Goal: Transaction & Acquisition: Purchase product/service

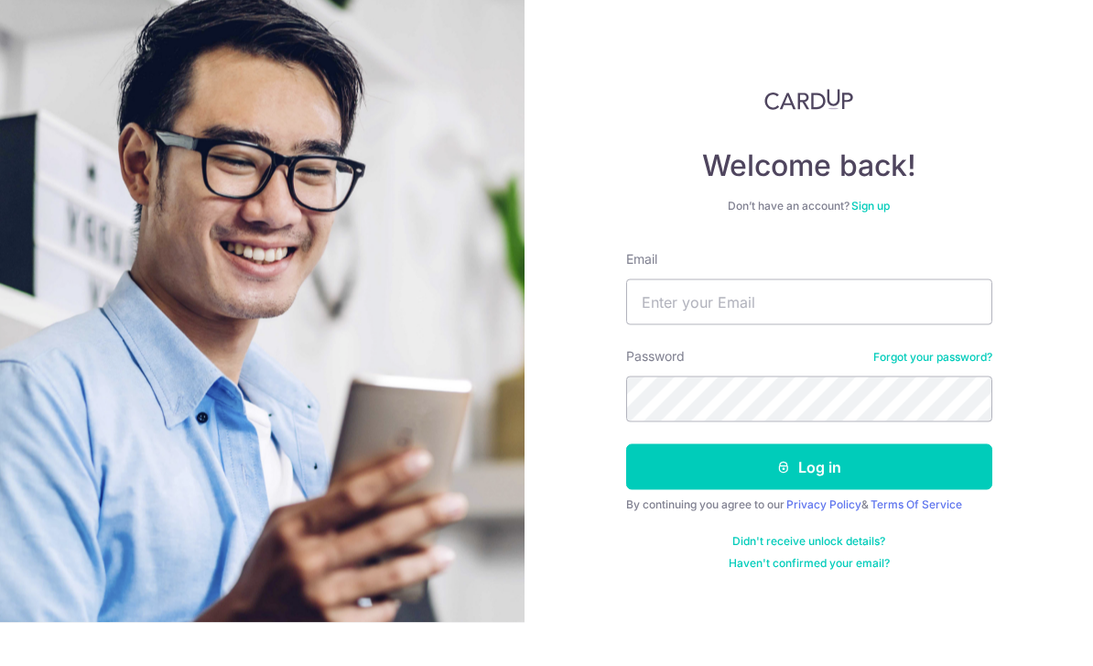
scroll to position [78, 0]
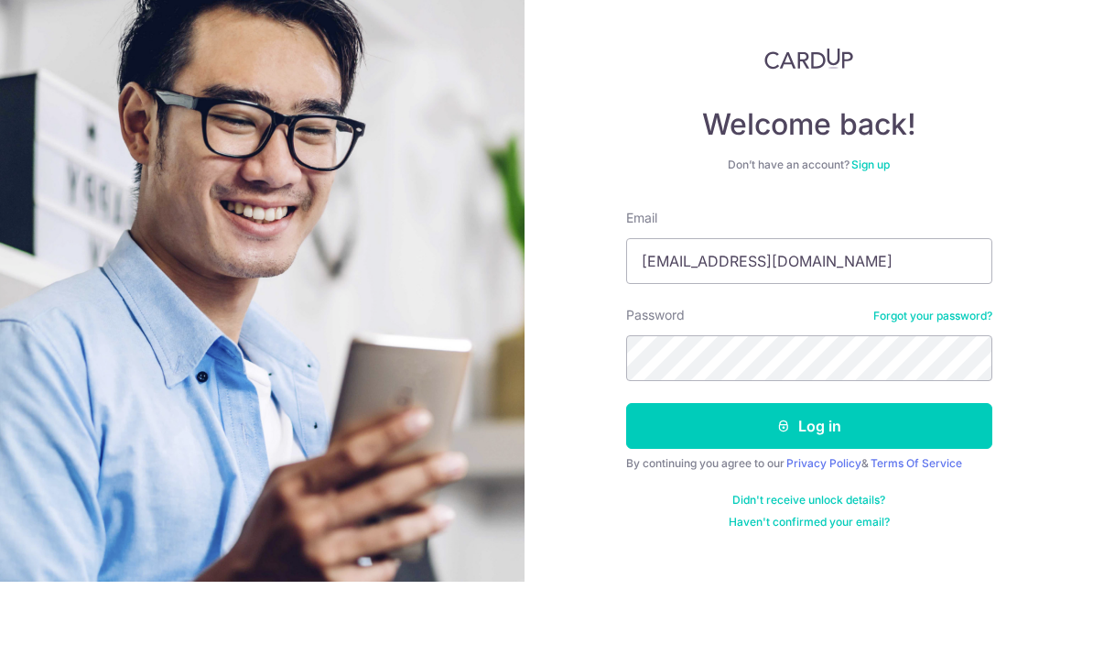
type input "[EMAIL_ADDRESS][DOMAIN_NAME]"
click at [1000, 172] on div "Welcome back! Don’t have an account? Sign up Email Bellealicia@hotmail.com Pass…" at bounding box center [809, 333] width 569 height 666
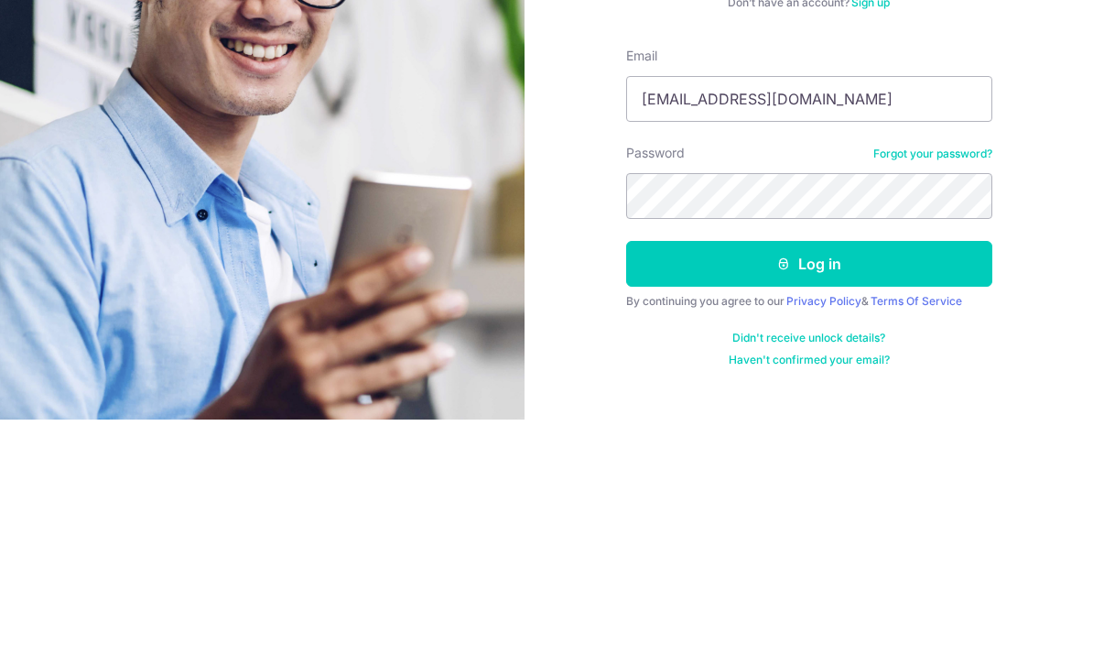
click at [930, 487] on button "Log in" at bounding box center [809, 510] width 366 height 46
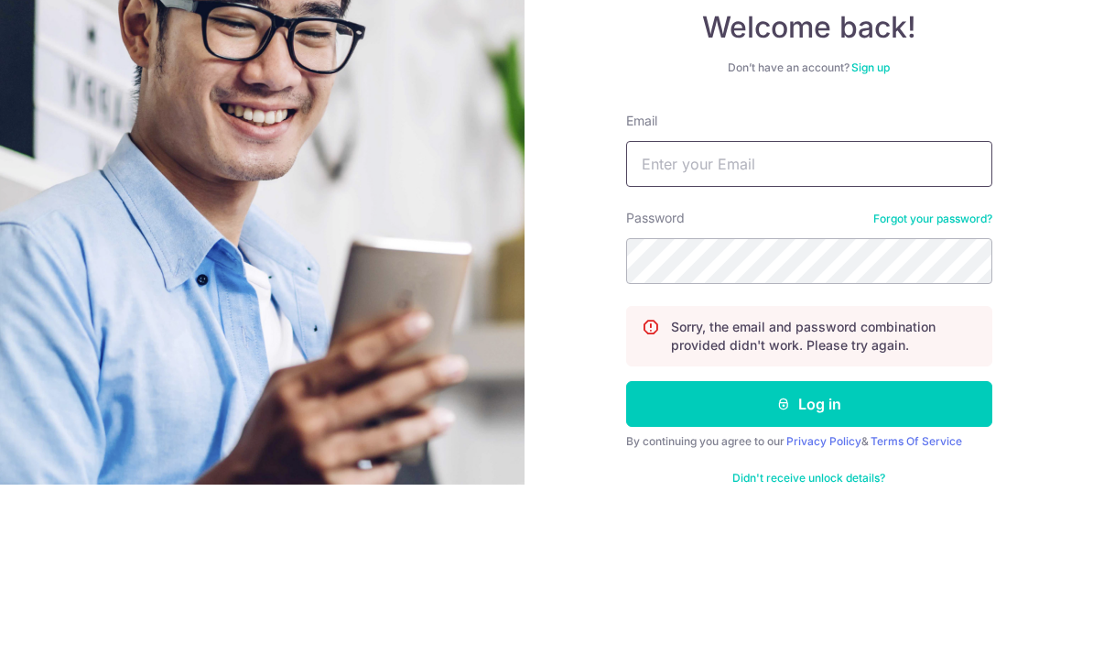
click at [675, 322] on input "Email" at bounding box center [809, 345] width 366 height 46
type input "[EMAIL_ADDRESS][DOMAIN_NAME]"
click at [1075, 182] on div "Welcome back! Don’t have an account? Sign up Email [EMAIL_ADDRESS][DOMAIN_NAME]…" at bounding box center [809, 333] width 569 height 666
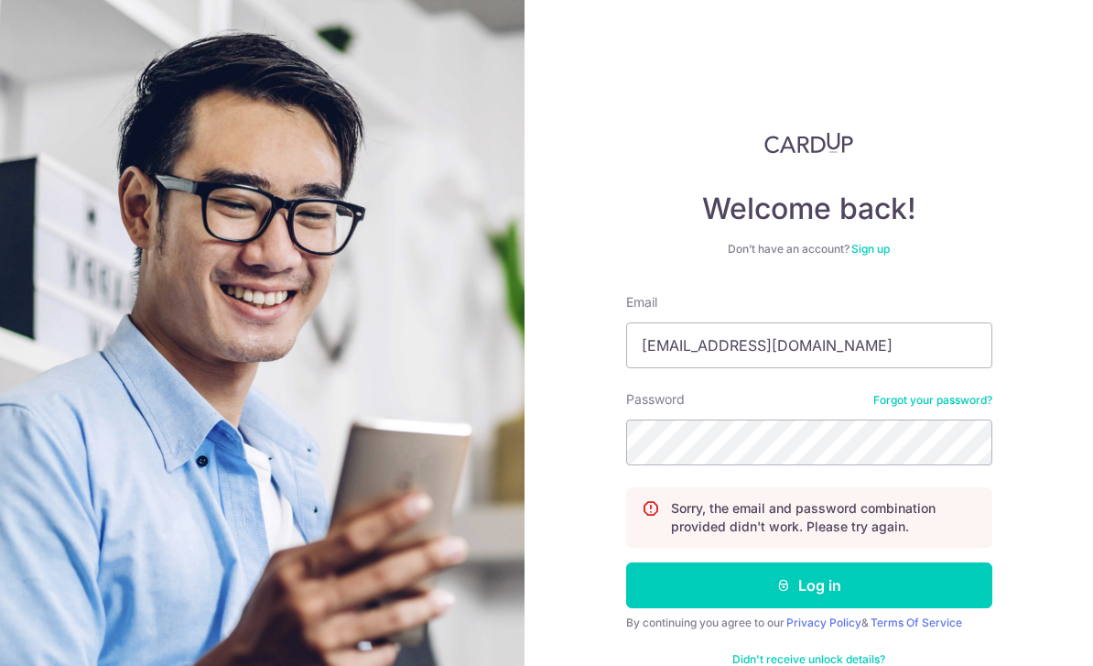
click at [843, 562] on button "Log in" at bounding box center [809, 585] width 366 height 46
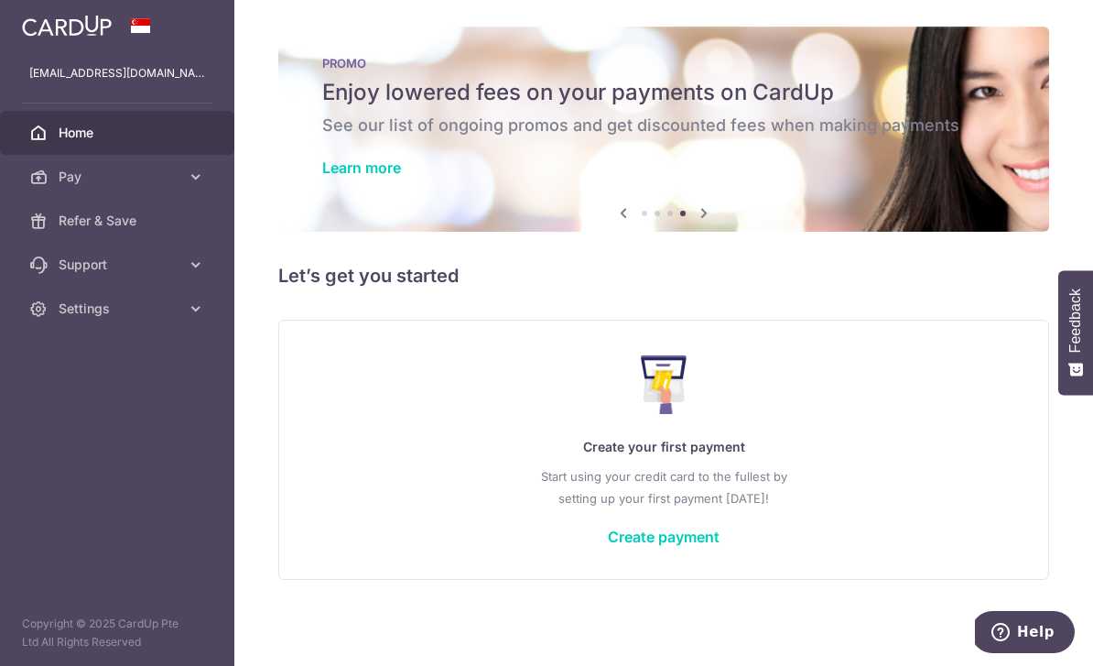
scroll to position [18, 0]
click at [608, 546] on link "Create payment" at bounding box center [664, 536] width 112 height 18
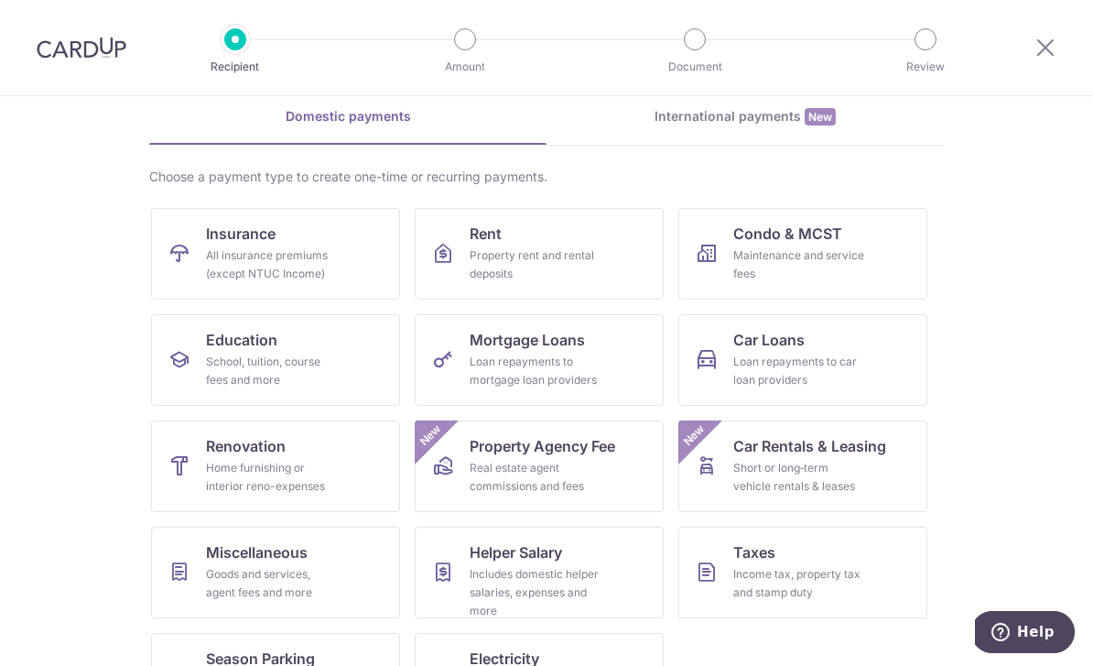
scroll to position [84, 0]
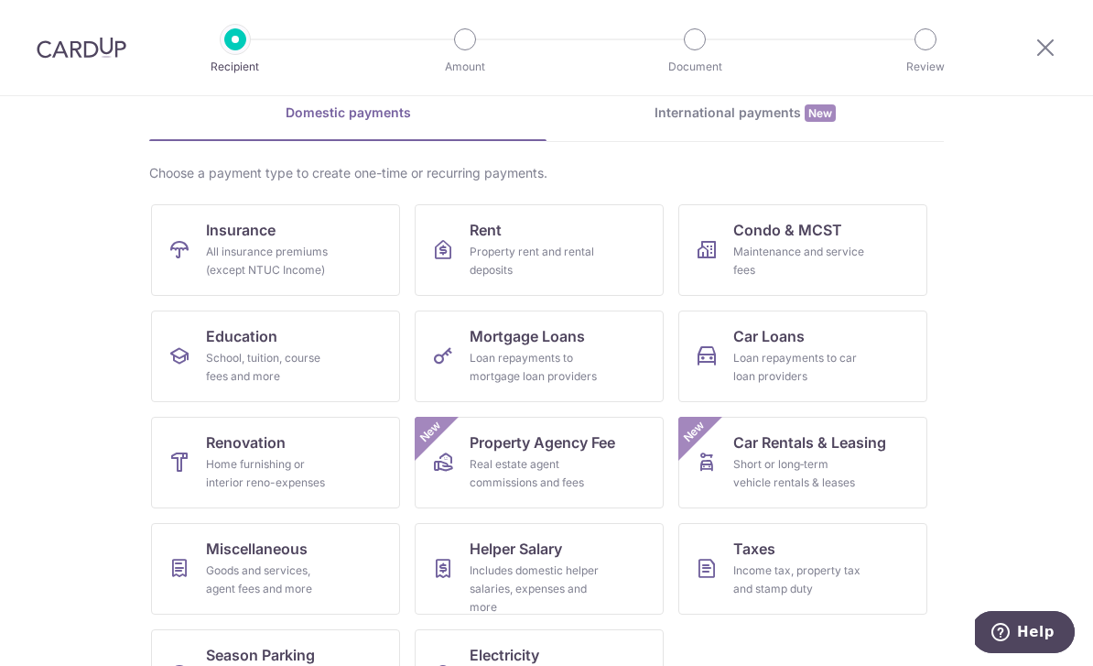
click at [813, 372] on div "Loan repayments to car loan providers" at bounding box center [800, 367] width 132 height 37
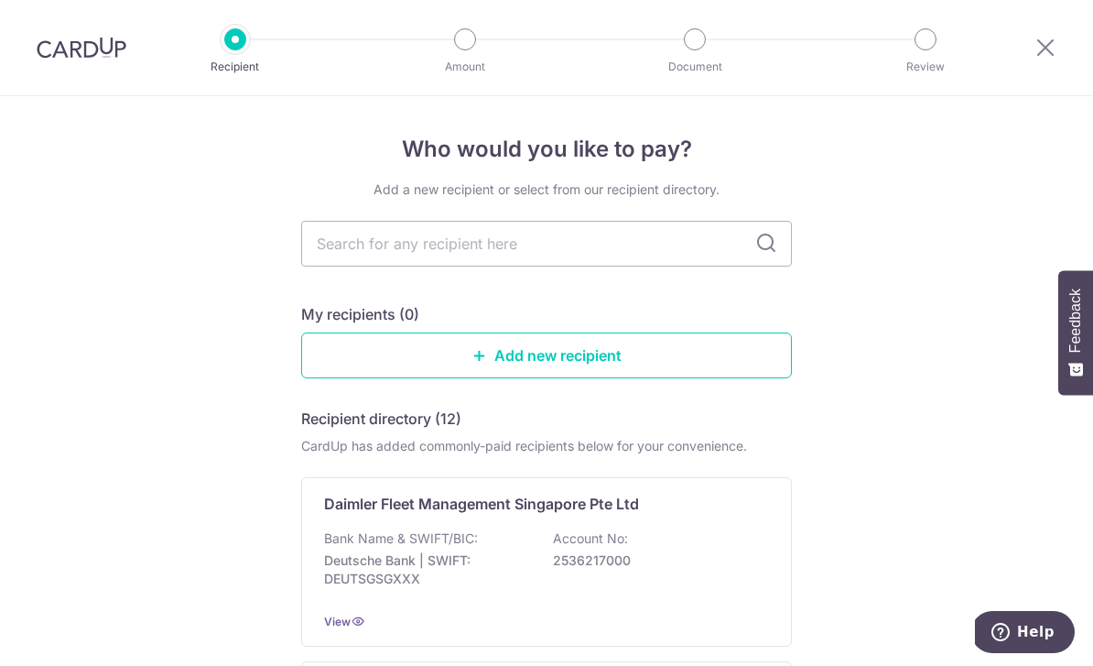
click at [659, 254] on input "text" at bounding box center [546, 244] width 491 height 46
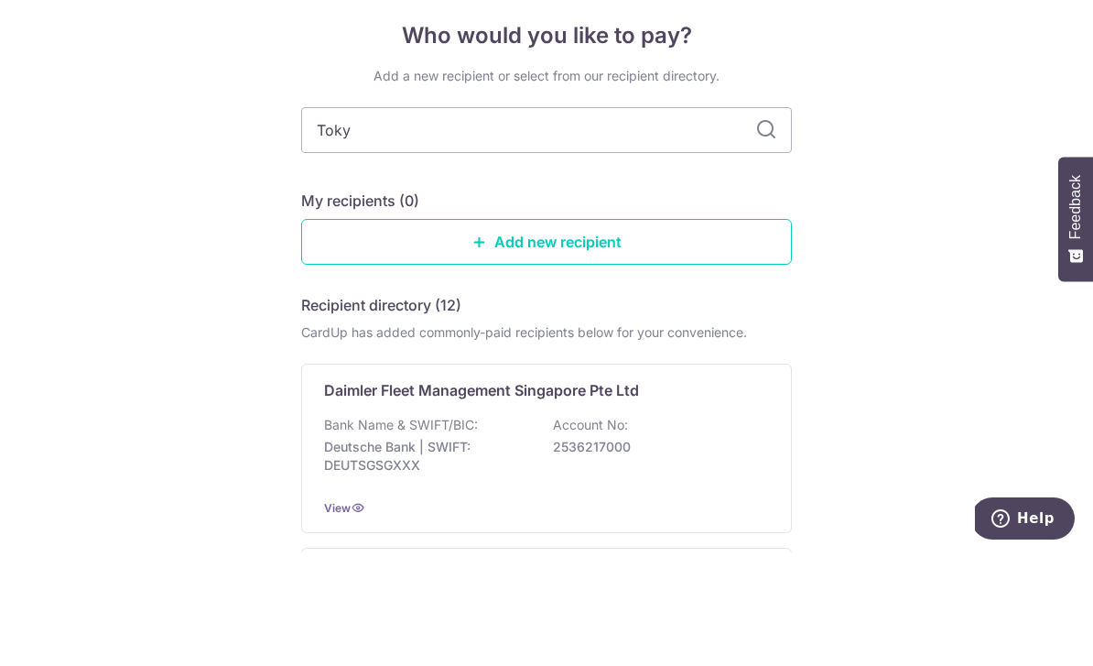
type input "Tokyo"
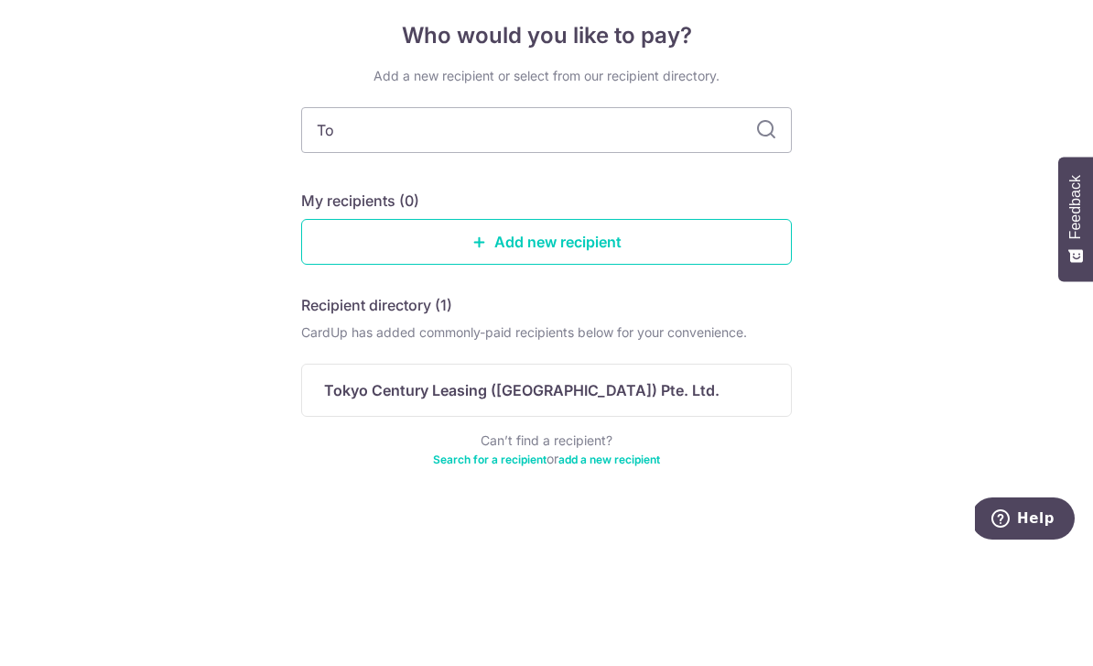
type input "T"
click at [176, 221] on div "Who would you like to pay? Add a new recipient or select from our recipient dir…" at bounding box center [546, 392] width 1093 height 593
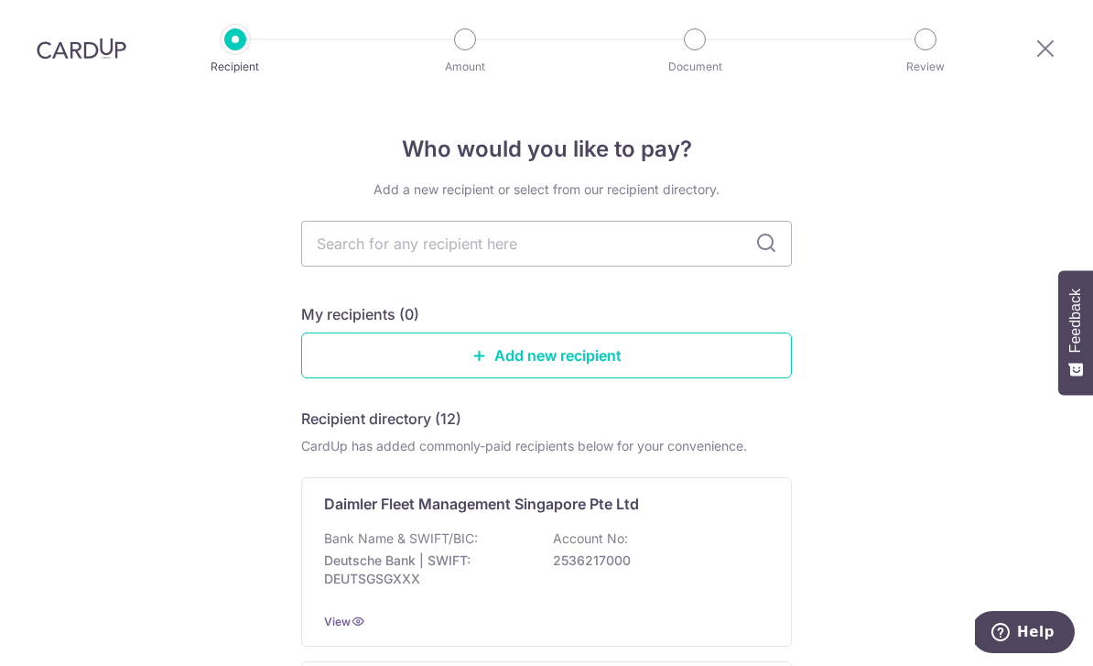
click at [346, 221] on input "text" at bounding box center [546, 244] width 491 height 46
type input "Tokyo"
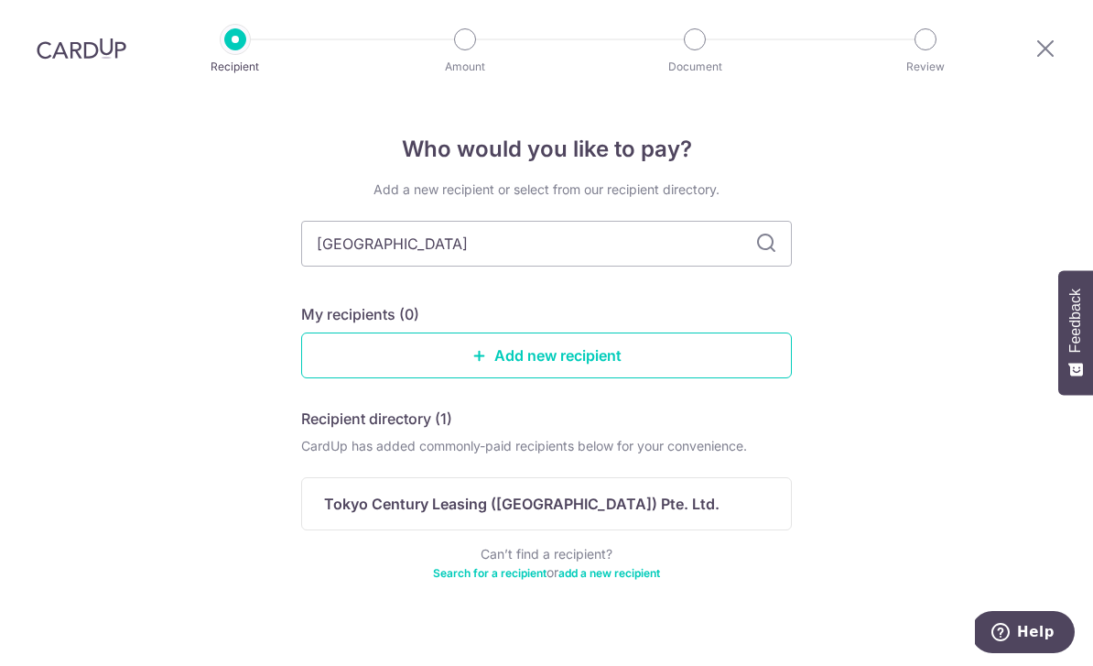
click at [441, 477] on div "Tokyo Century Leasing ([GEOGRAPHIC_DATA]) Pte. Ltd." at bounding box center [546, 503] width 491 height 53
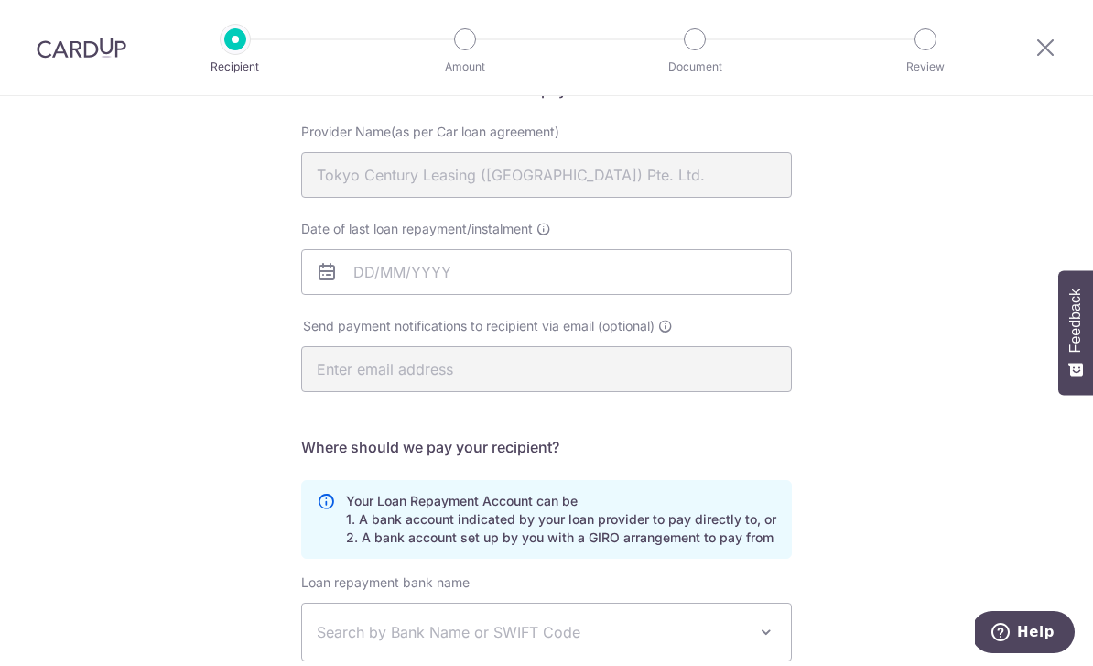
scroll to position [170, 0]
click at [326, 281] on icon at bounding box center [327, 273] width 22 height 22
click at [331, 284] on icon at bounding box center [327, 273] width 22 height 22
click at [547, 237] on span at bounding box center [544, 230] width 15 height 15
click at [547, 250] on input "Date of last loan repayment/instalment" at bounding box center [546, 273] width 491 height 46
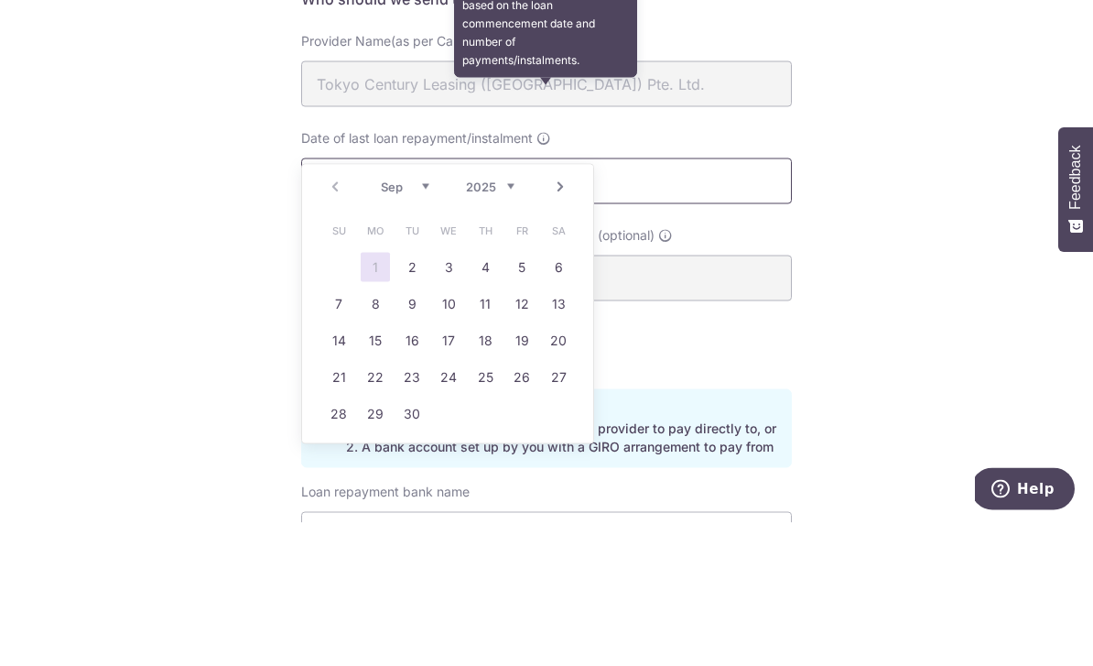
scroll to position [163, 0]
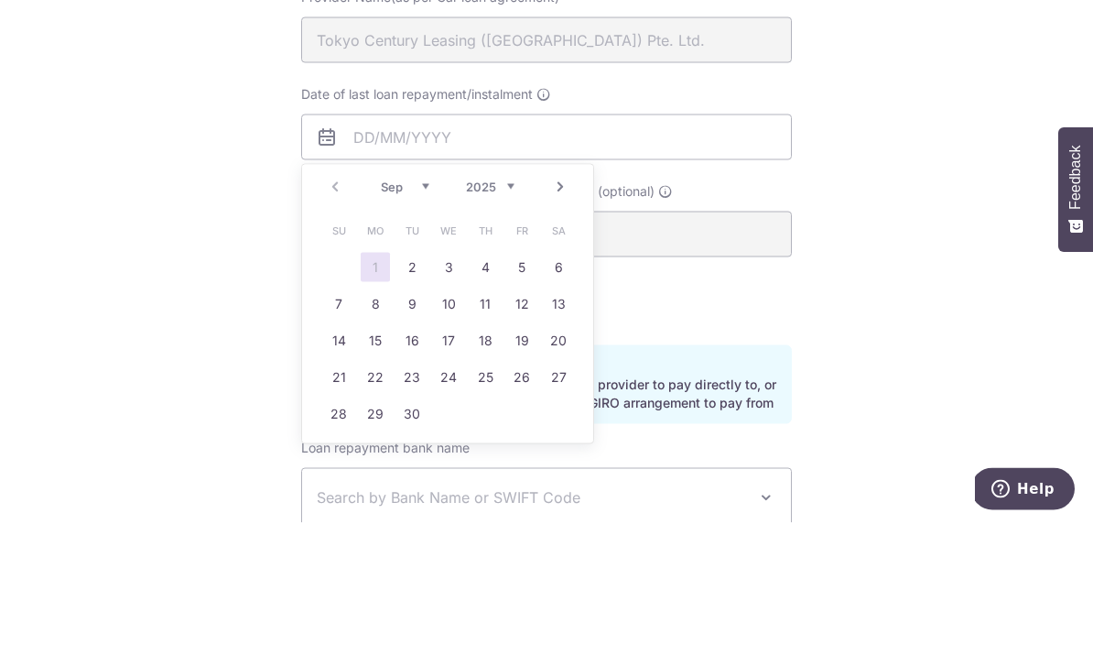
click at [1030, 90] on div "Who would you like to pay? Your recipient does not need a CardUp account to rec…" at bounding box center [546, 436] width 1093 height 1006
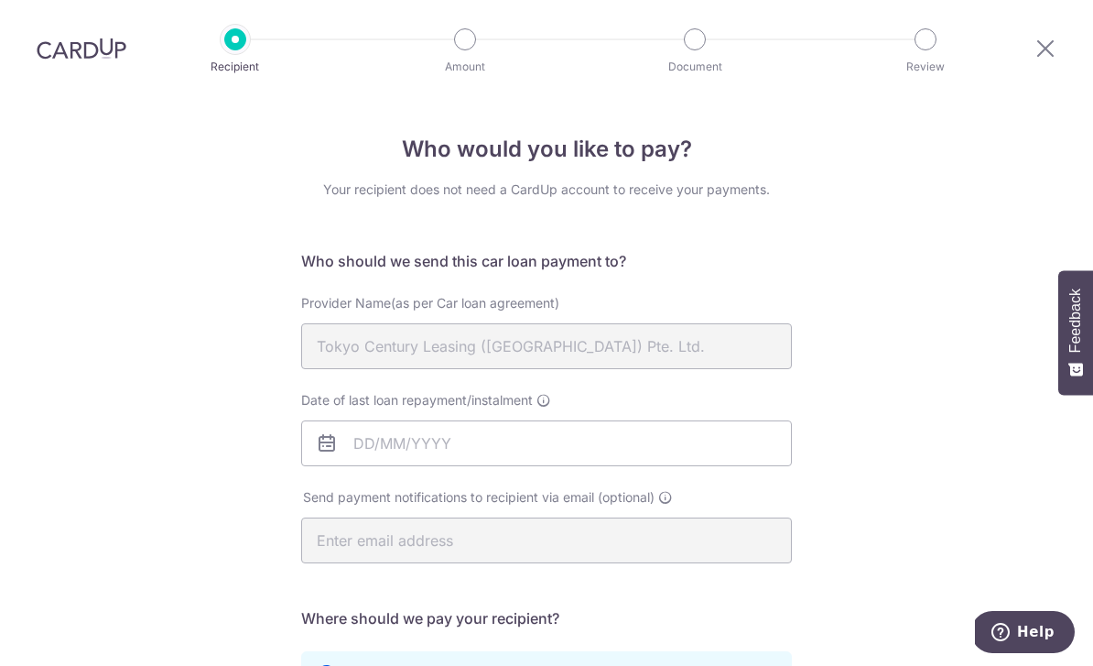
scroll to position [0, 0]
click at [548, 393] on icon at bounding box center [544, 400] width 15 height 15
click at [548, 420] on input "Date of last loan repayment/instalment" at bounding box center [546, 443] width 491 height 46
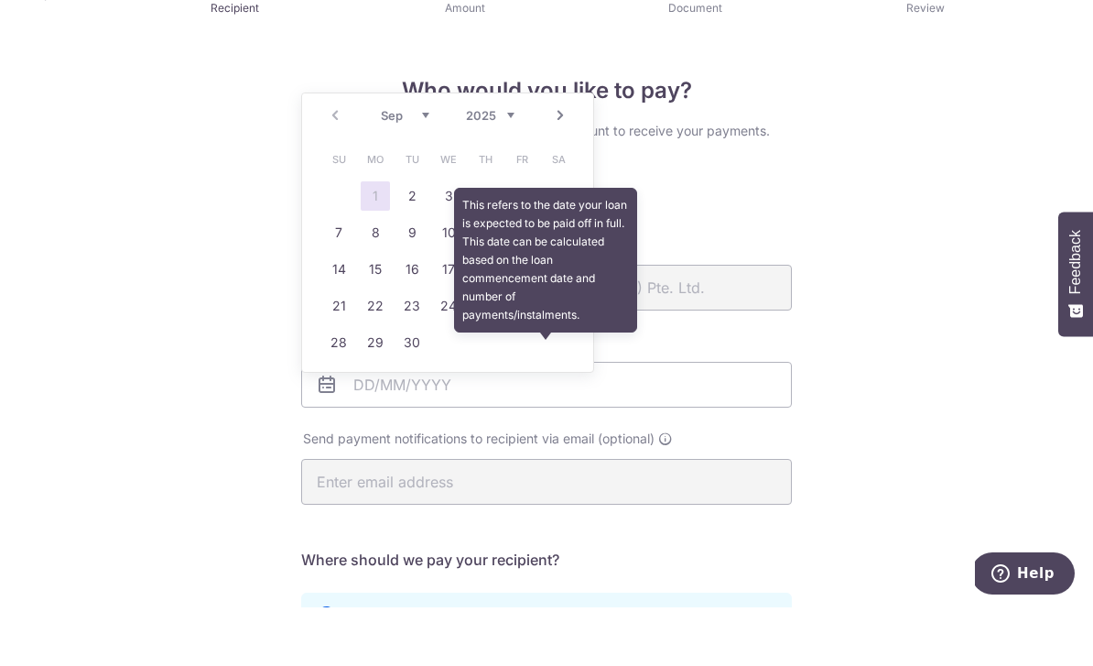
click at [120, 173] on div "Who would you like to pay? Your recipient does not need a CardUp account to rec…" at bounding box center [546, 599] width 1093 height 1006
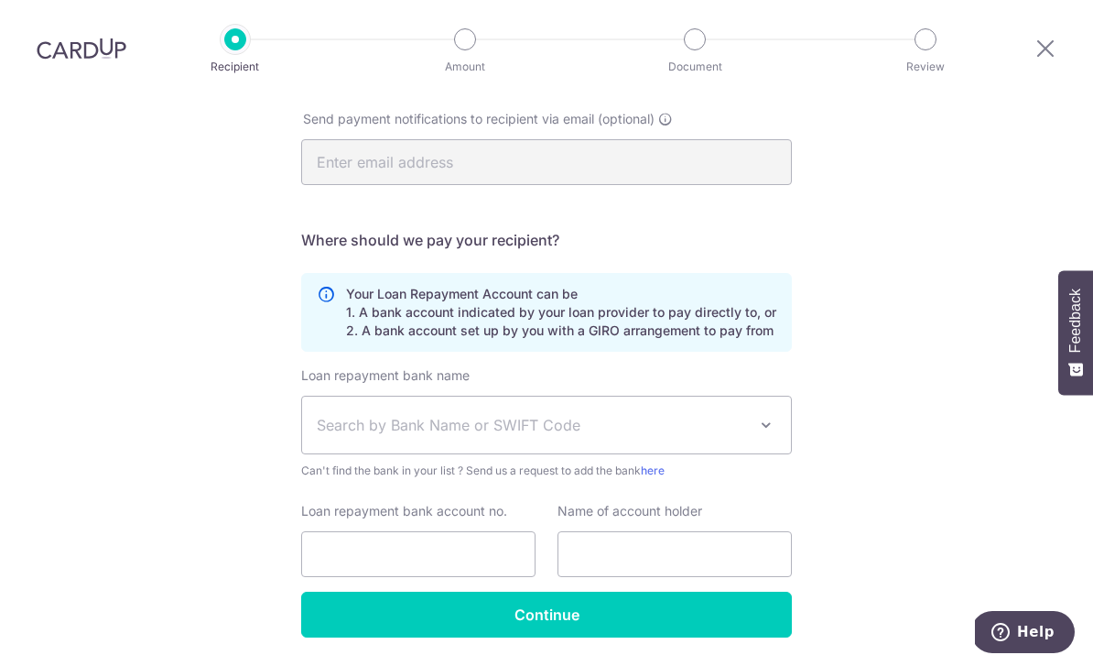
scroll to position [381, 0]
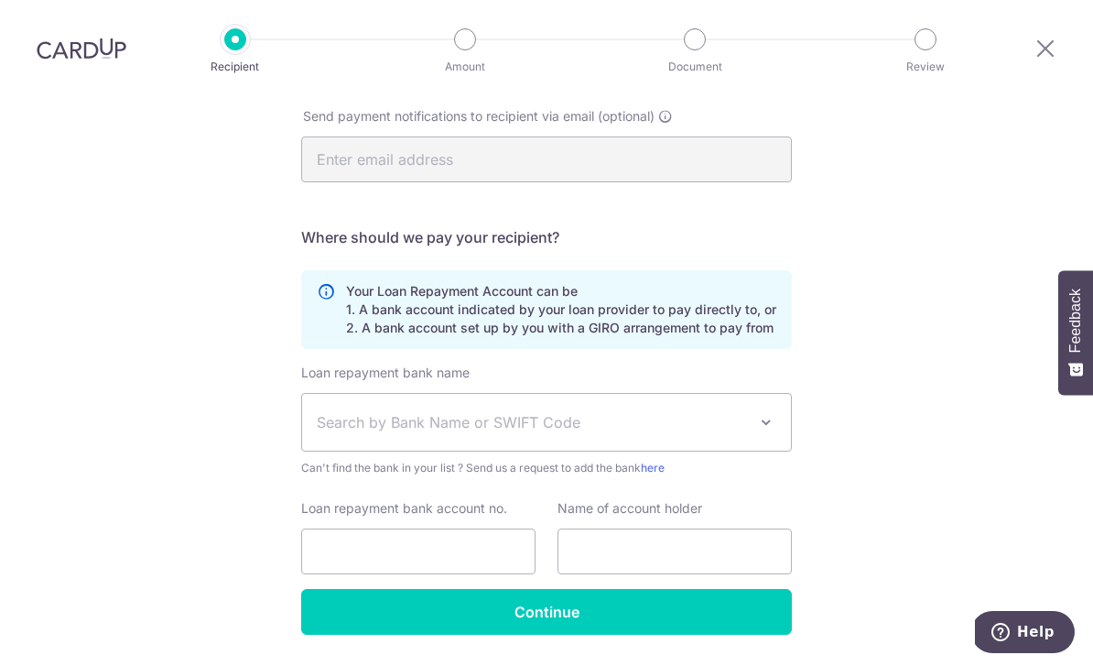
click at [327, 394] on span "Search by Bank Name or SWIFT Code" at bounding box center [546, 422] width 489 height 57
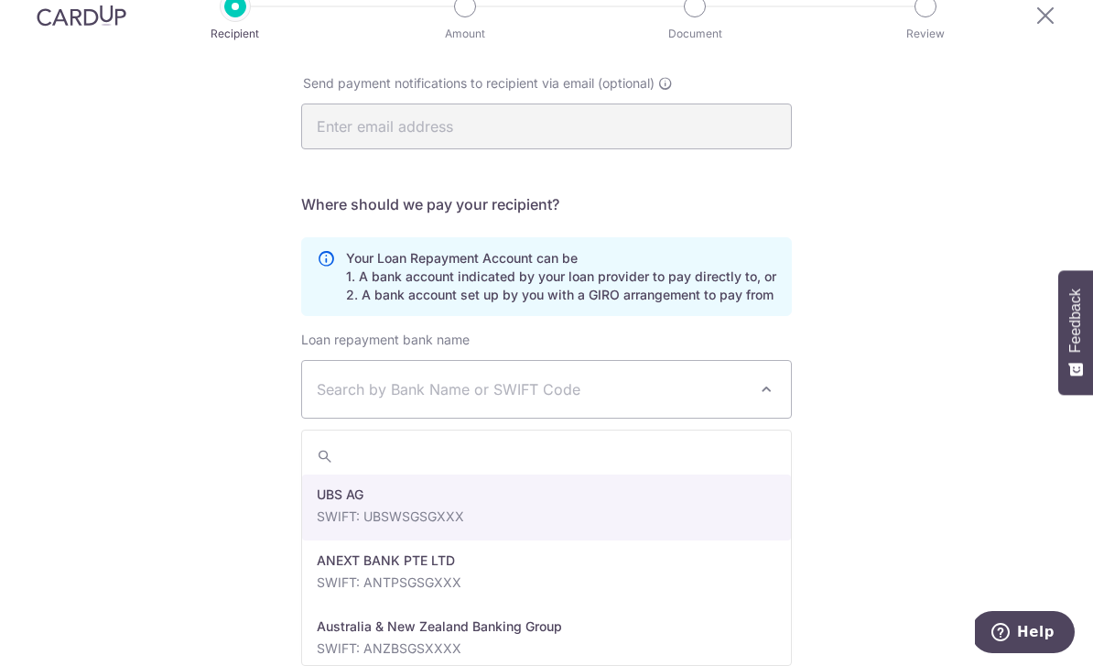
click at [336, 378] on span "Search by Bank Name or SWIFT Code" at bounding box center [532, 389] width 430 height 22
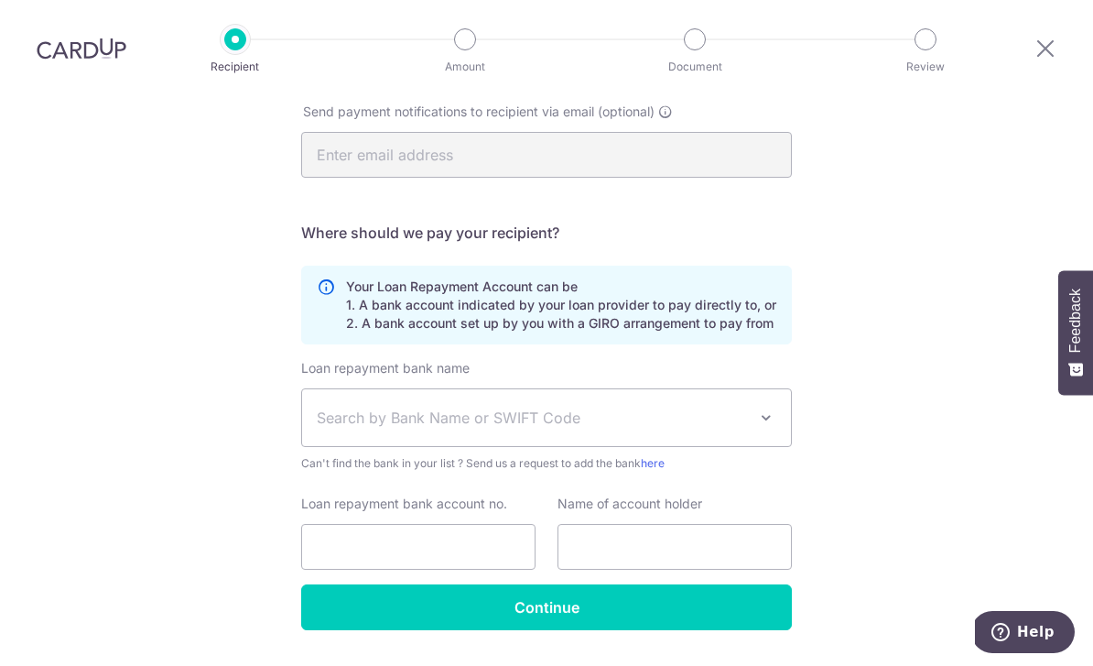
scroll to position [385, 0]
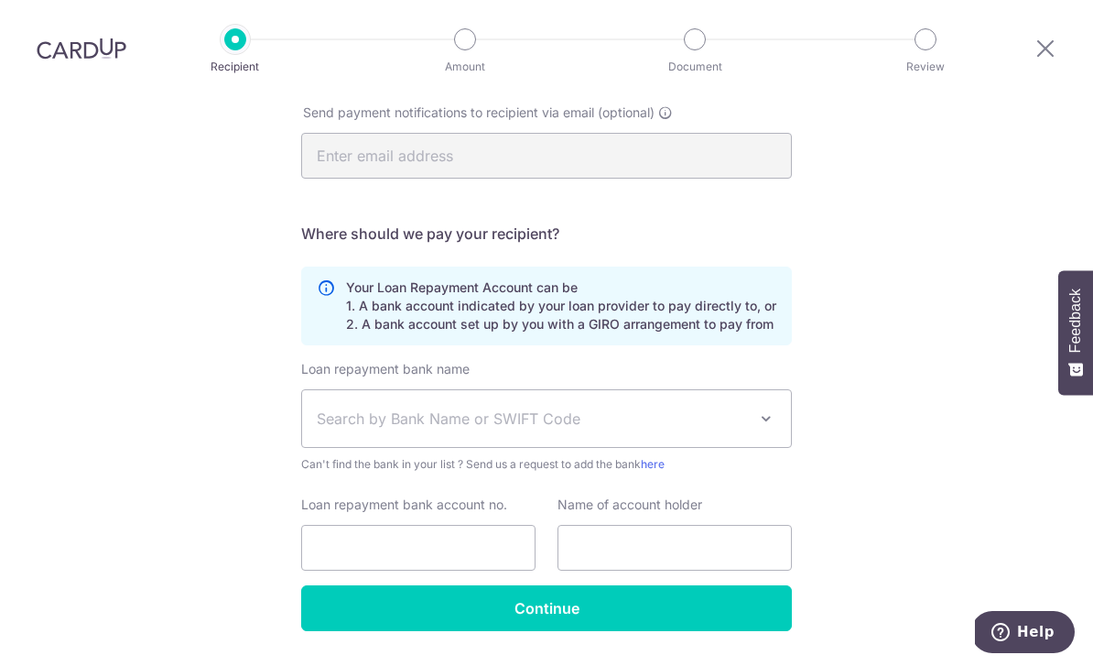
click at [540, 585] on input "Continue" at bounding box center [546, 608] width 491 height 46
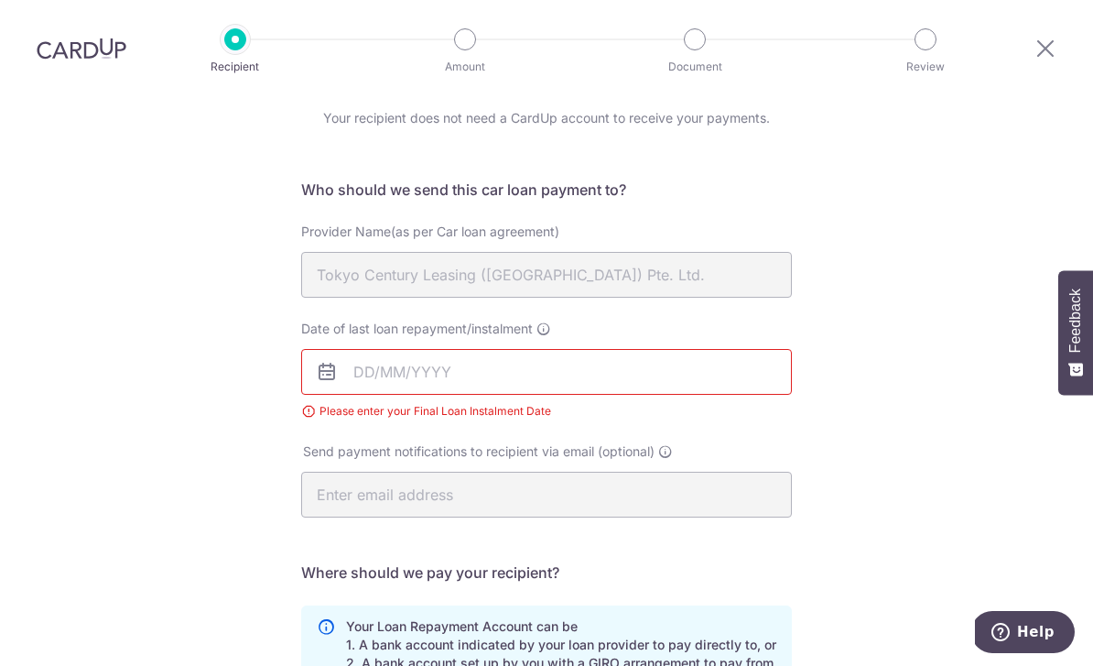
scroll to position [71, 0]
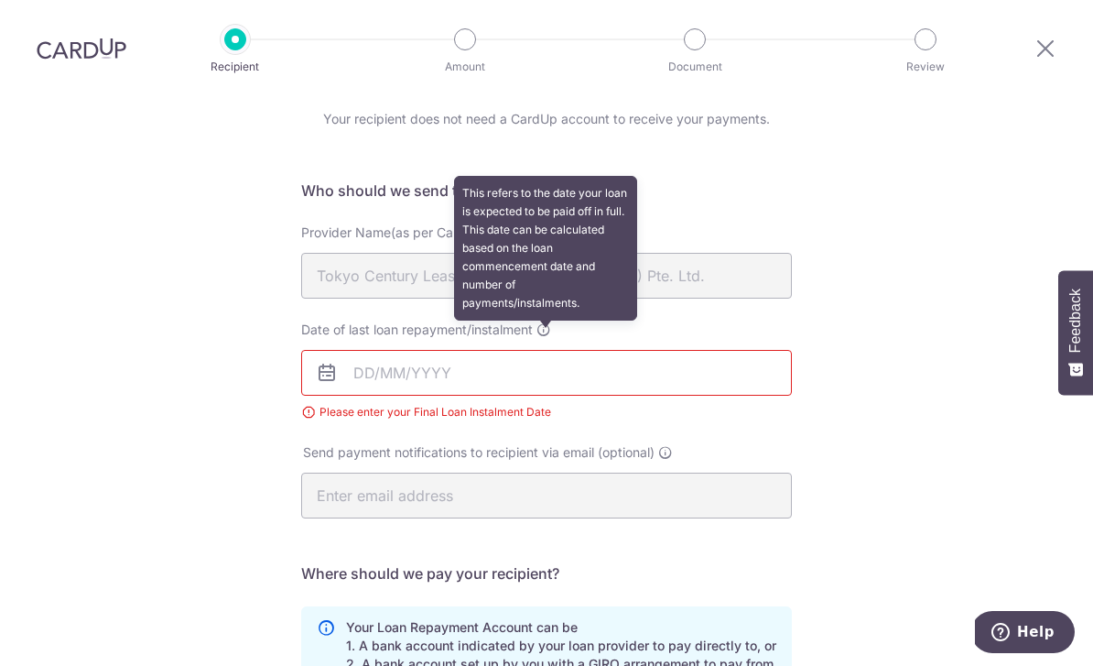
click at [547, 322] on span at bounding box center [544, 329] width 15 height 15
click at [547, 350] on input "Date of last loan repayment/instalment This refers to the date your loan is exp…" at bounding box center [546, 373] width 491 height 46
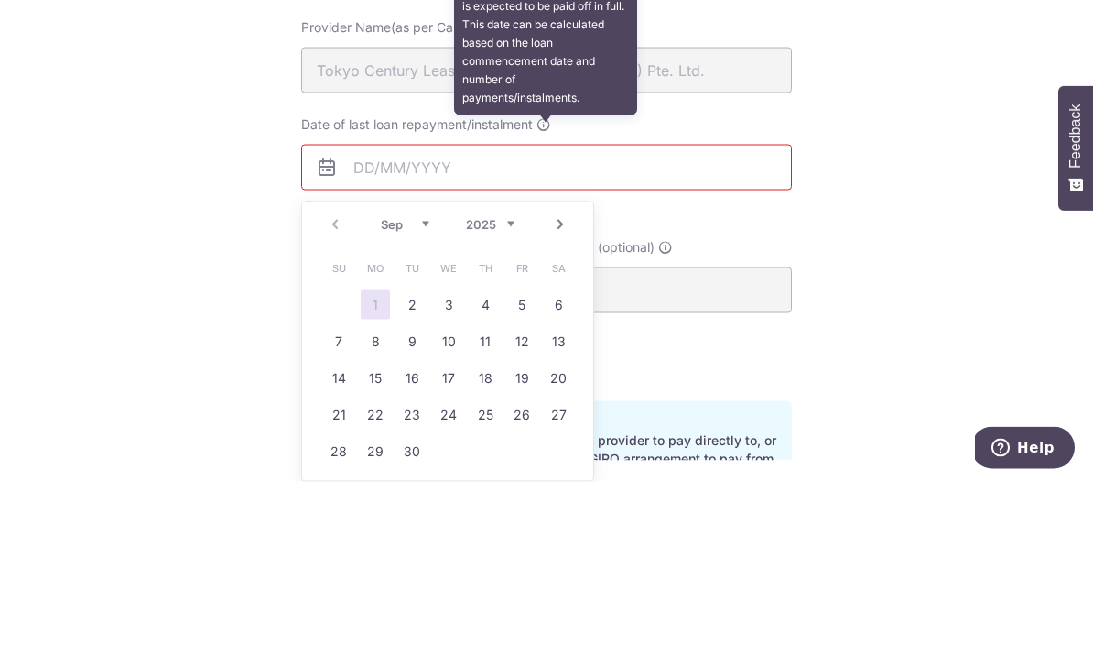
click at [490, 401] on select "2025 2026 2027 2028 2029 2030 2031 2032 2033 2034 2035" at bounding box center [490, 408] width 49 height 15
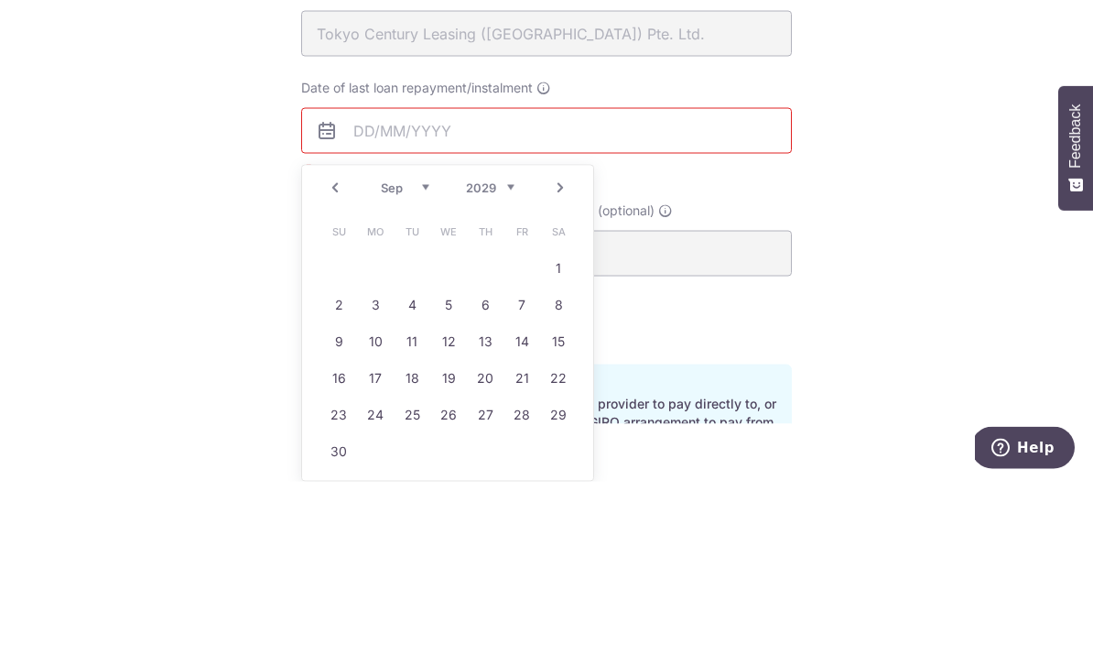
click at [410, 364] on select "Jan Feb Mar Apr May Jun Jul Aug Sep Oct Nov Dec" at bounding box center [405, 371] width 49 height 15
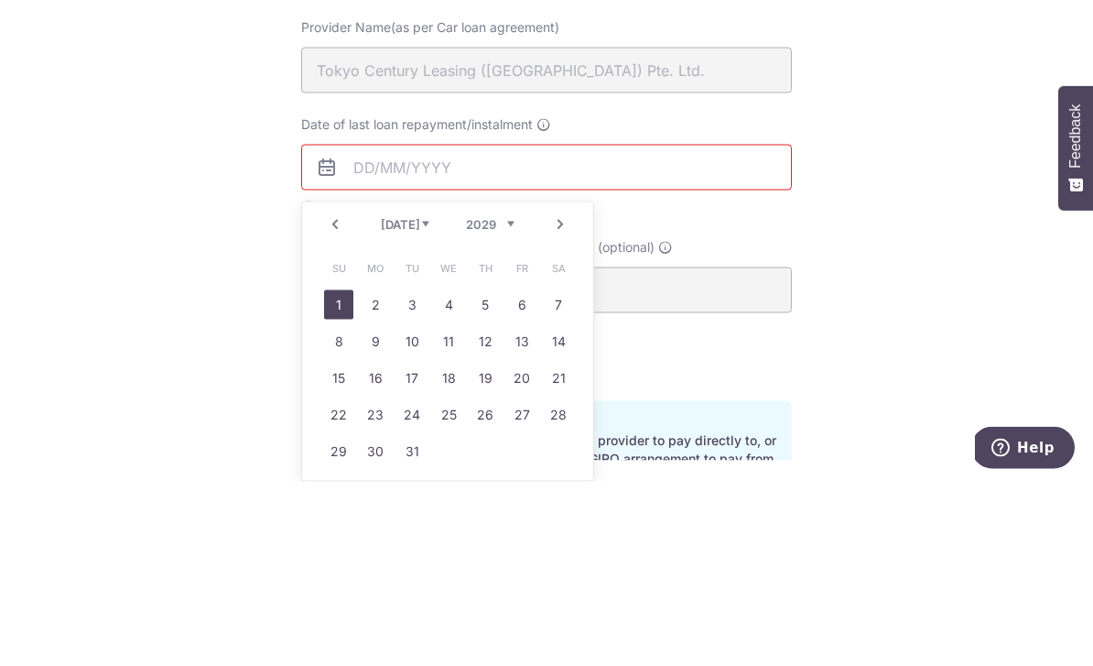
click at [350, 474] on link "1" at bounding box center [338, 488] width 29 height 29
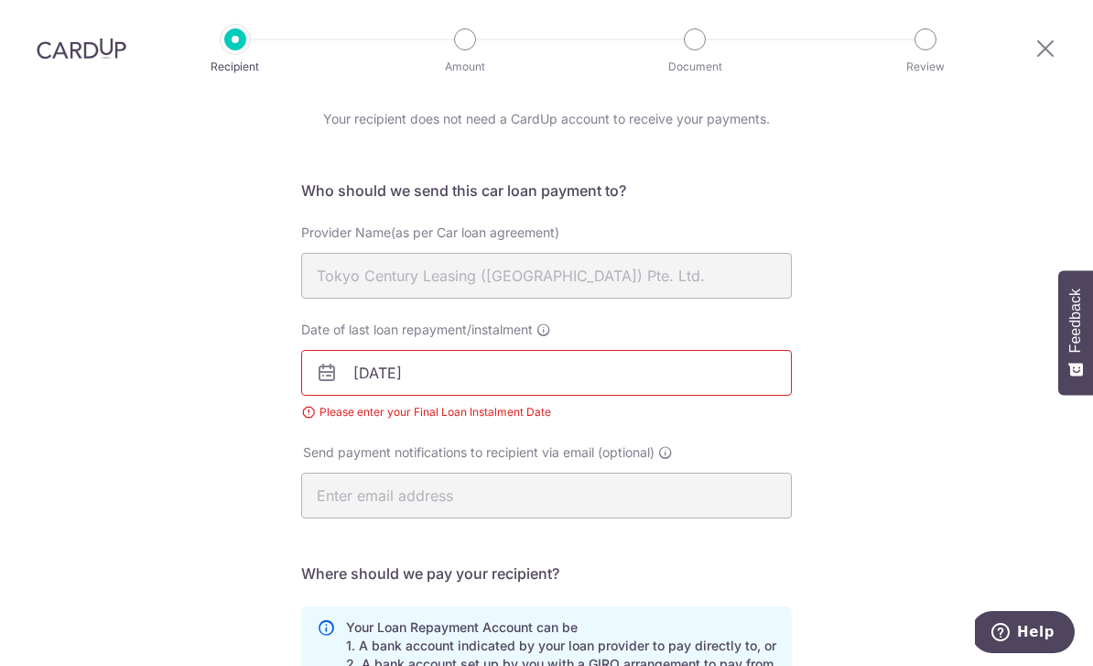
click at [443, 350] on input "01/07/2029" at bounding box center [546, 373] width 491 height 46
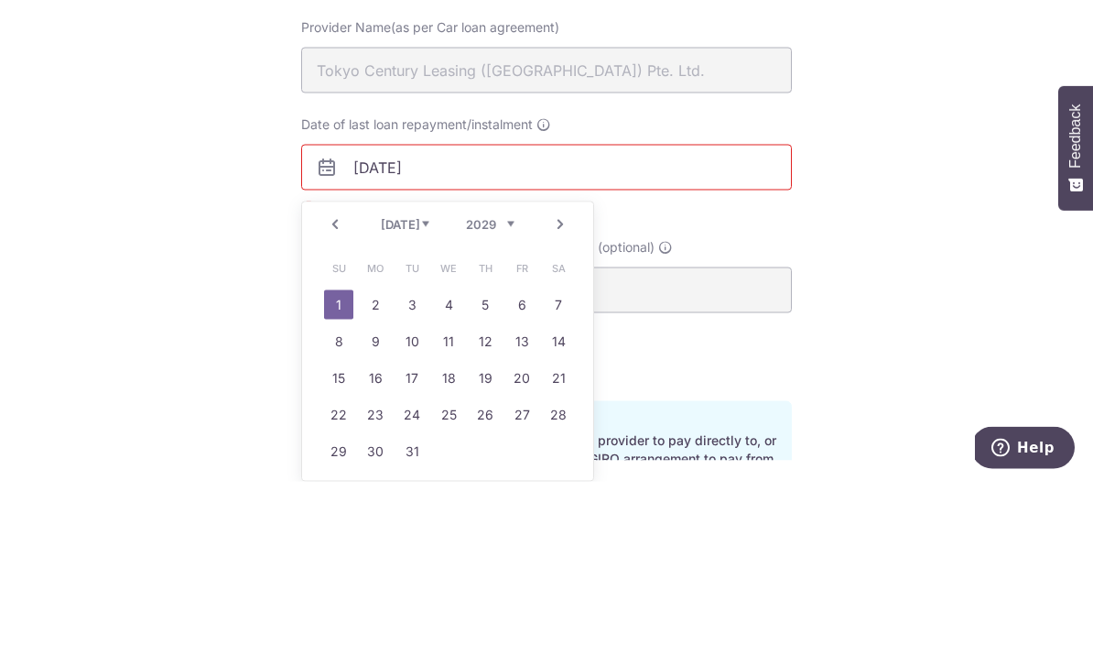
click at [402, 401] on select "Jan Feb Mar Apr May Jun Jul Aug Sep Oct Nov Dec" at bounding box center [405, 408] width 49 height 15
click at [529, 474] on link "1" at bounding box center [521, 488] width 29 height 29
type input "[DATE]"
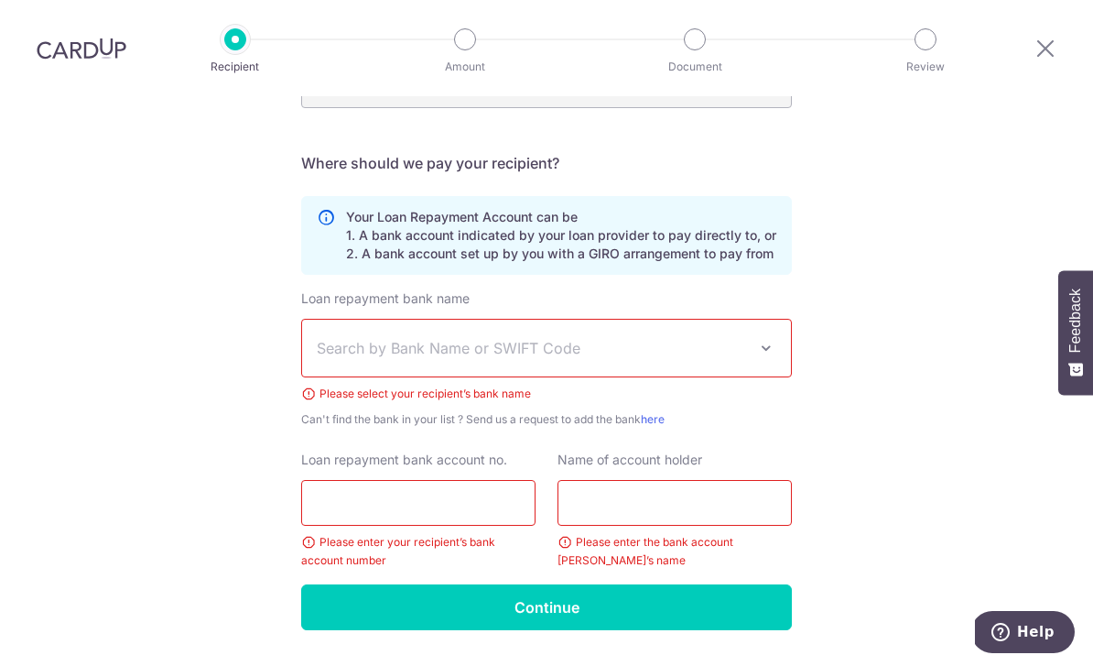
scroll to position [480, 0]
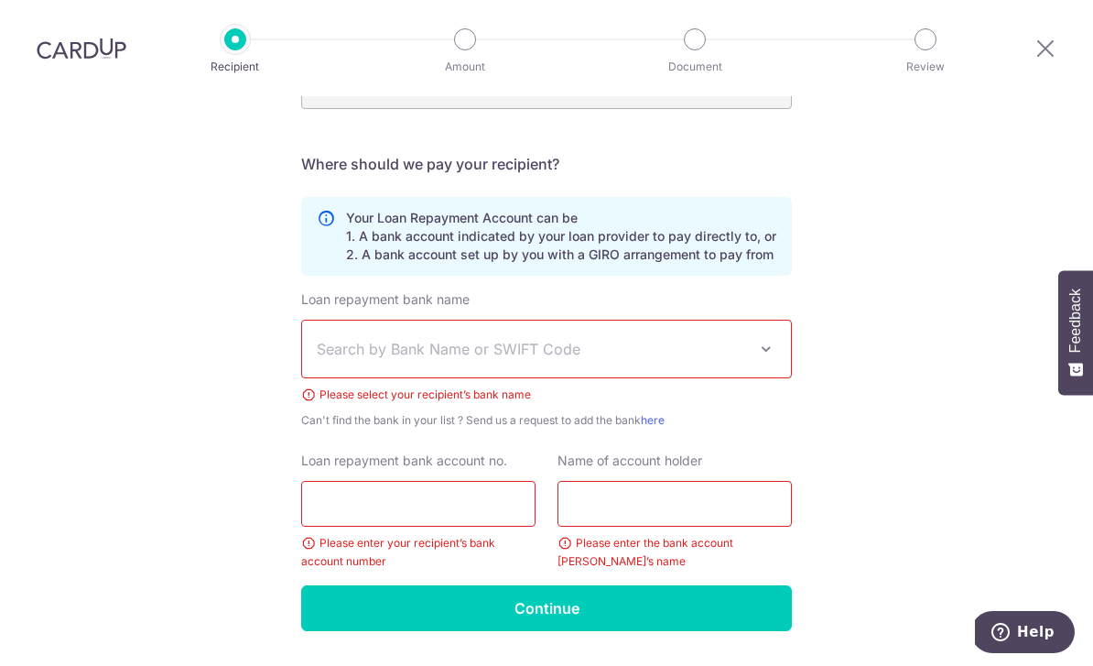
click at [768, 321] on span "Search by Bank Name or SWIFT Code" at bounding box center [546, 349] width 489 height 57
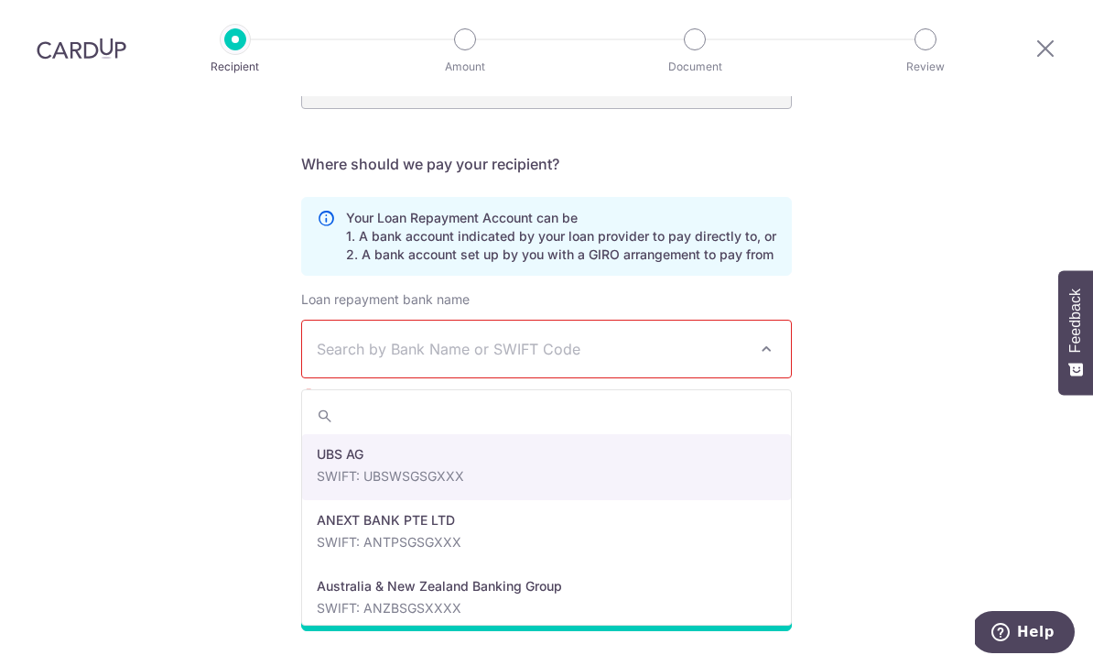
click at [719, 397] on input "search" at bounding box center [546, 415] width 489 height 37
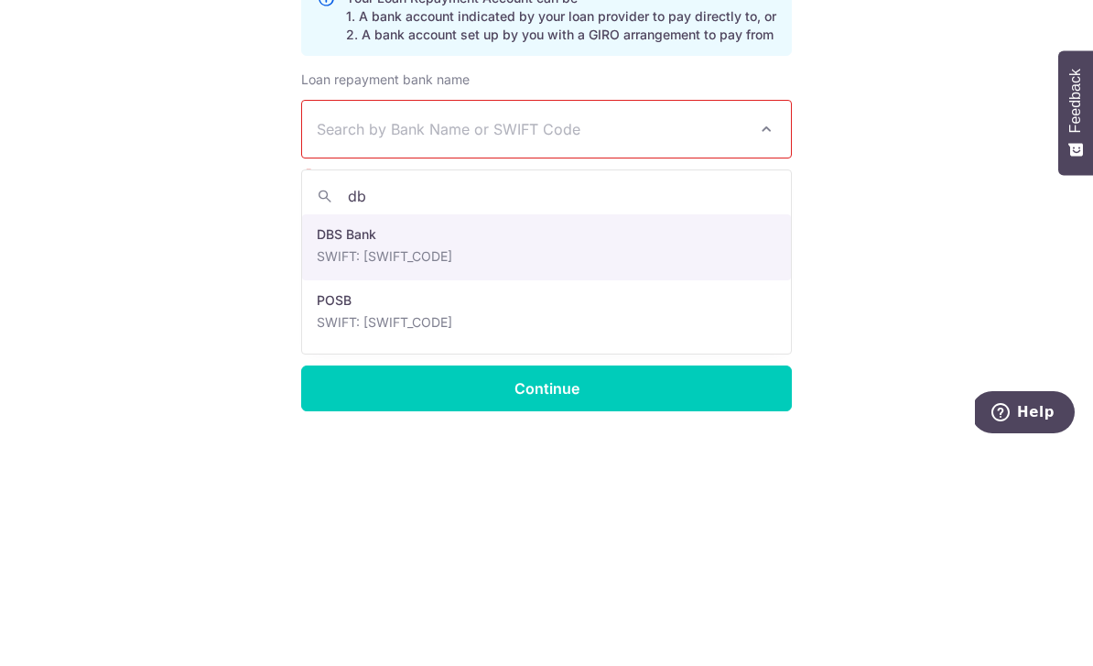
type input "dbs"
select select "6"
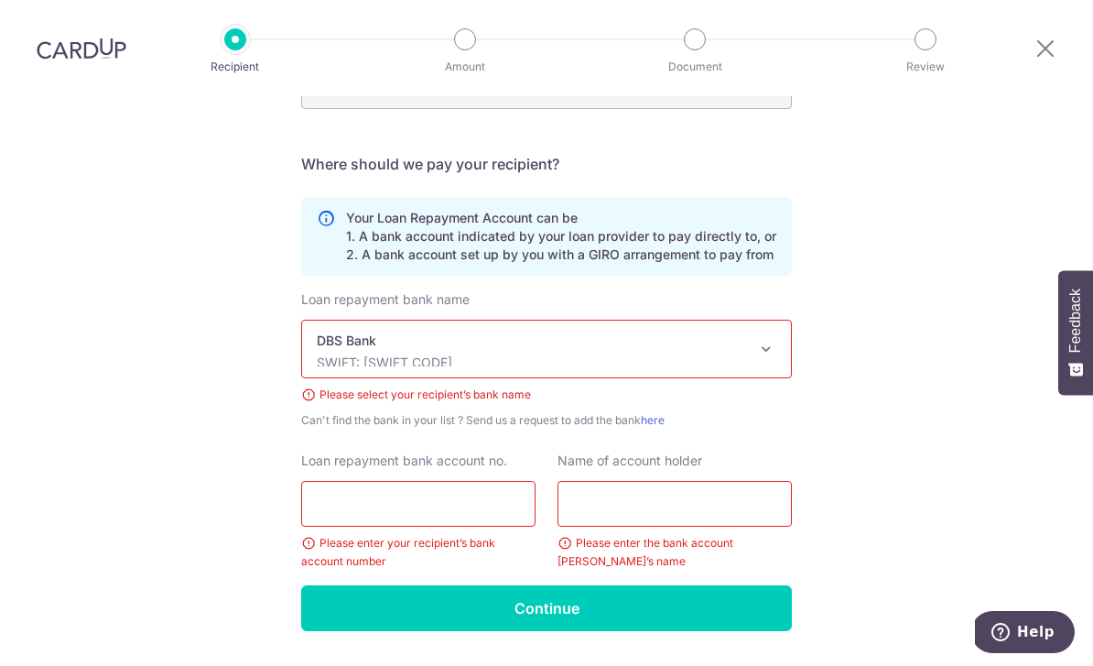
click at [763, 338] on span at bounding box center [767, 349] width 22 height 22
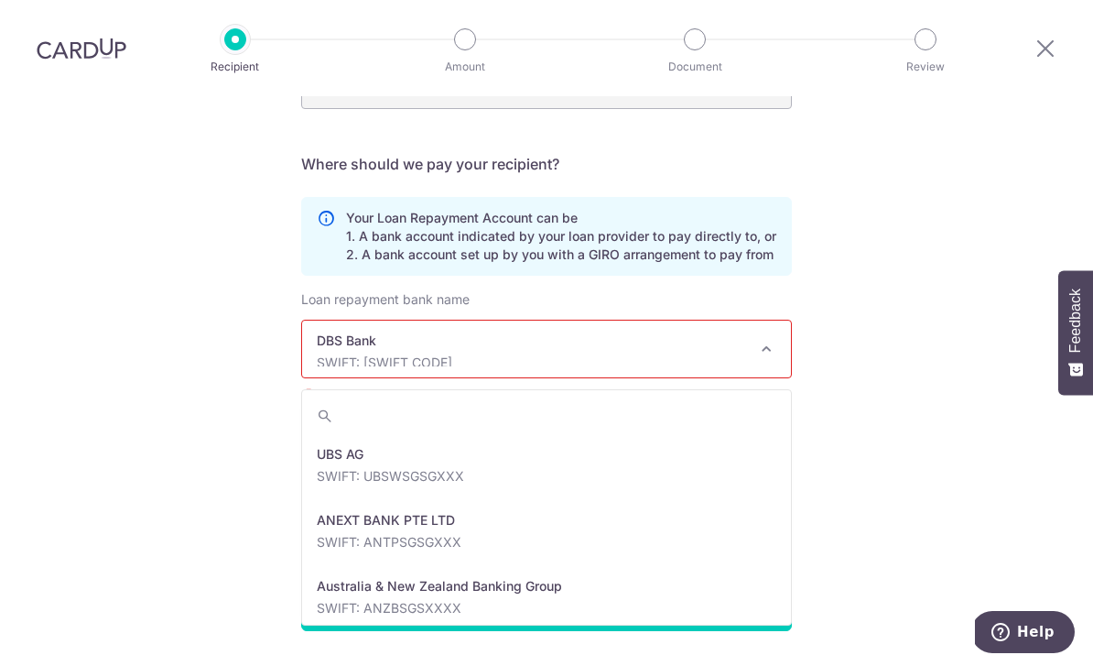
scroll to position [1385, 0]
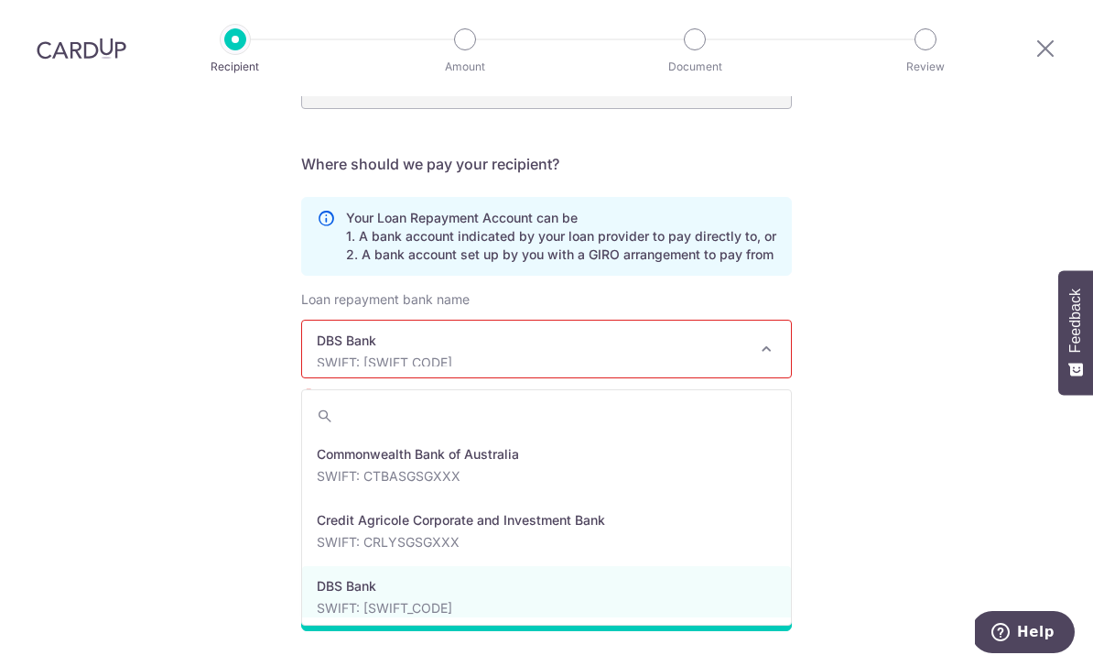
click at [649, 397] on input "search" at bounding box center [546, 415] width 489 height 37
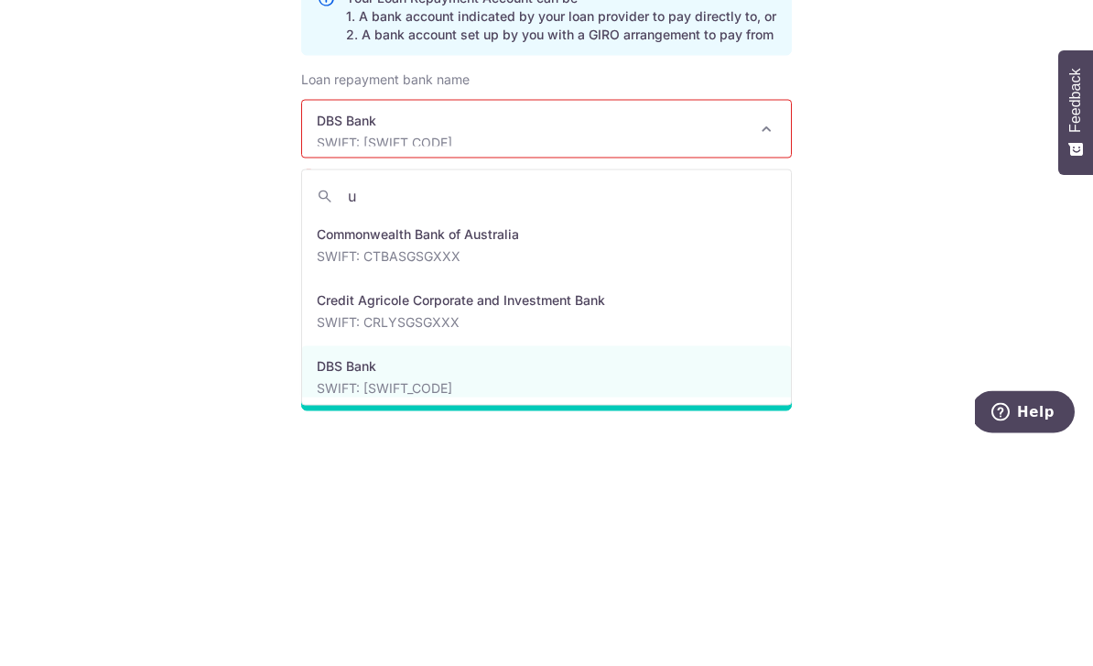
scroll to position [0, 0]
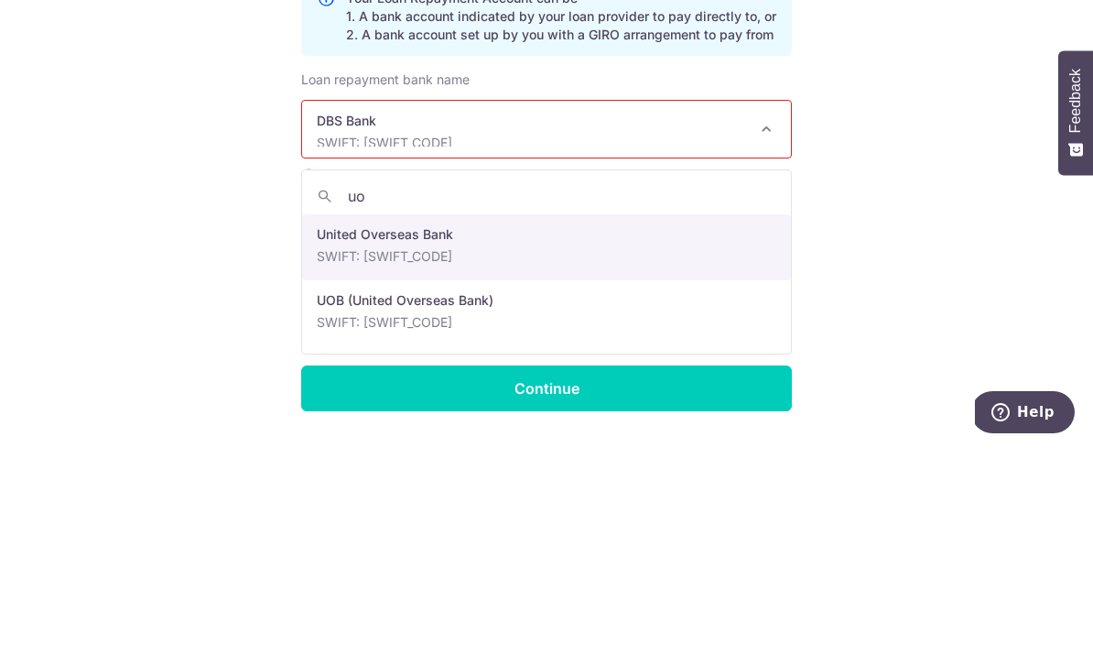
type input "uob"
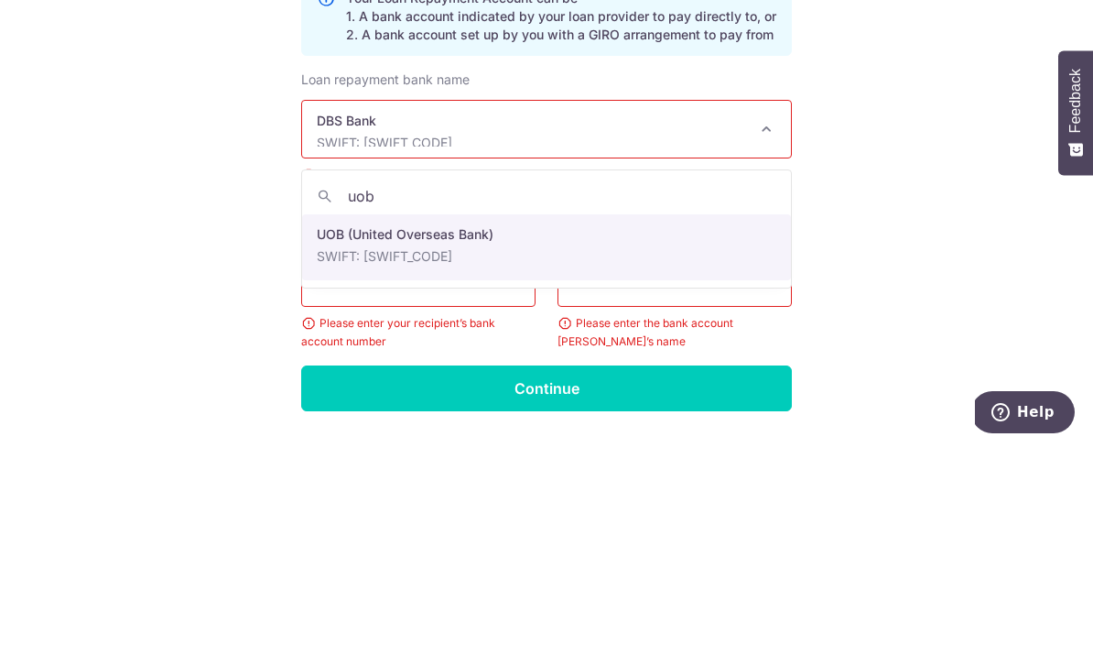
select select "18"
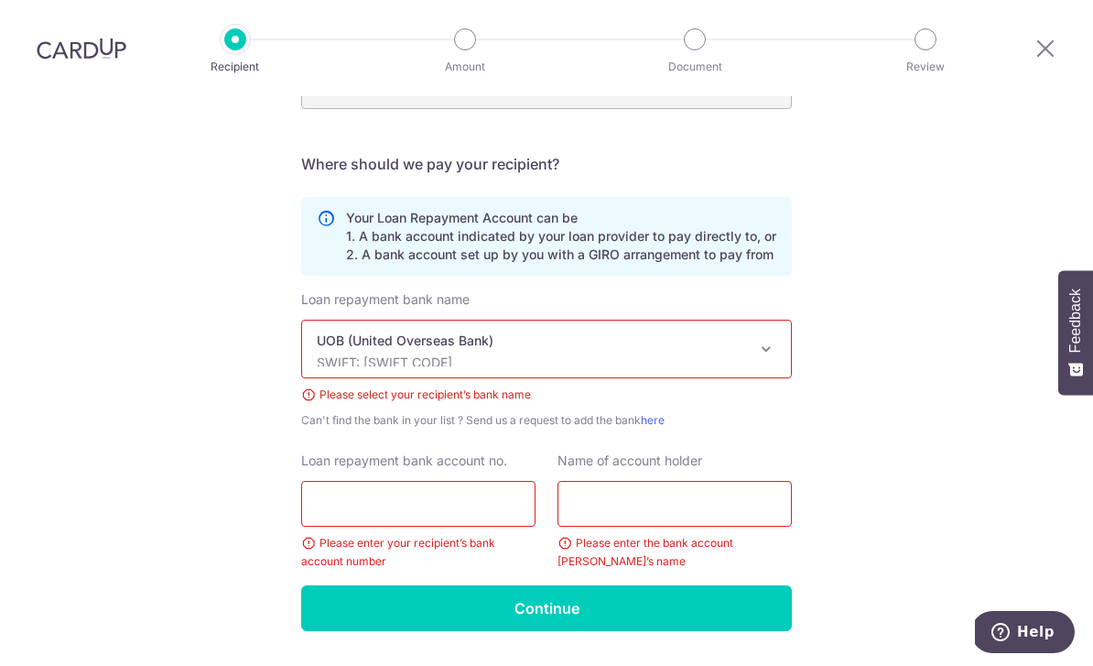
click at [328, 481] on input "Loan repayment bank account no." at bounding box center [418, 504] width 234 height 46
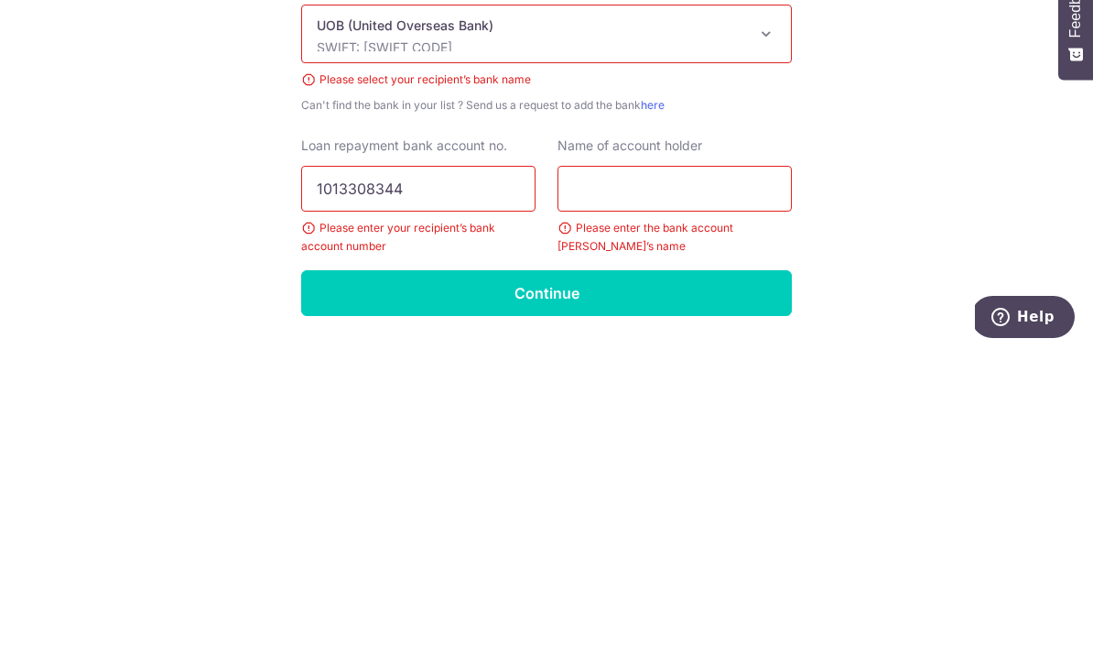
type input "1013308344"
click at [740, 481] on input "text" at bounding box center [675, 504] width 234 height 46
type input "Tokyo century leasing (S) pte ltd"
click at [942, 212] on div "Who would you like to pay? Your recipient does not need a CardUp account to rec…" at bounding box center [546, 166] width 1093 height 1101
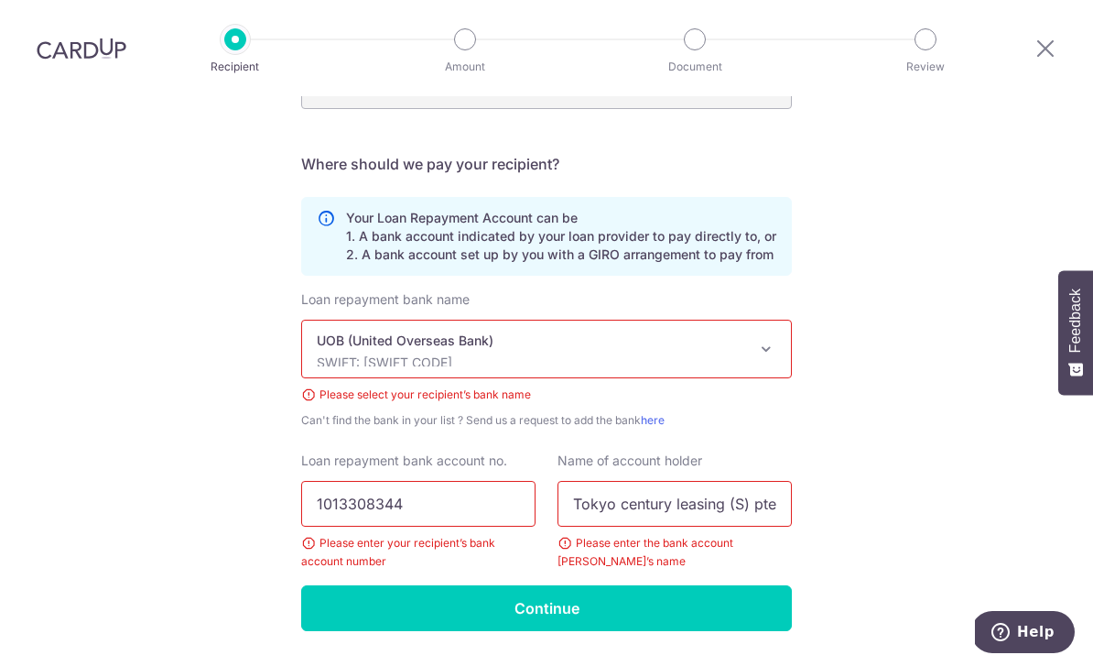
click at [701, 585] on input "Continue" at bounding box center [546, 608] width 491 height 46
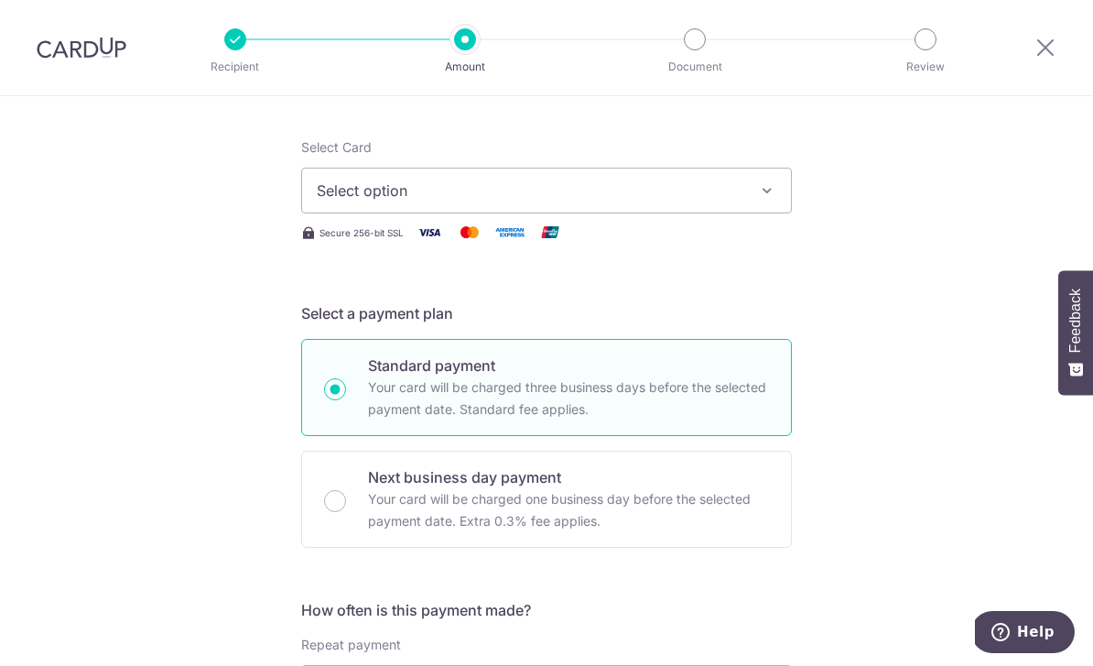
scroll to position [207, 0]
click at [763, 199] on icon "button" at bounding box center [767, 189] width 18 height 18
click at [328, 250] on icon at bounding box center [326, 241] width 18 height 18
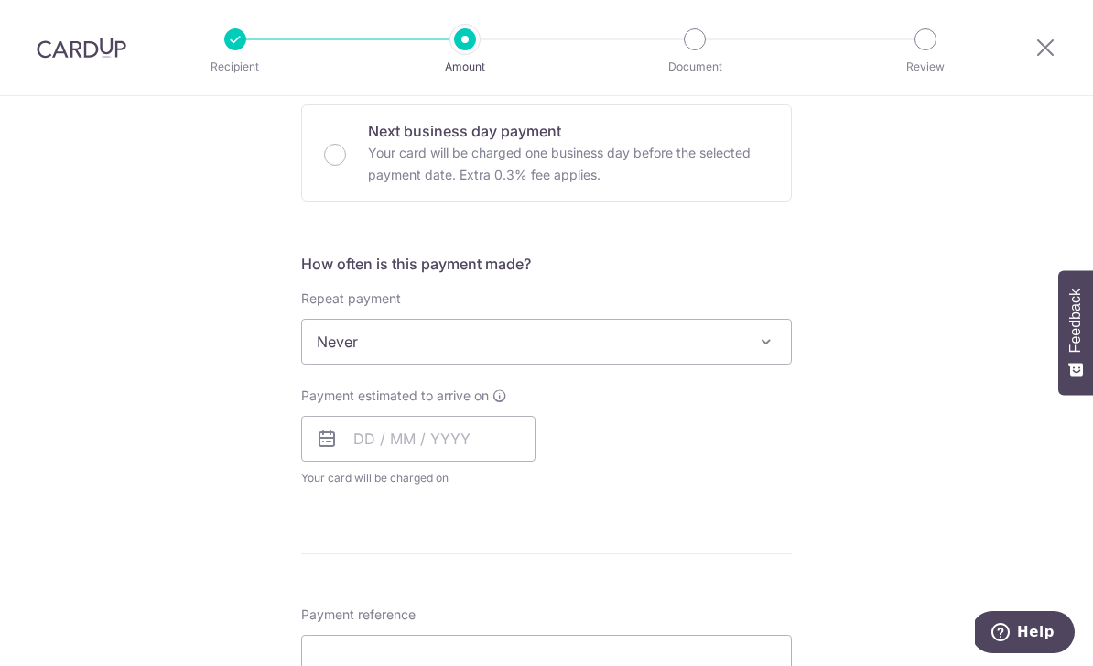
scroll to position [1038, 0]
click at [330, 445] on icon at bounding box center [327, 438] width 22 height 22
click at [496, 397] on icon at bounding box center [500, 394] width 15 height 15
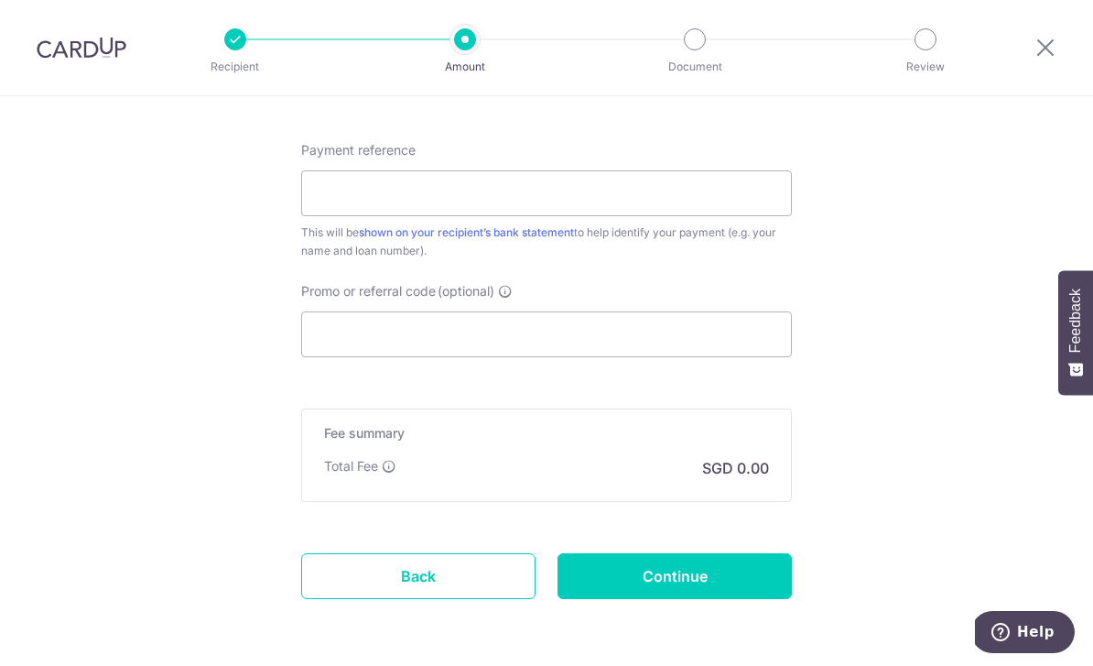
scroll to position [1500, 0]
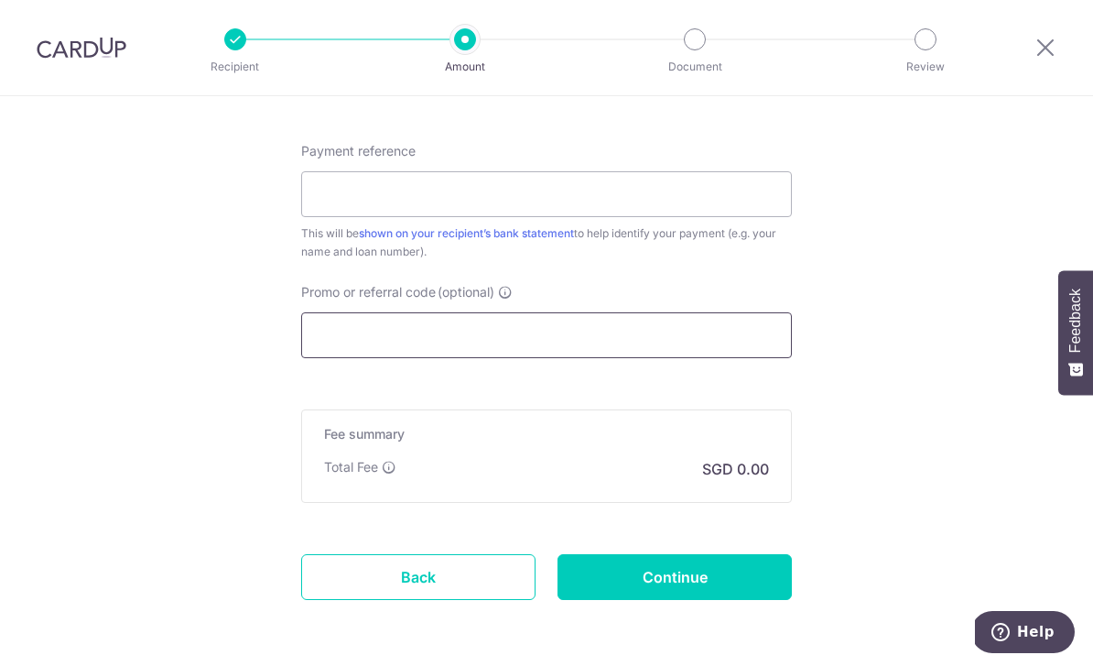
click at [672, 340] on input "Promo or referral code (optional)" at bounding box center [546, 335] width 491 height 46
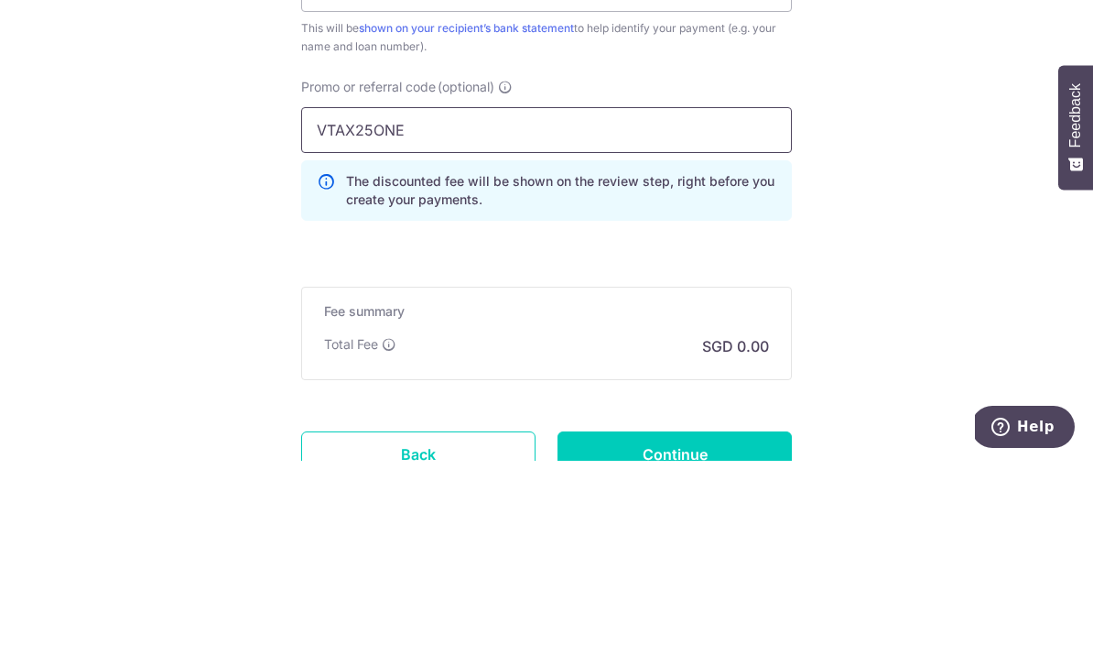
type input "VTAX25ONE"
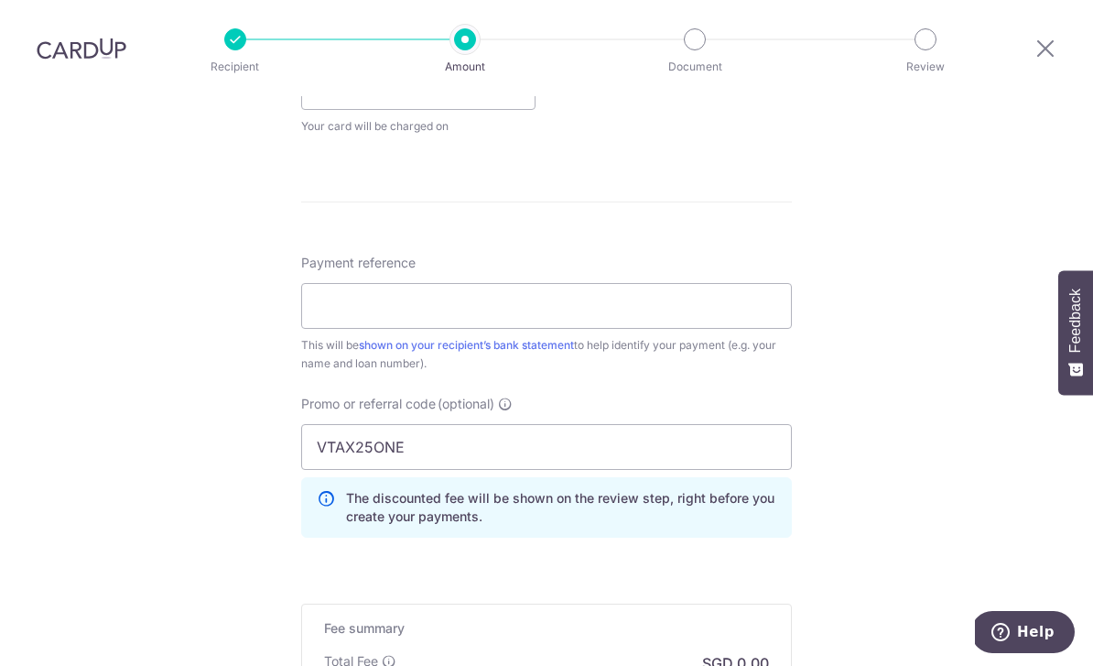
scroll to position [1369, 0]
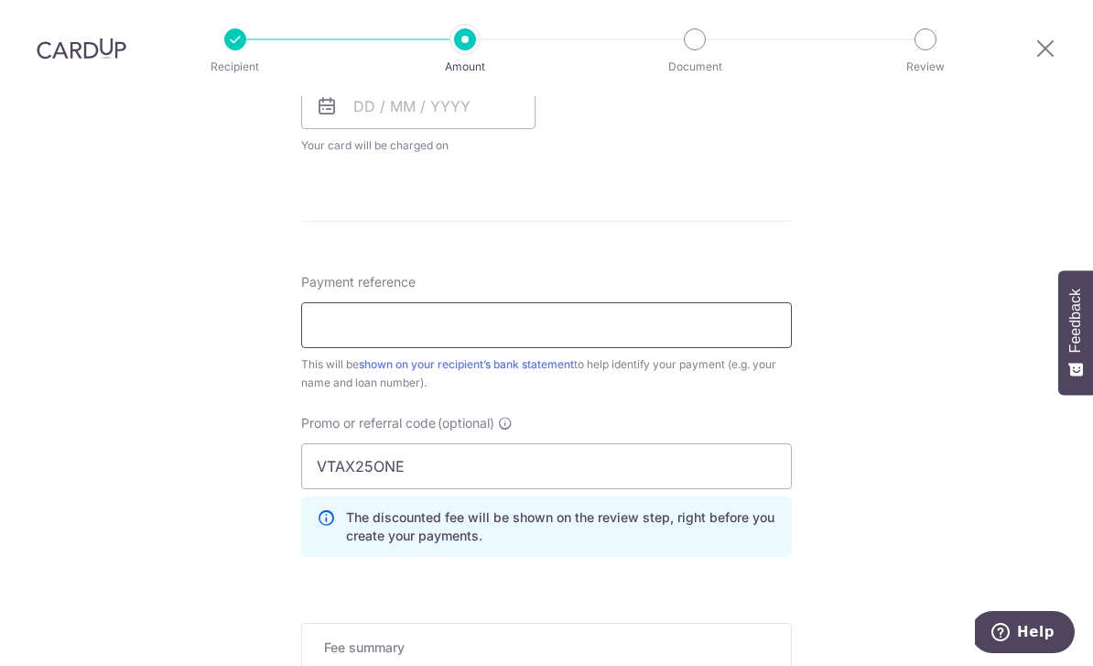
click at [355, 302] on input "Payment reference" at bounding box center [546, 325] width 491 height 46
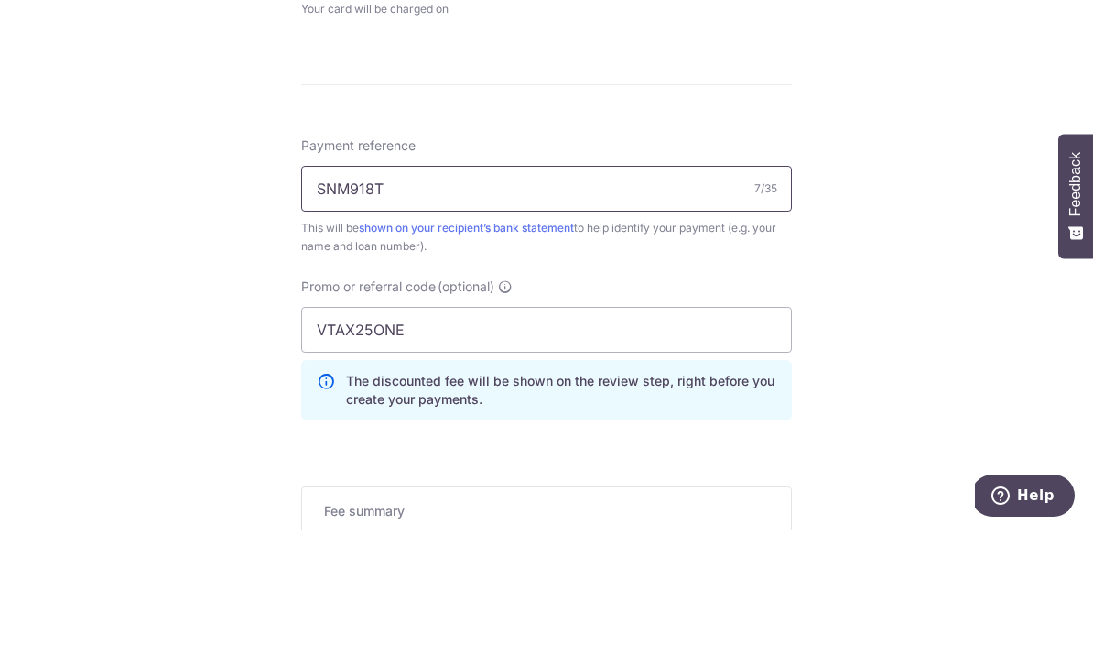
type input "SNM918T"
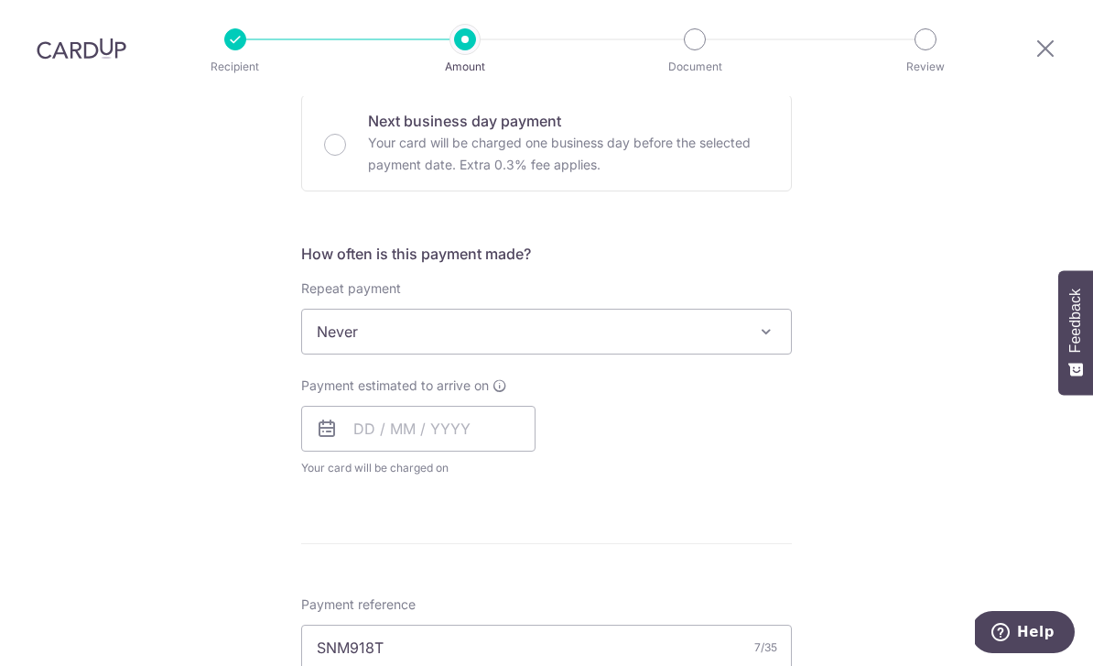
scroll to position [1043, 0]
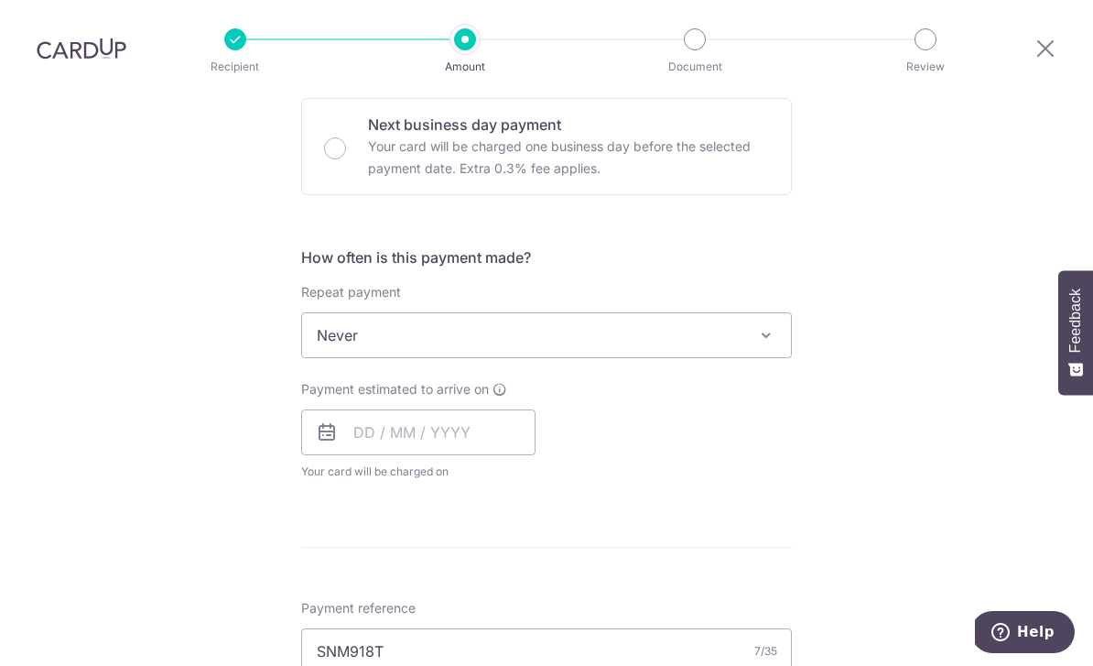
click at [777, 324] on span at bounding box center [767, 335] width 22 height 22
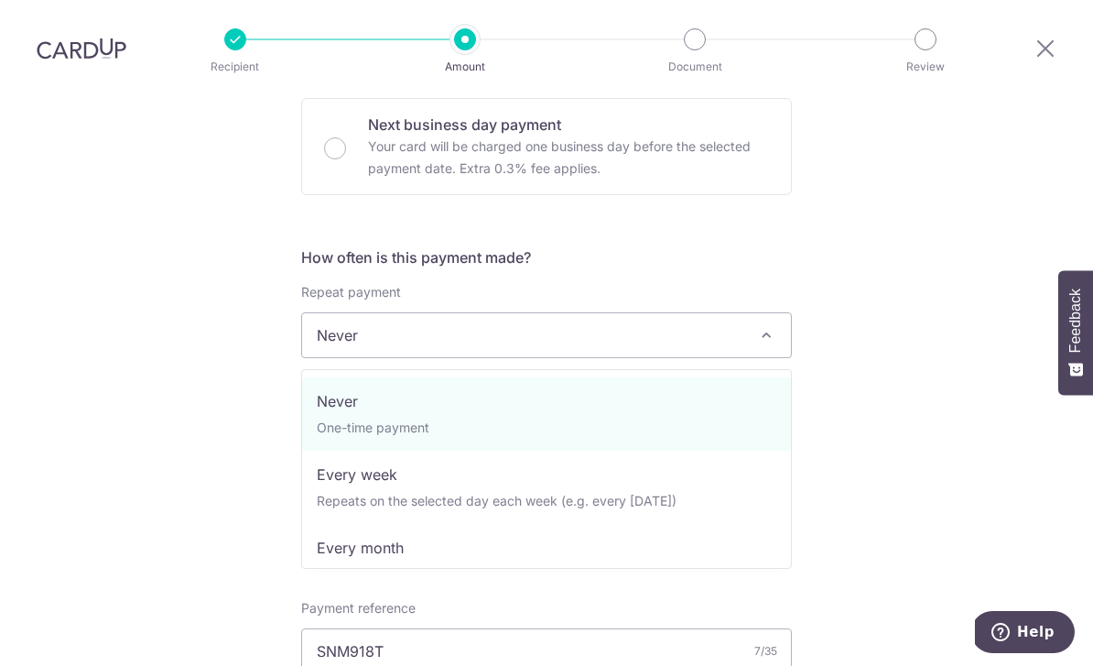
click at [824, 190] on div "Tell us more about your payment Enter payment amount SGD Recipient added succes…" at bounding box center [546, 165] width 1093 height 2224
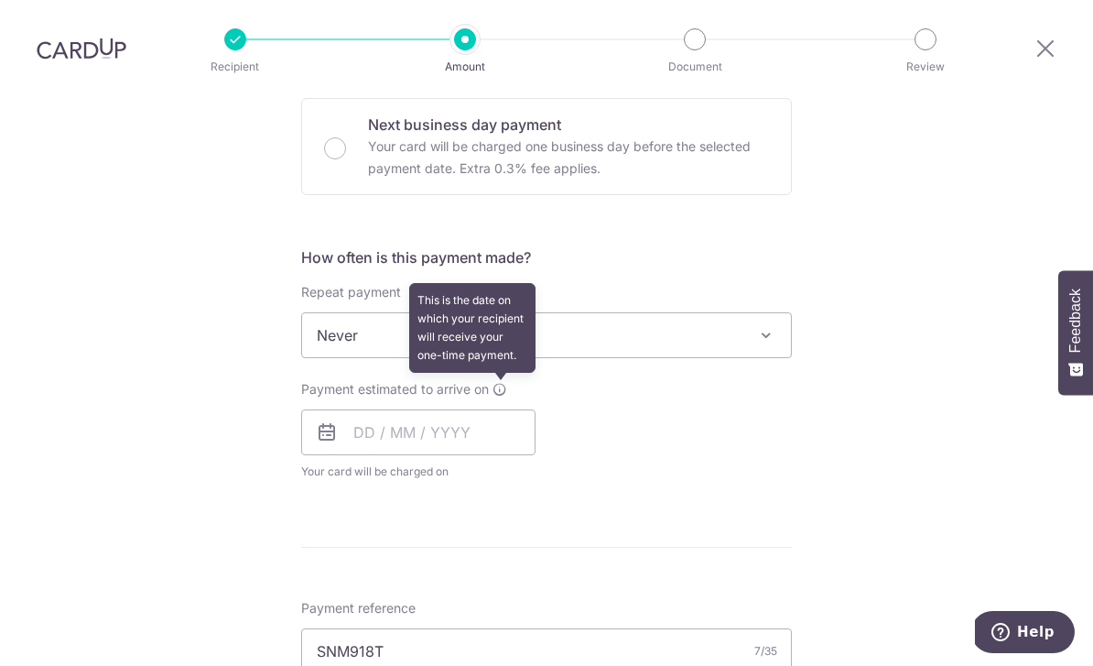
click at [493, 382] on icon at bounding box center [500, 389] width 15 height 15
click at [314, 409] on input "text" at bounding box center [418, 432] width 234 height 46
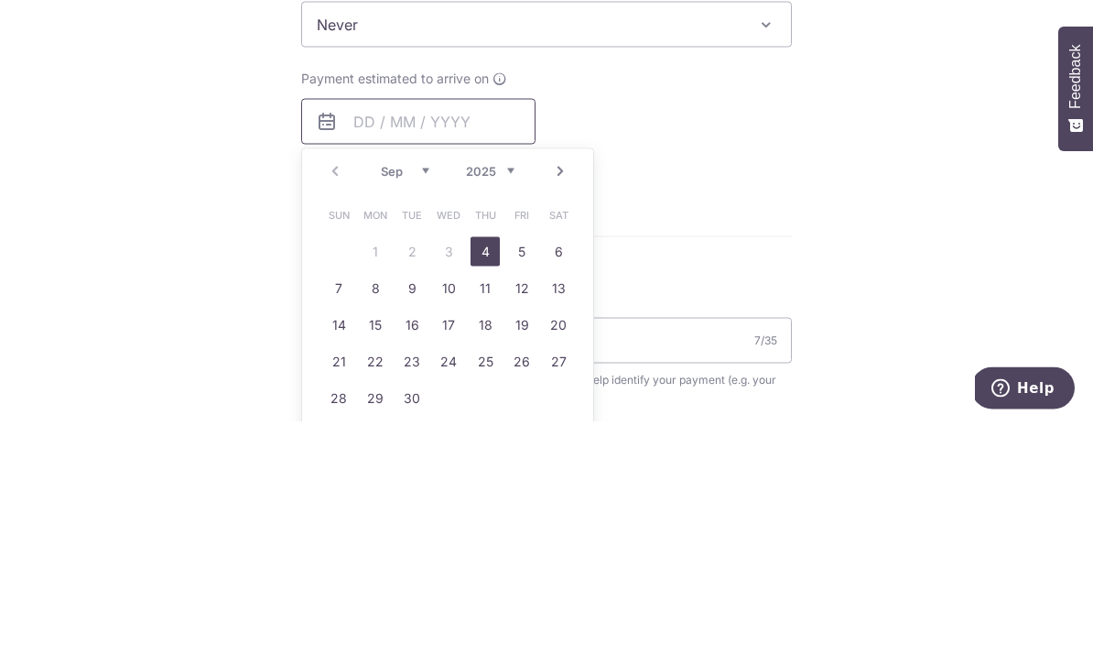
scroll to position [1111, 0]
click at [493, 480] on link "4" at bounding box center [485, 494] width 29 height 29
type input "[DATE]"
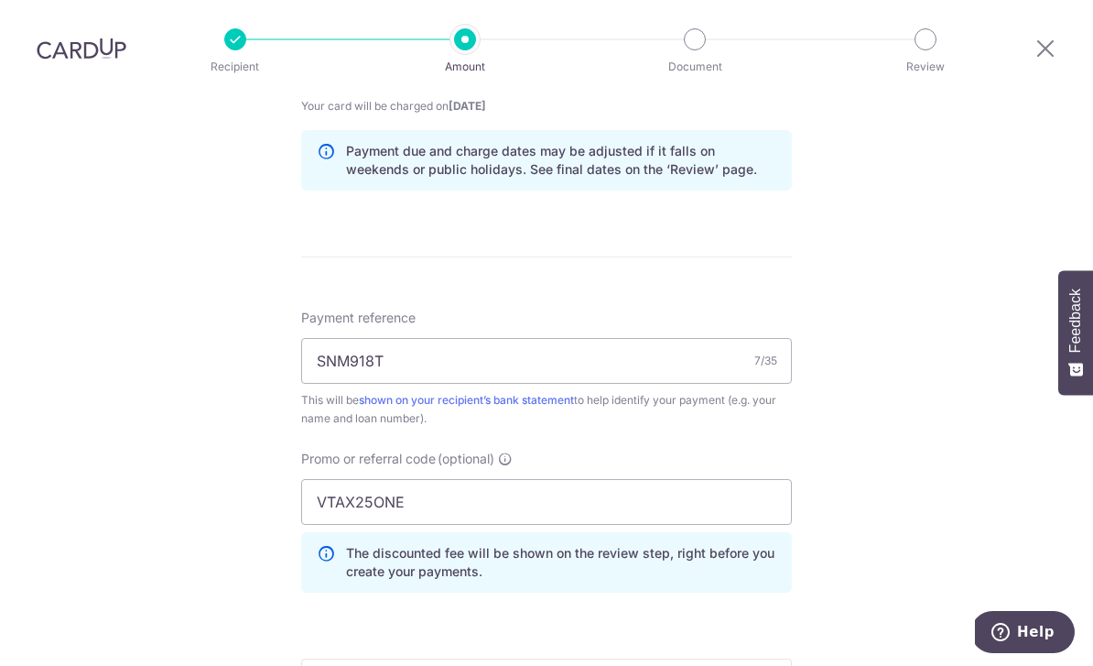
scroll to position [1430, 0]
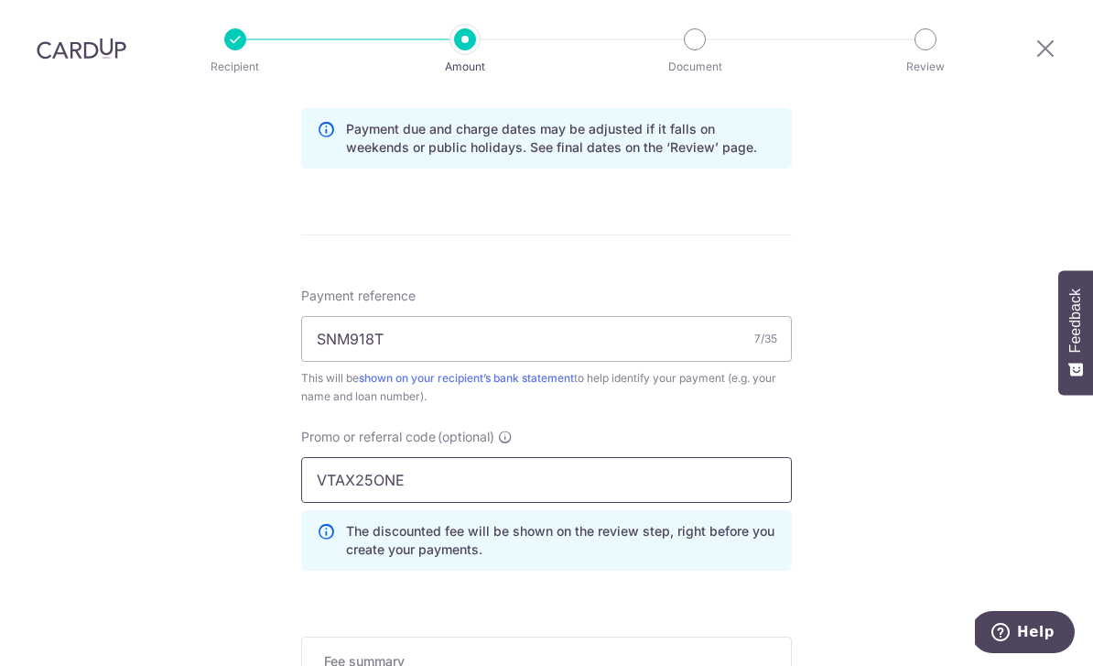
click at [678, 457] on input "VTAX25ONE" at bounding box center [546, 480] width 491 height 46
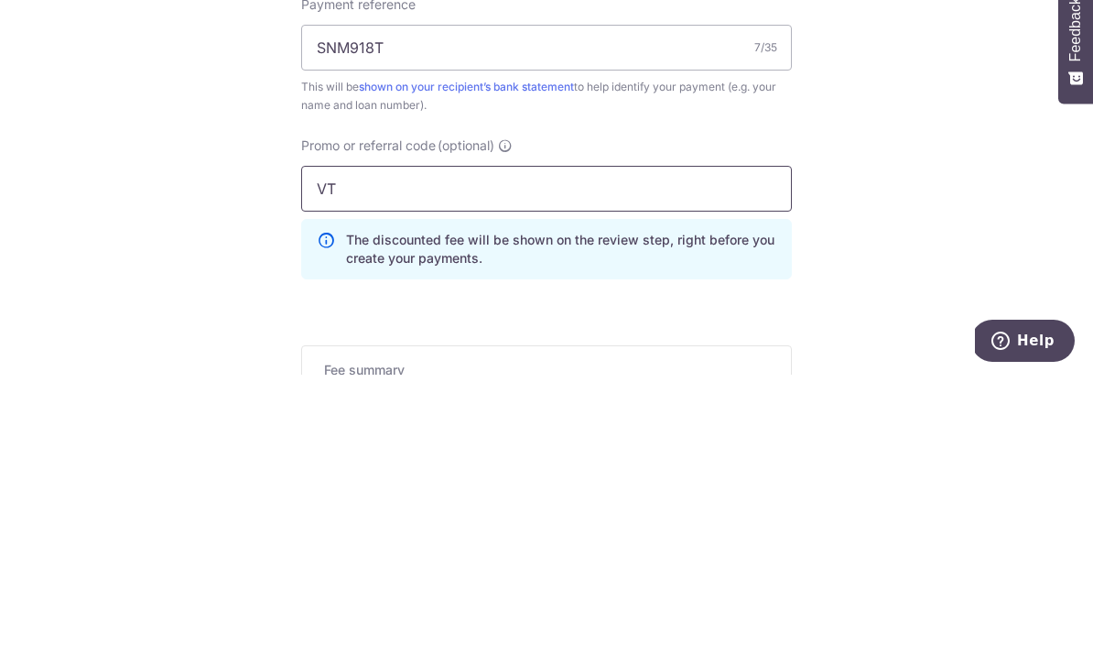
type input "V"
type input "MILELION"
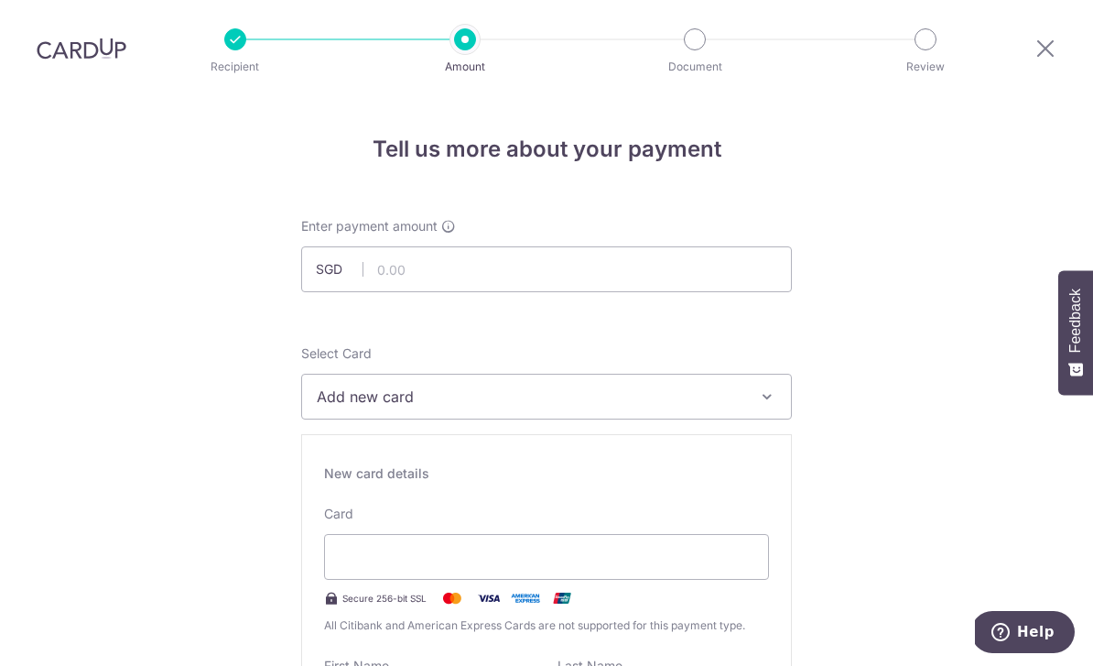
scroll to position [0, 0]
click at [393, 246] on input "text" at bounding box center [546, 269] width 491 height 46
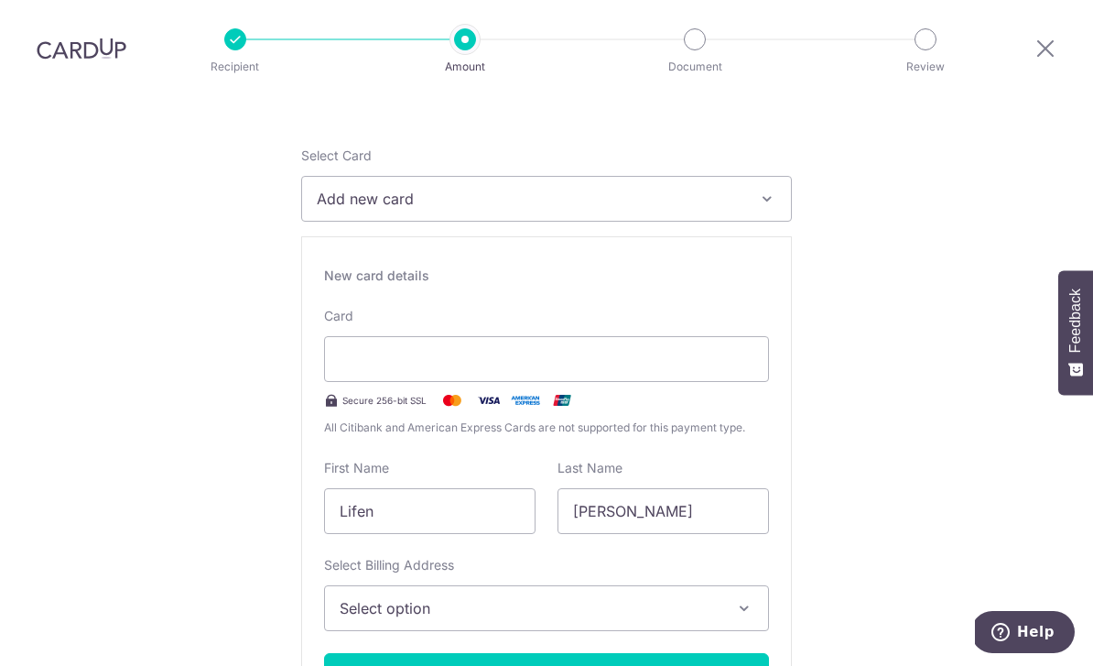
scroll to position [201, 0]
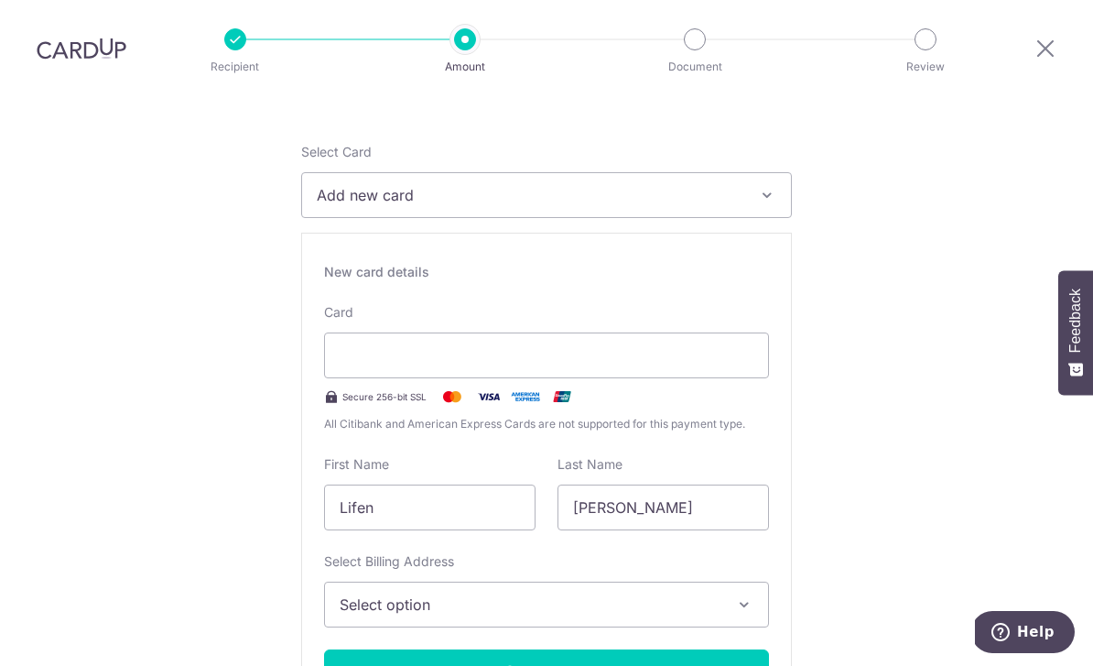
type input "1,897.00"
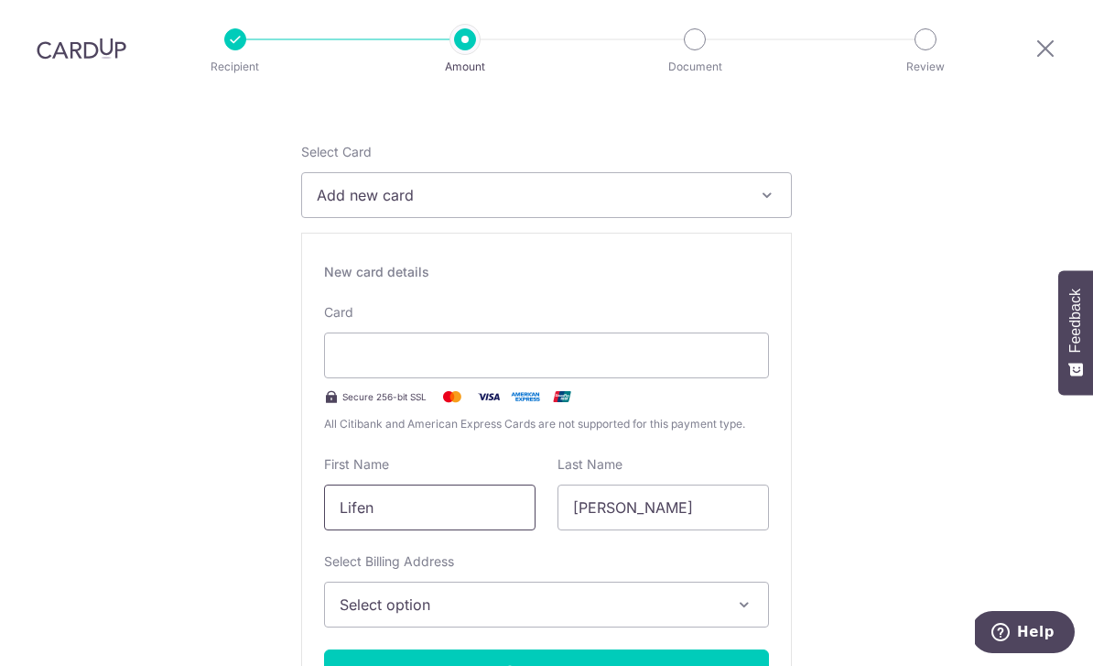
click at [386, 484] on input "Lifen" at bounding box center [430, 507] width 212 height 46
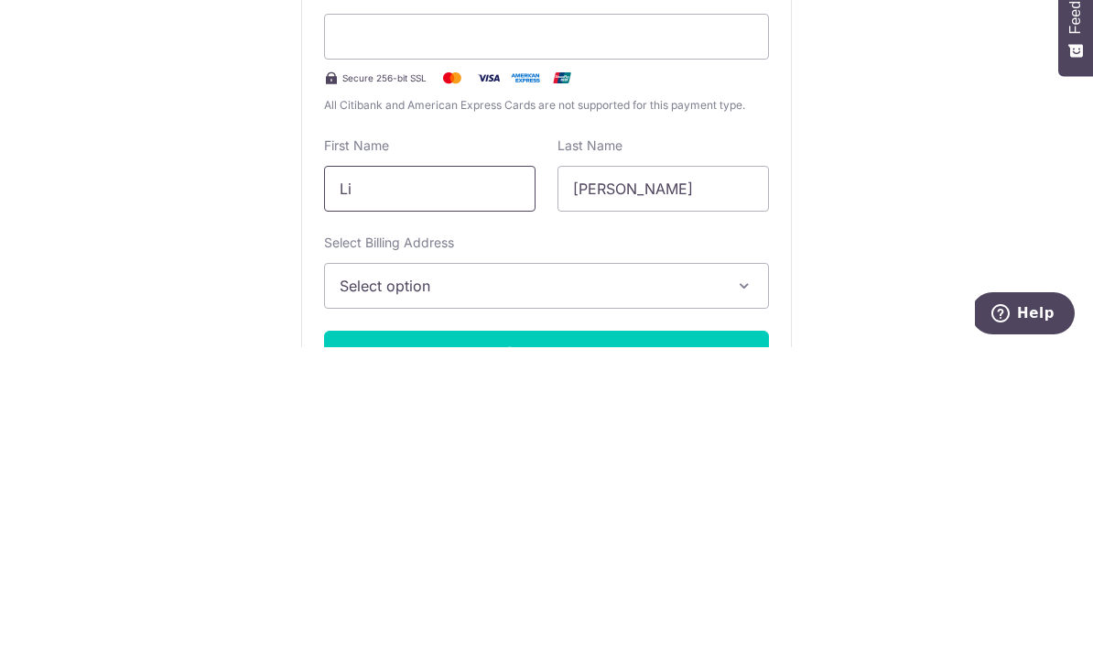
type input "L"
type input "Stanley"
click at [618, 484] on input "Xiao" at bounding box center [664, 507] width 212 height 46
type input "X"
type input "Tay"
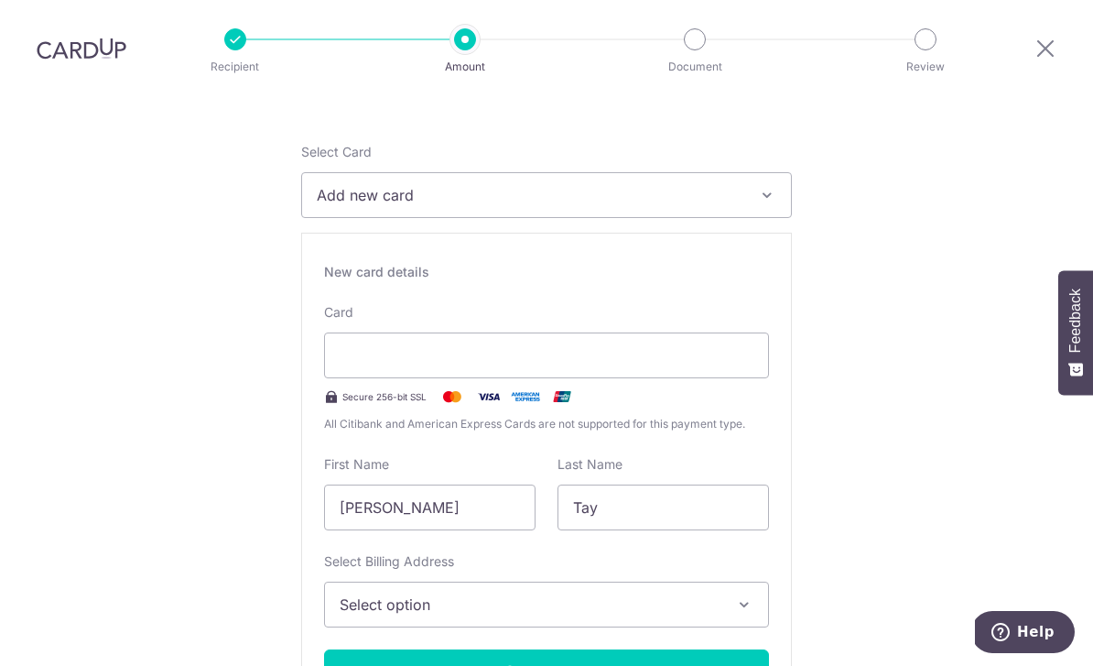
click at [348, 593] on span "Select option" at bounding box center [530, 604] width 381 height 22
click at [203, 400] on div at bounding box center [546, 333] width 1093 height 666
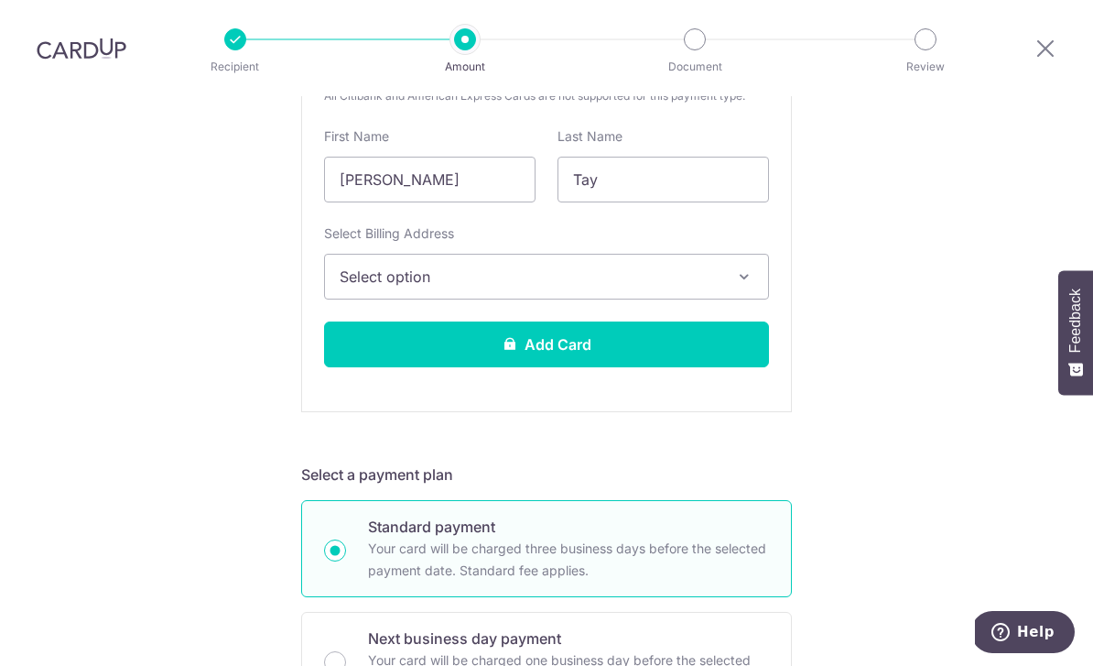
scroll to position [545, 0]
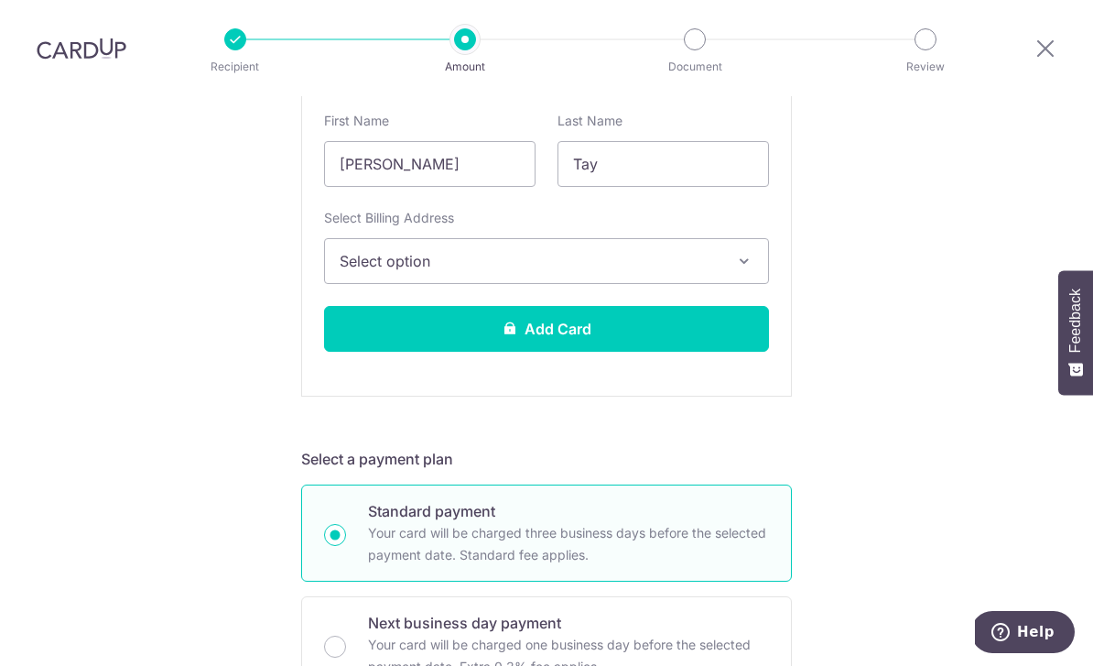
click at [715, 306] on button "Add Card" at bounding box center [546, 329] width 445 height 46
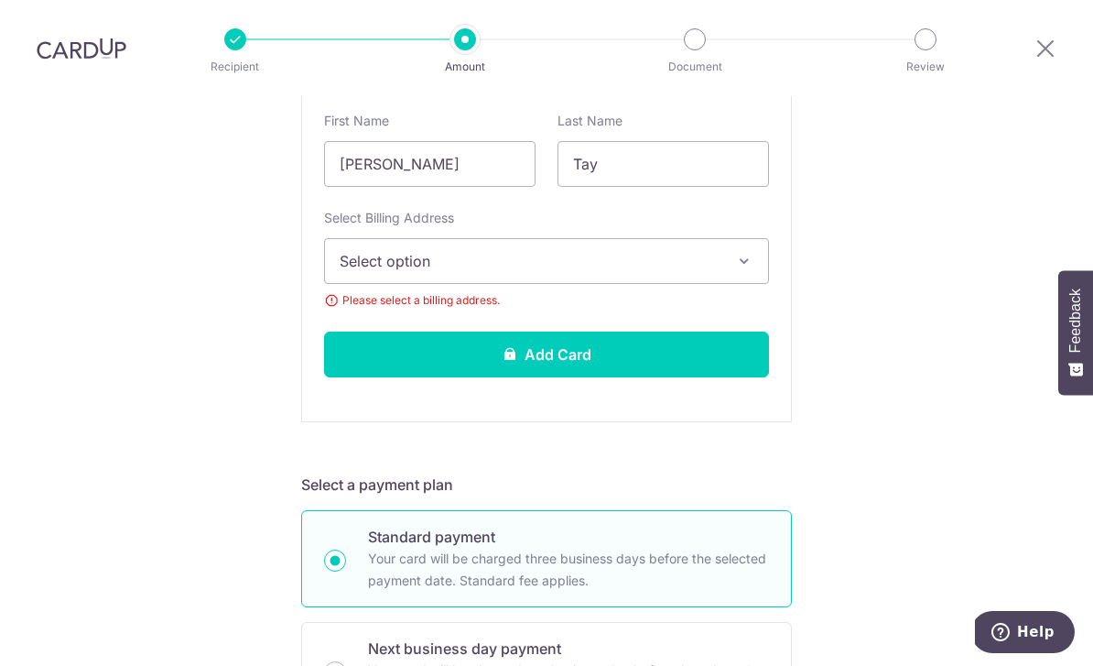
click at [677, 238] on button "Select option" at bounding box center [546, 261] width 445 height 46
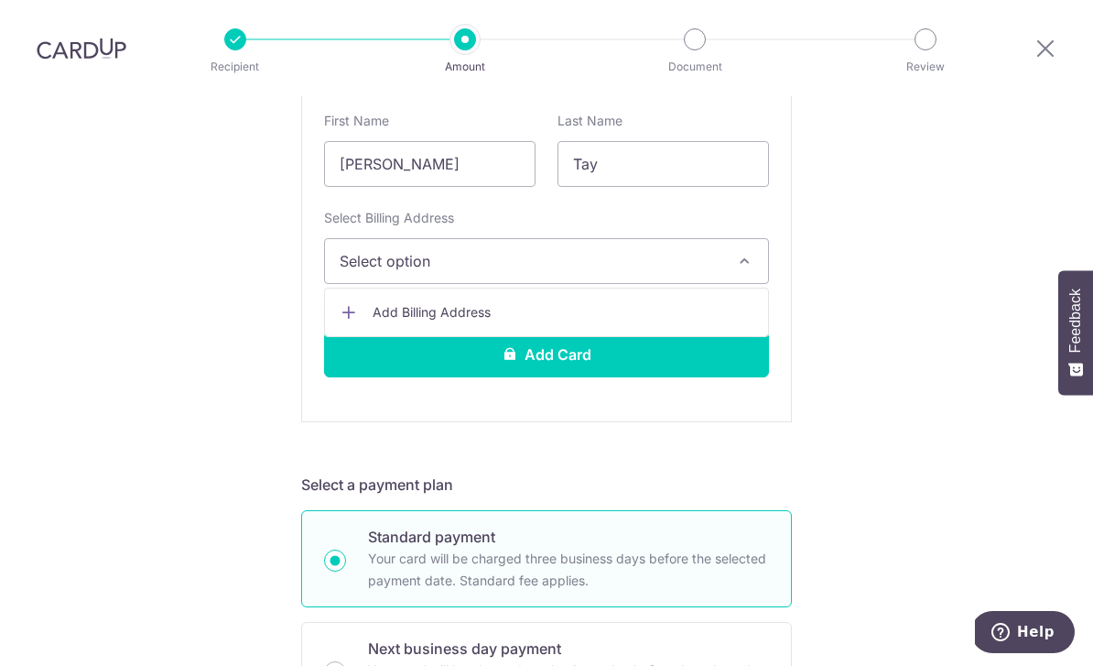
click at [630, 303] on span "Add Billing Address" at bounding box center [563, 312] width 381 height 18
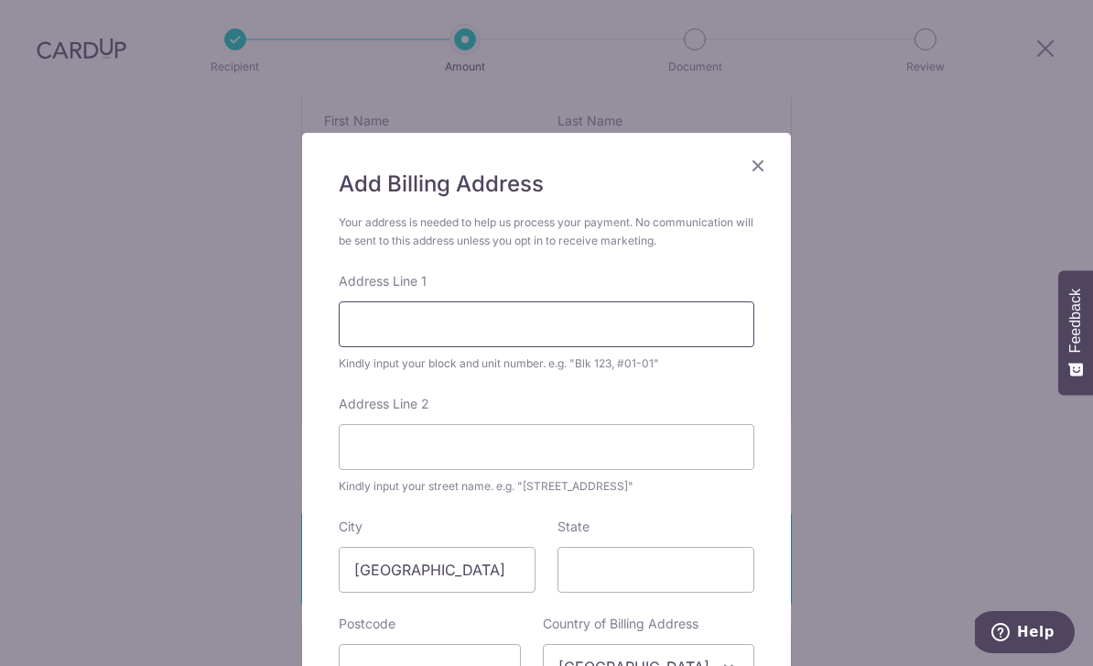
click at [613, 337] on input "Address Line 1" at bounding box center [547, 324] width 416 height 46
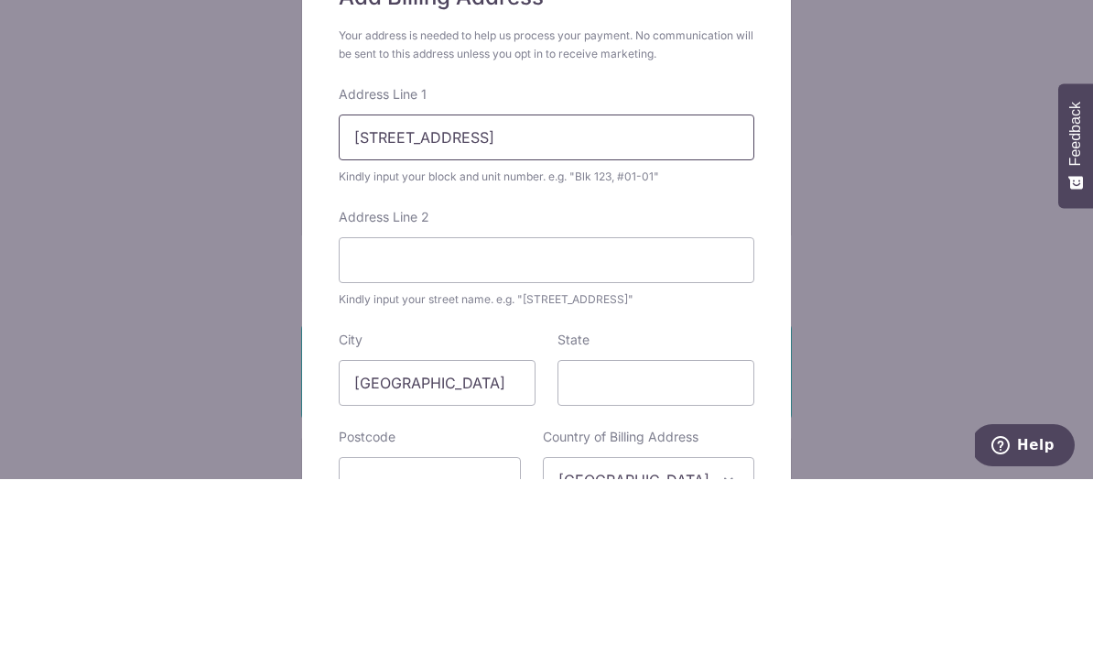
type input "708 Jurong West street 71"
click at [375, 424] on input "Address Line 2" at bounding box center [547, 447] width 416 height 46
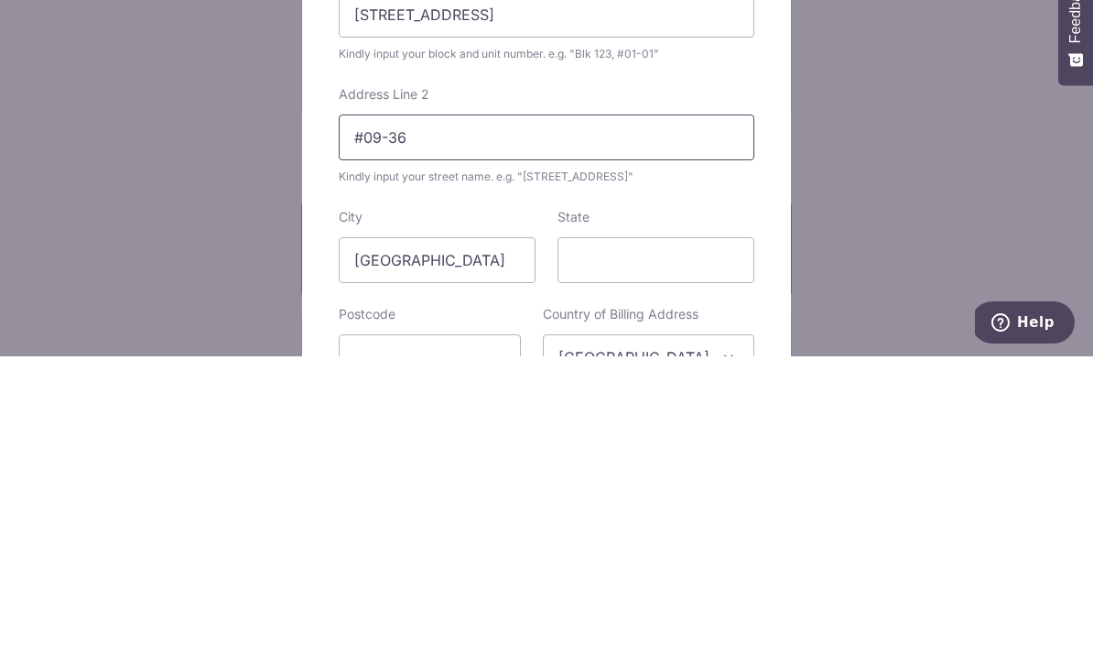
type input "#09-36"
click at [868, 190] on div "Add Billing Address Your address is needed to help us process your payment. No …" at bounding box center [546, 333] width 1093 height 666
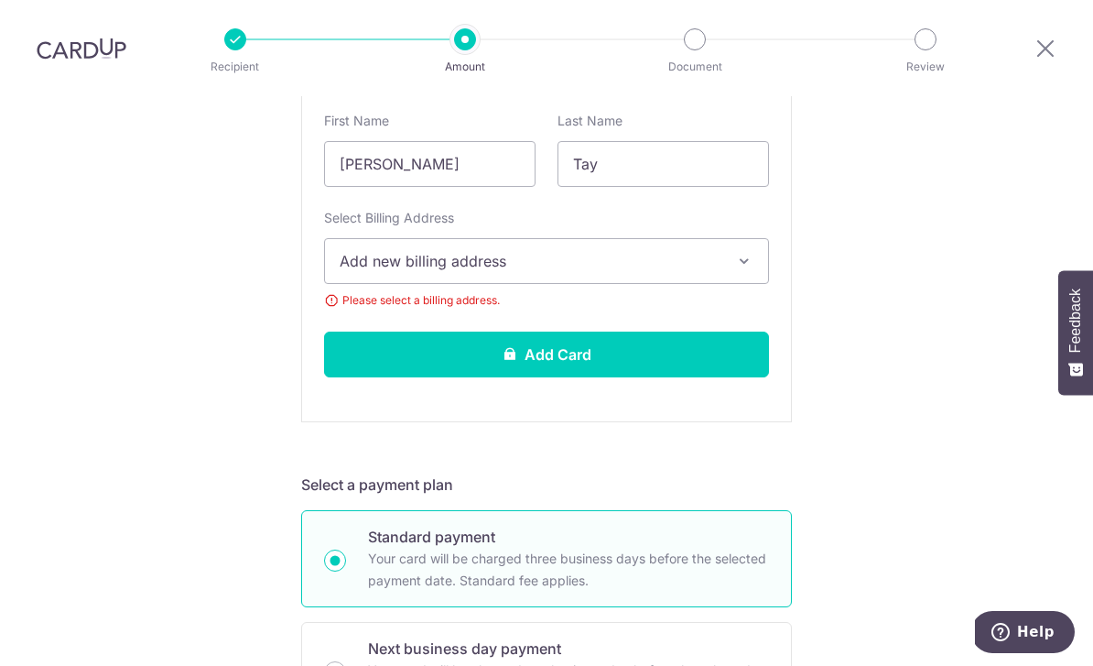
click at [689, 250] on span "Add new billing address" at bounding box center [530, 261] width 381 height 22
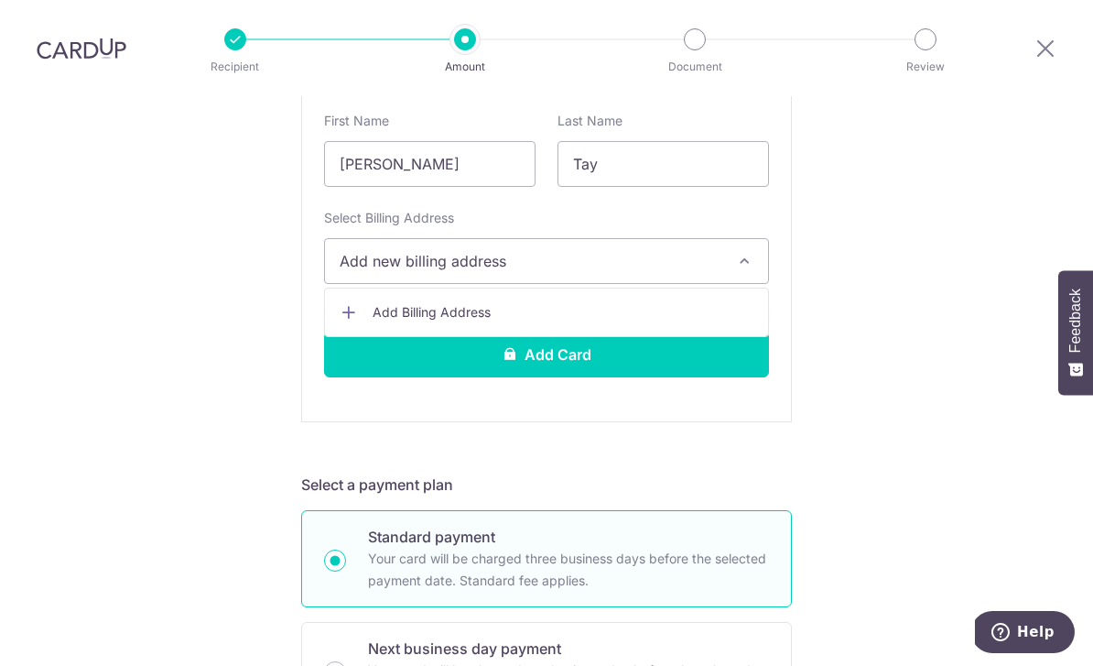
click at [659, 303] on span "Add Billing Address" at bounding box center [563, 312] width 381 height 18
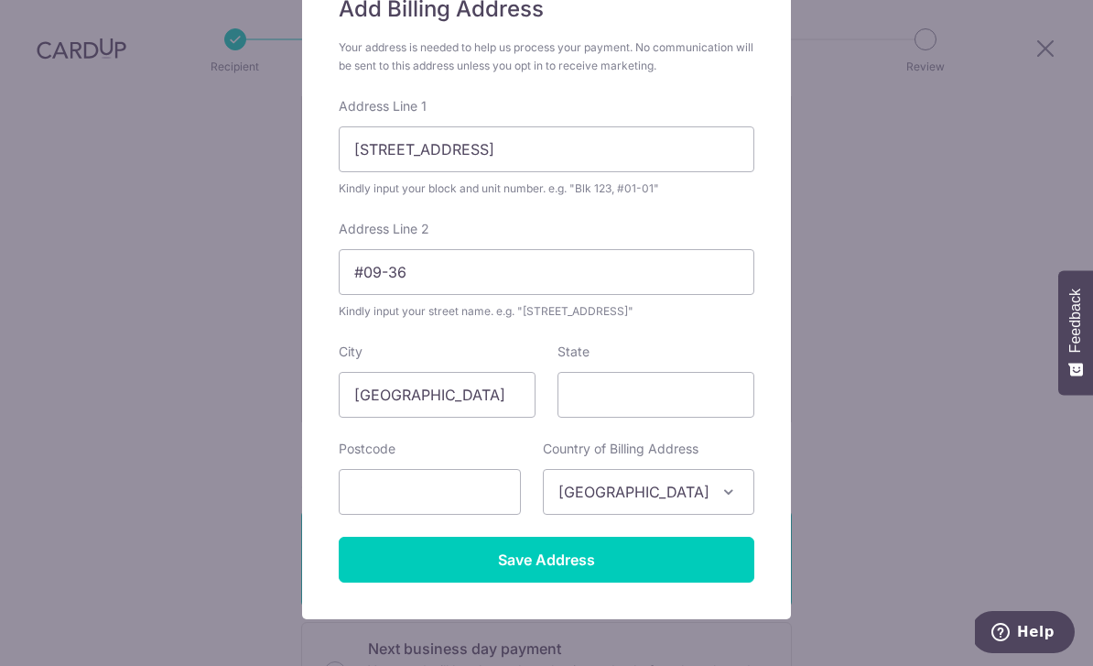
scroll to position [180, 0]
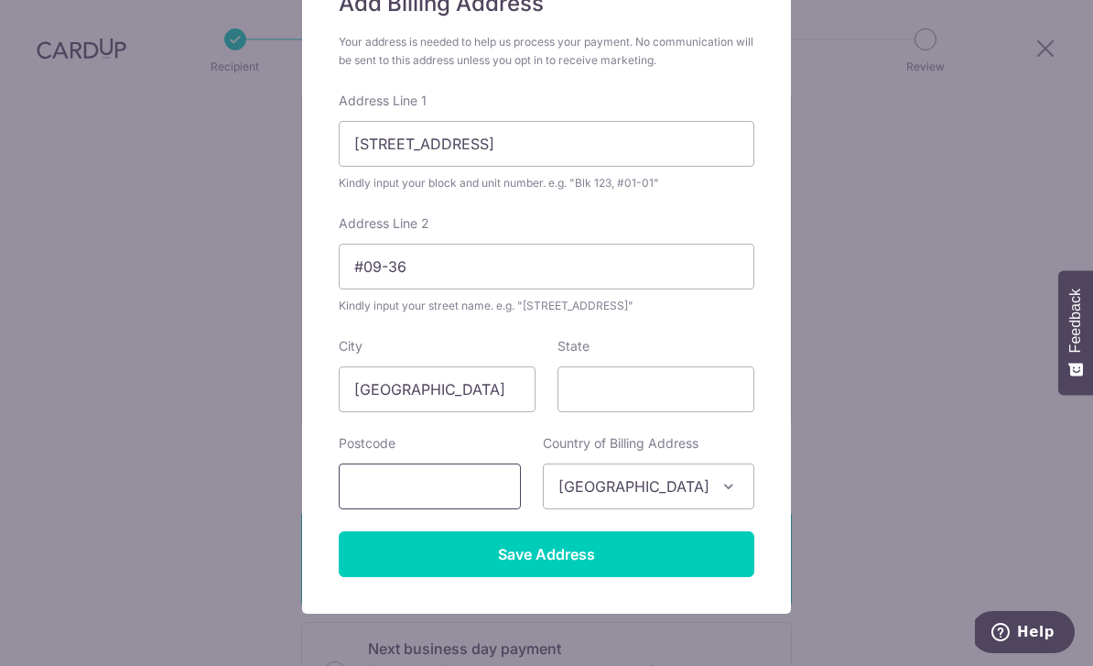
click at [381, 489] on input "text" at bounding box center [430, 486] width 182 height 46
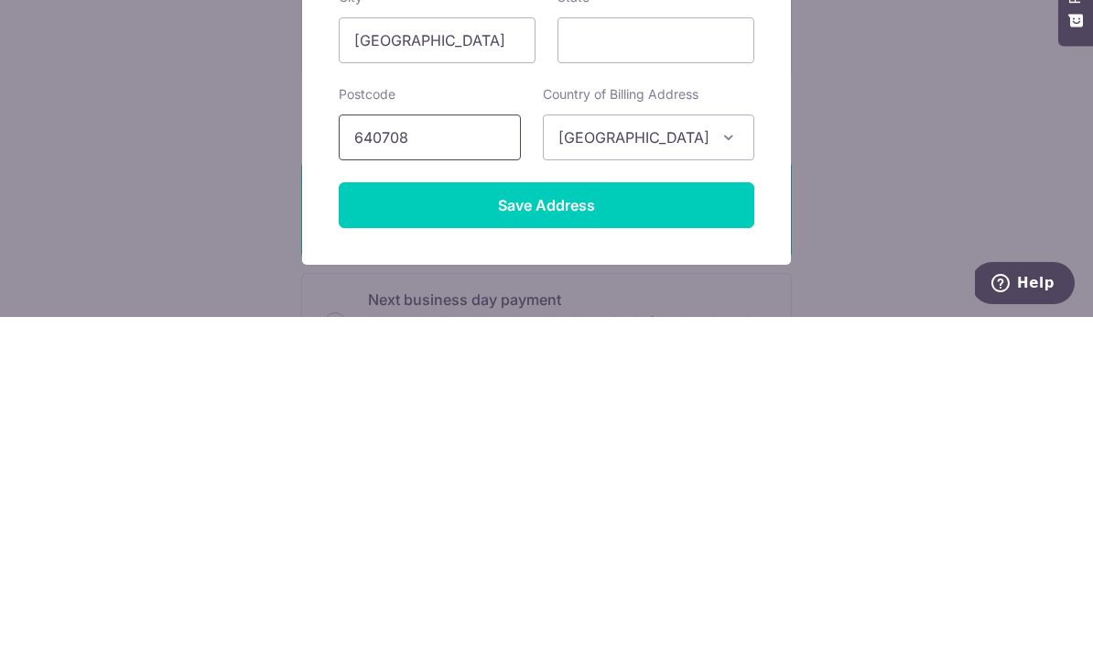
type input "640708"
click at [371, 531] on input "Save Address" at bounding box center [547, 554] width 416 height 46
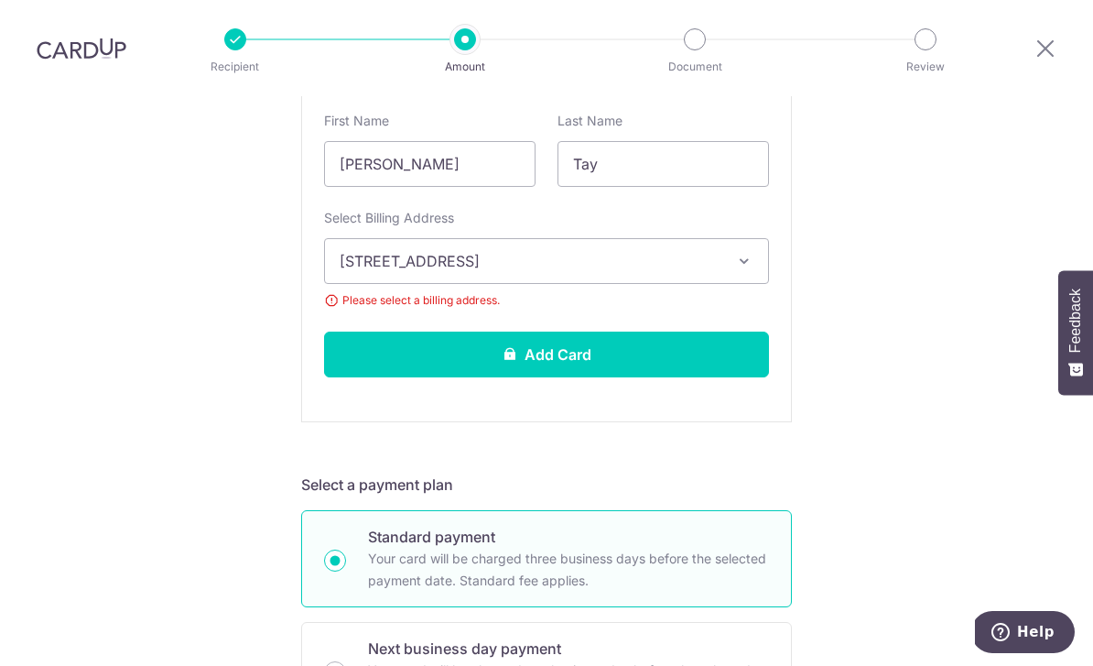
click at [719, 332] on button "Add Card" at bounding box center [546, 355] width 445 height 46
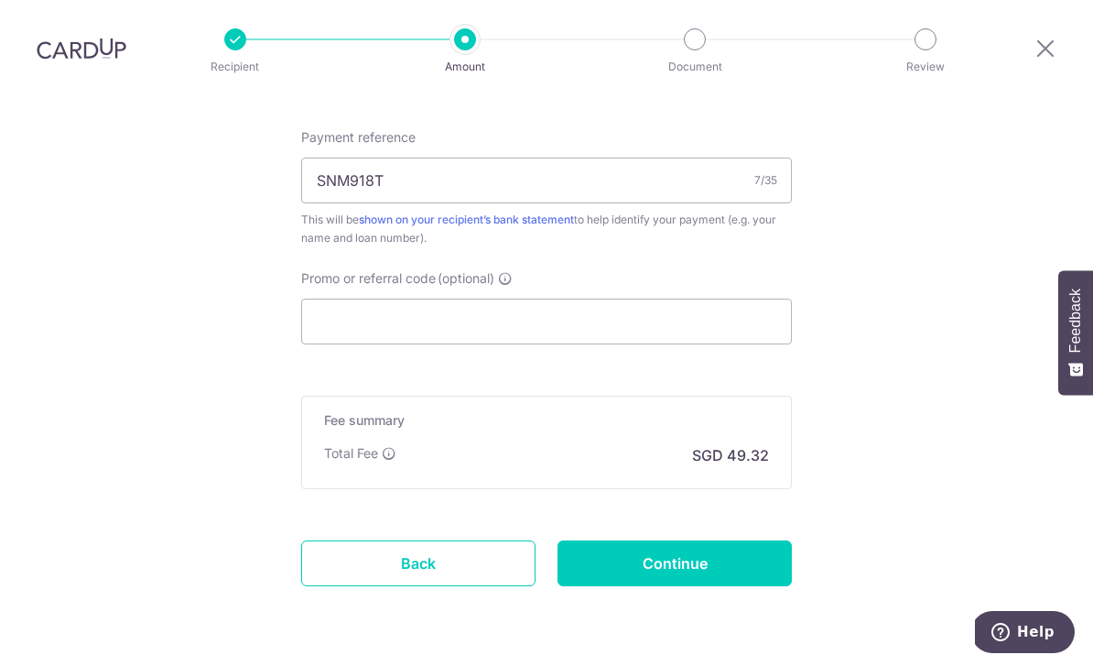
scroll to position [1106, 0]
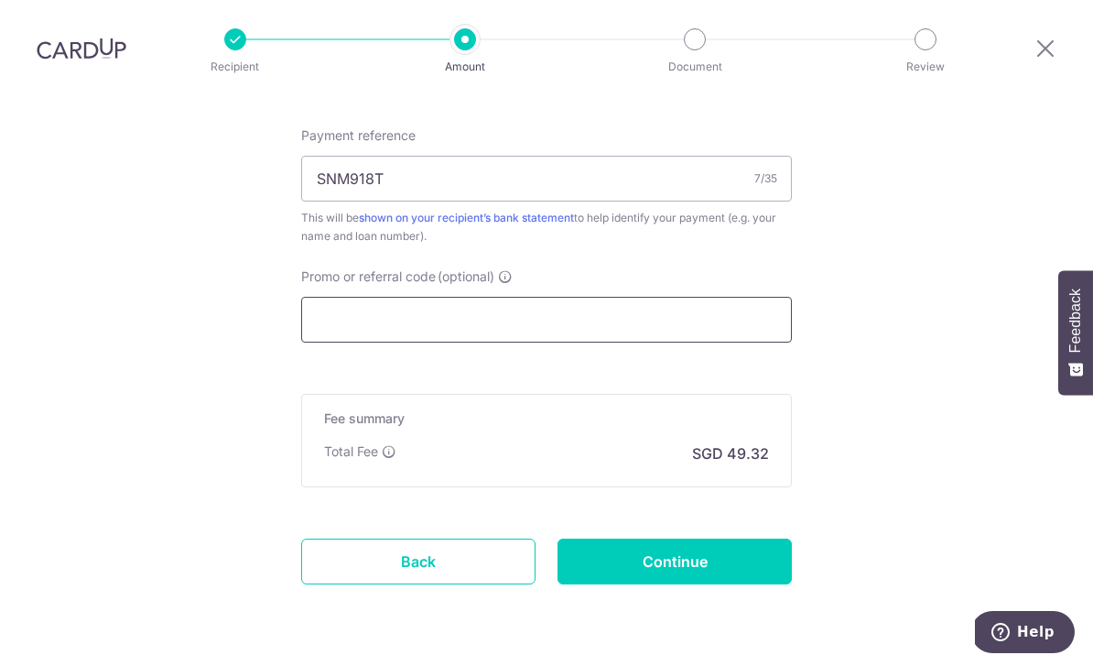
click at [709, 297] on input "Promo or referral code (optional)" at bounding box center [546, 320] width 491 height 46
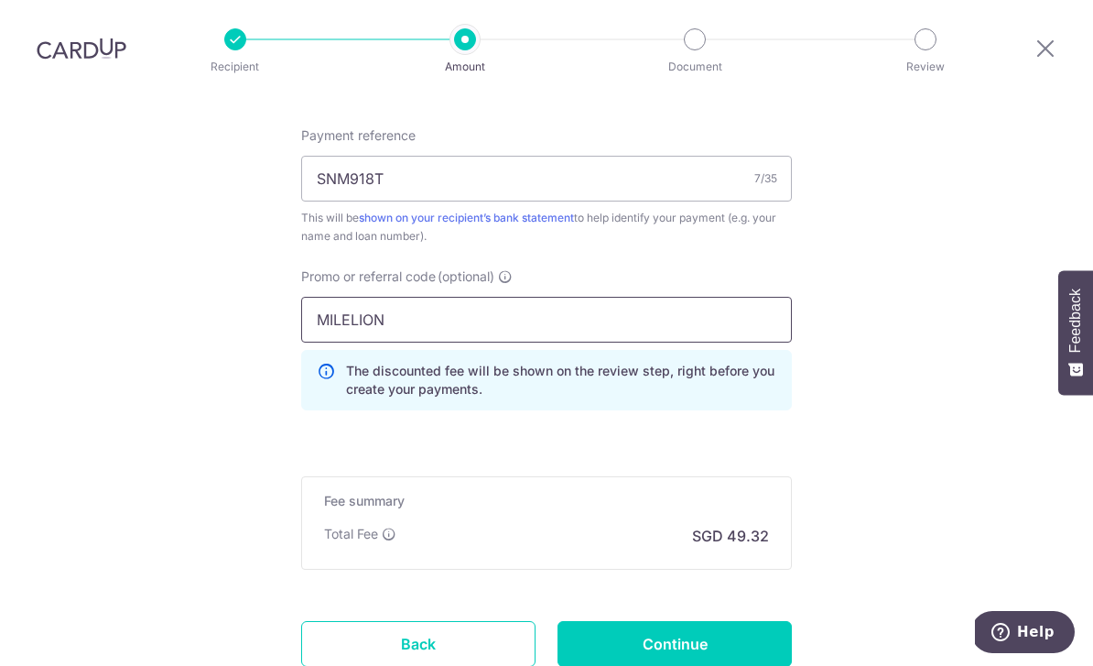
click at [435, 297] on input "MILELION" at bounding box center [546, 320] width 491 height 46
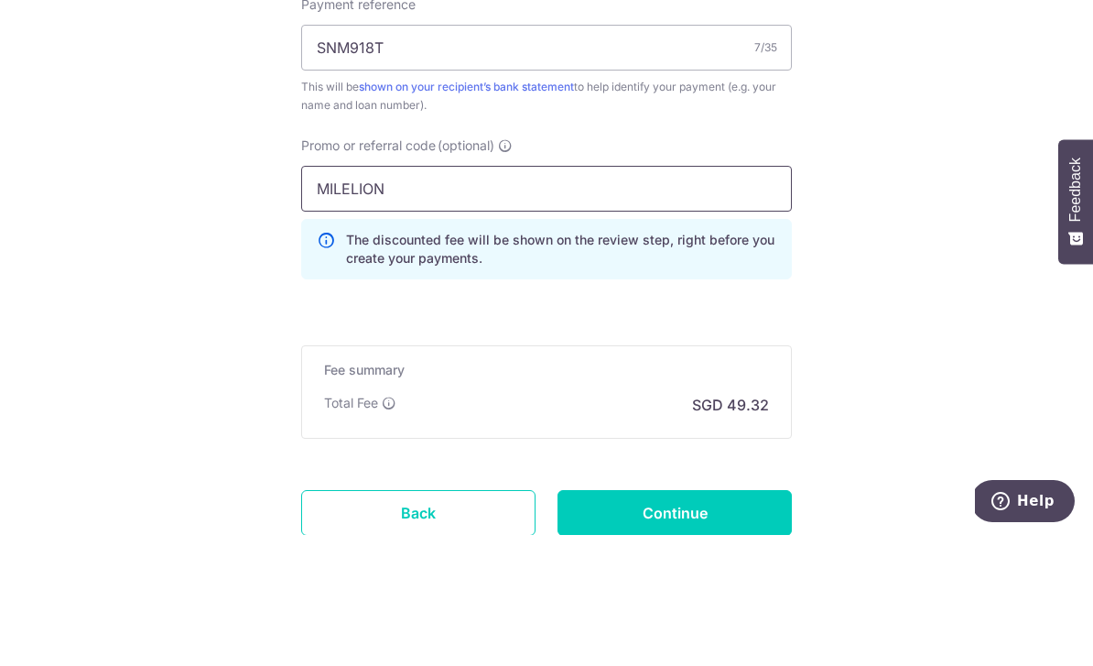
type input "MILELION"
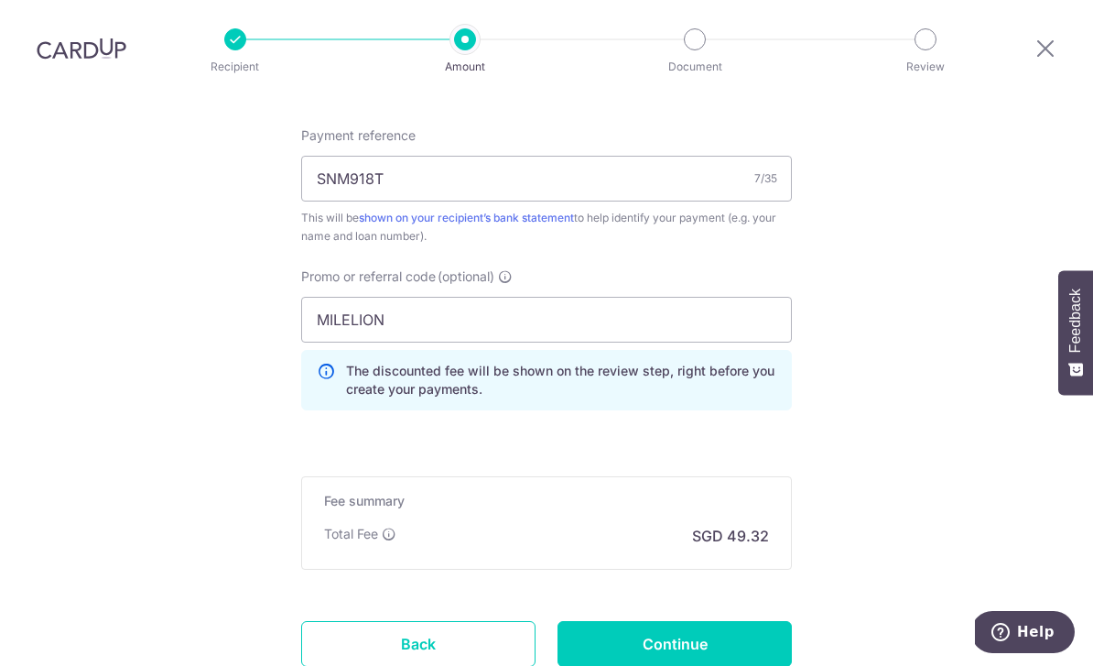
click at [719, 621] on input "Continue" at bounding box center [675, 644] width 234 height 46
type input "Create Schedule"
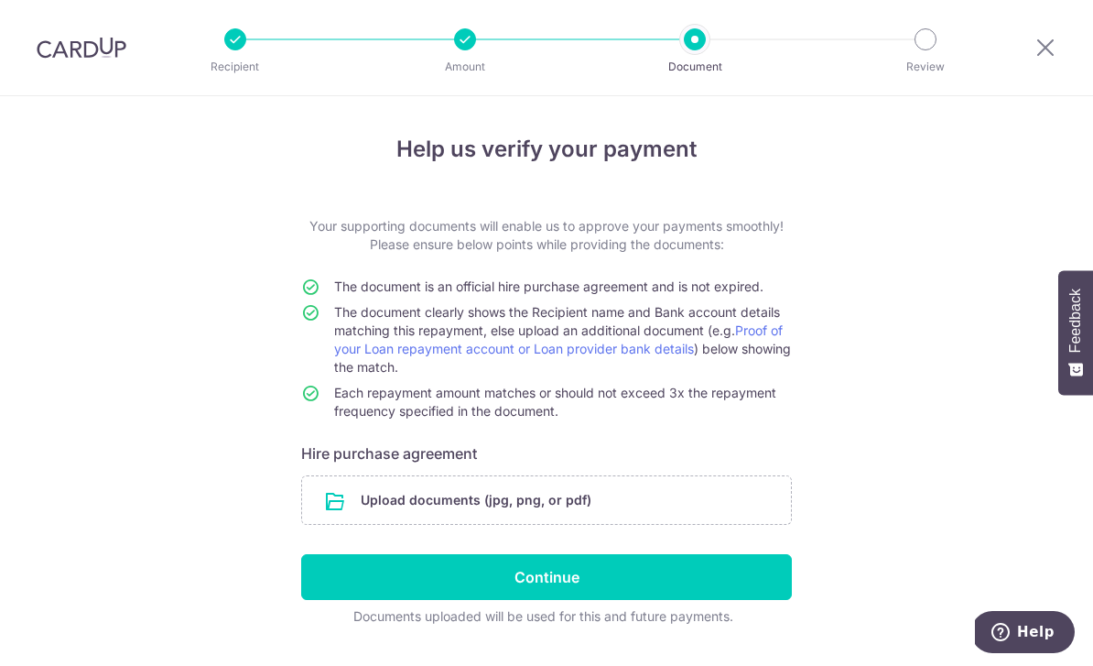
click at [703, 512] on input "file" at bounding box center [546, 500] width 489 height 48
click at [375, 515] on input "file" at bounding box center [546, 500] width 489 height 48
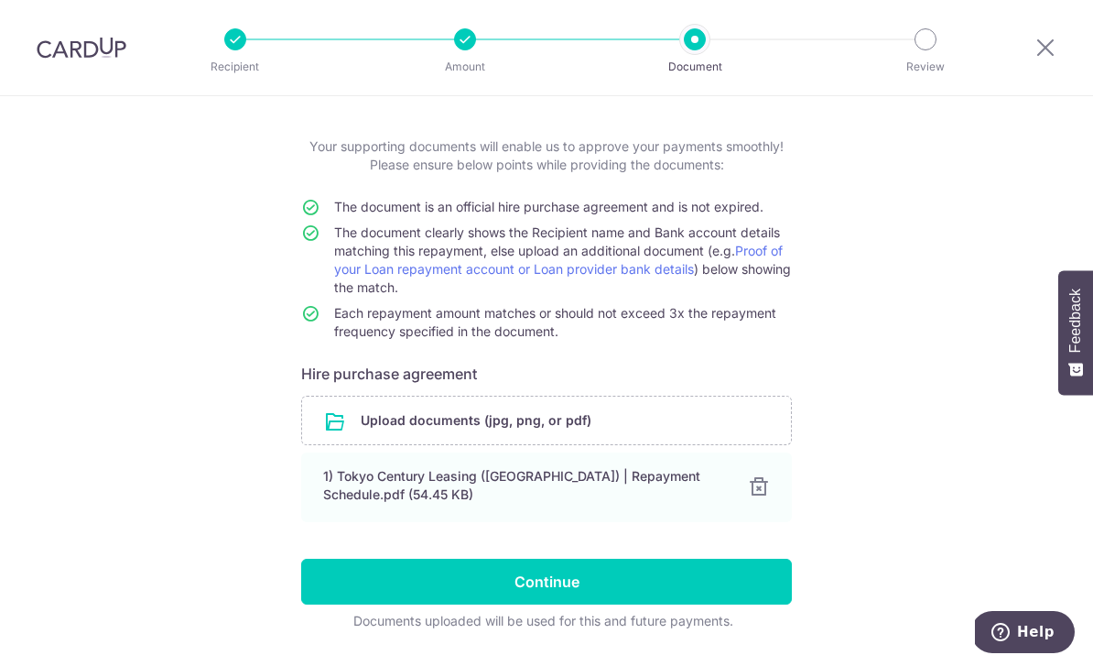
scroll to position [79, 0]
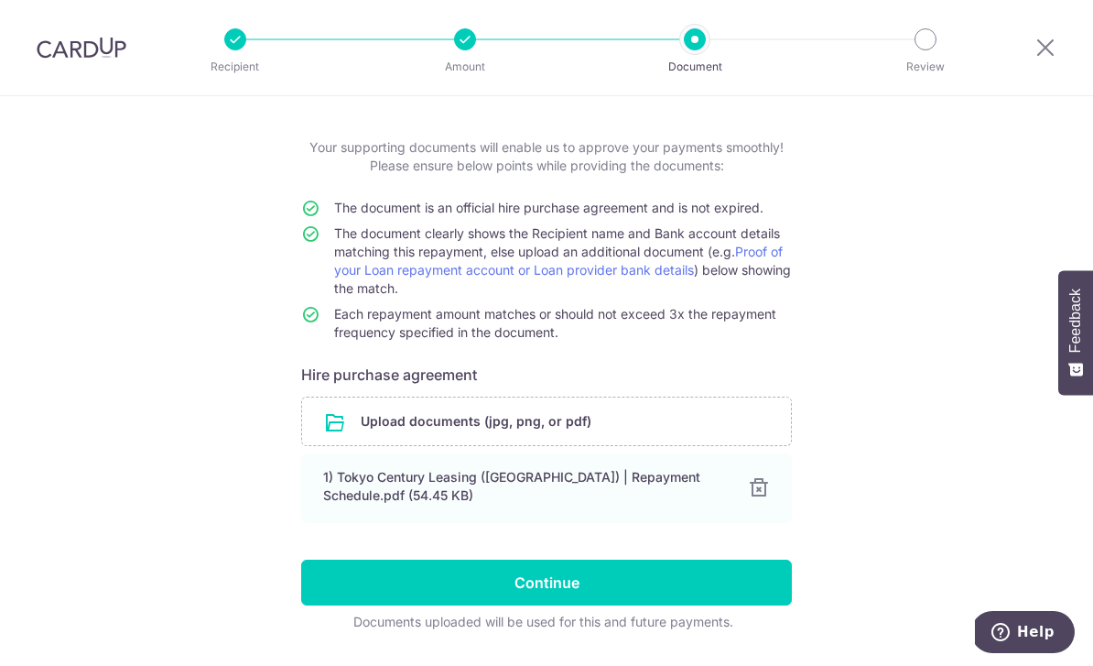
click at [384, 435] on input "file" at bounding box center [546, 421] width 489 height 48
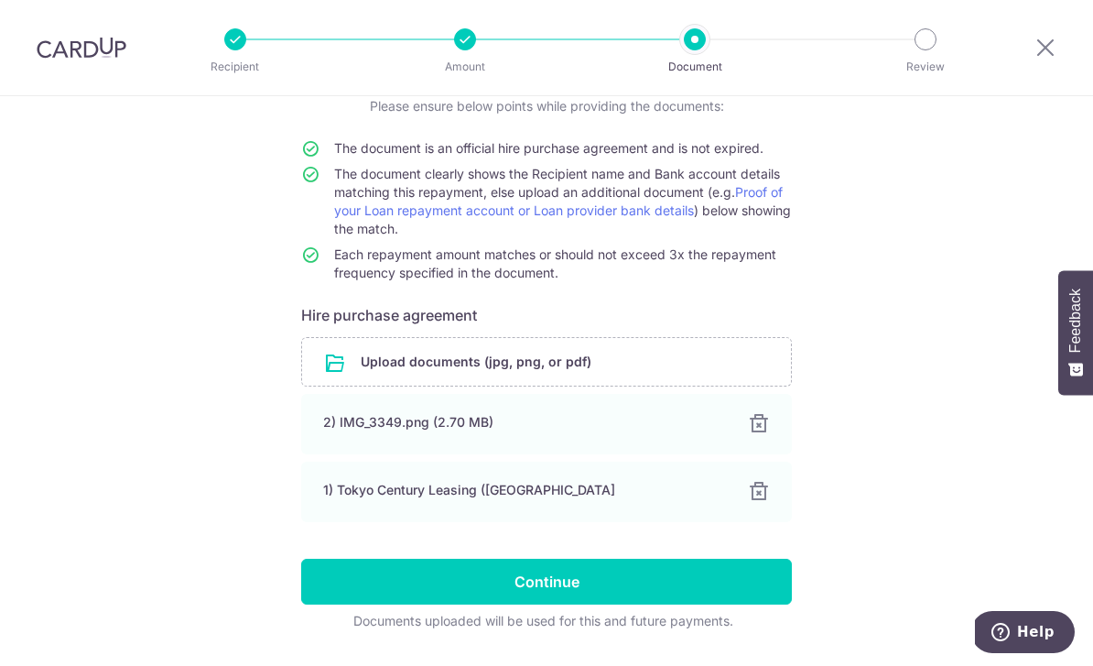
scroll to position [137, 0]
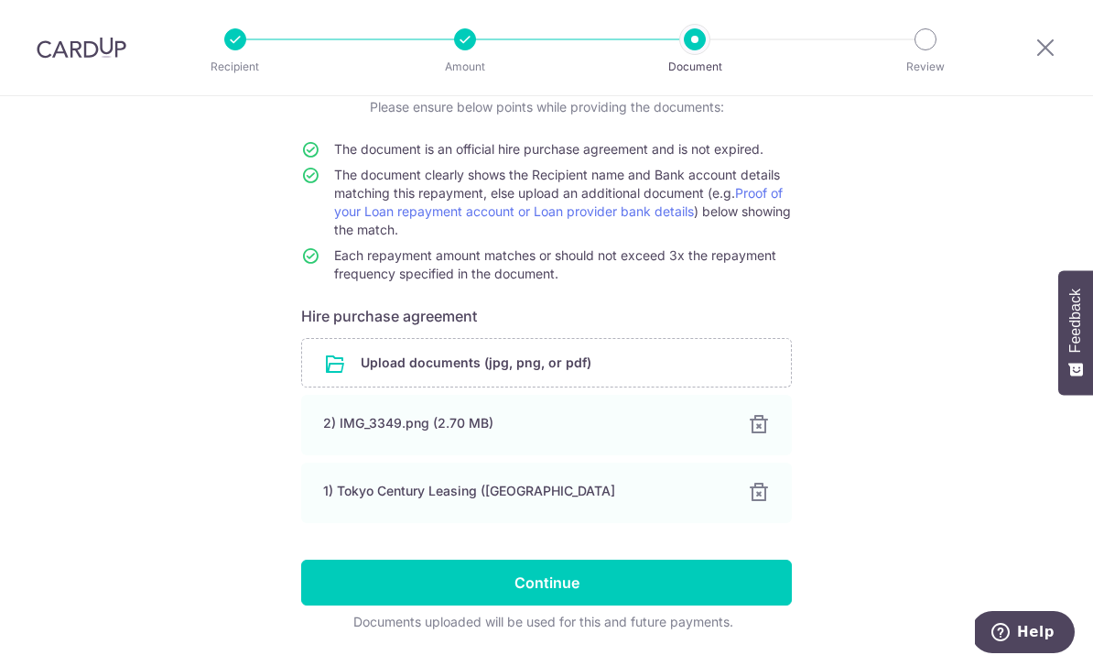
click at [625, 594] on input "Continue" at bounding box center [546, 583] width 491 height 46
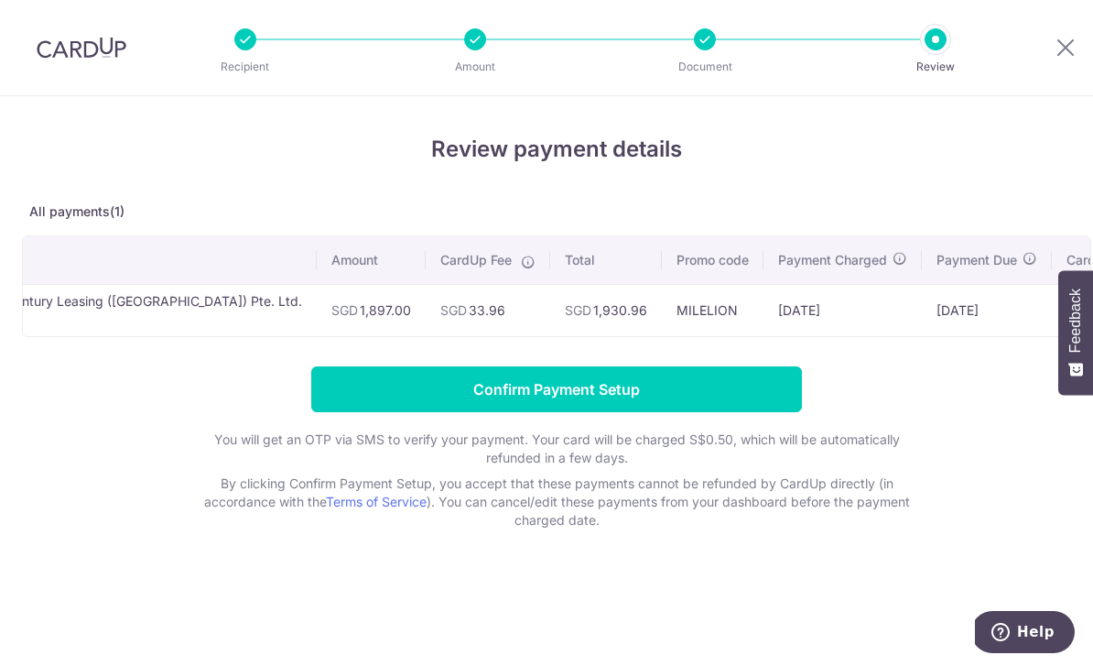
scroll to position [0, 76]
click at [723, 396] on input "Confirm Payment Setup" at bounding box center [556, 389] width 491 height 46
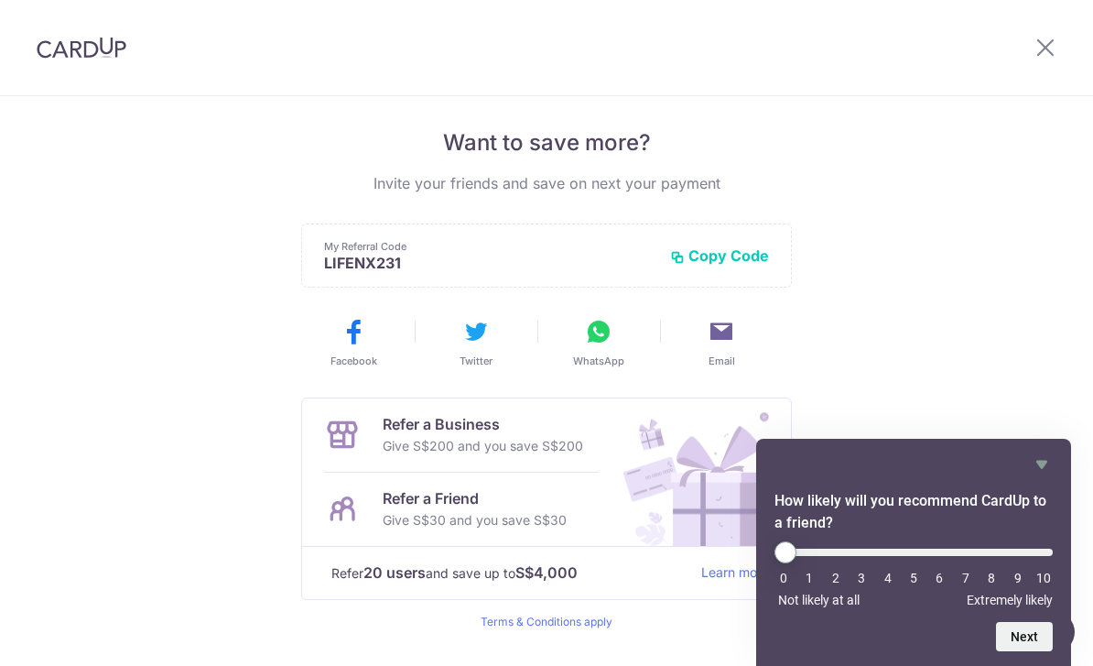
scroll to position [358, 0]
click at [1046, 462] on icon "Hide survey" at bounding box center [1042, 465] width 11 height 8
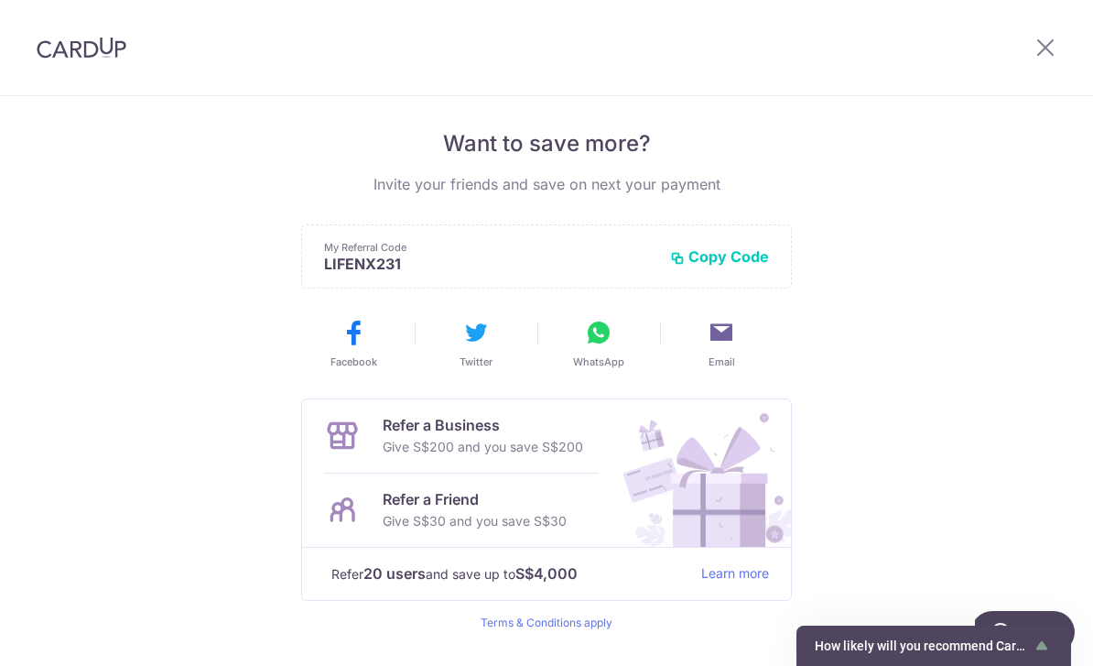
click at [592, 347] on icon at bounding box center [598, 332] width 29 height 29
click at [1047, 38] on icon at bounding box center [1046, 47] width 22 height 23
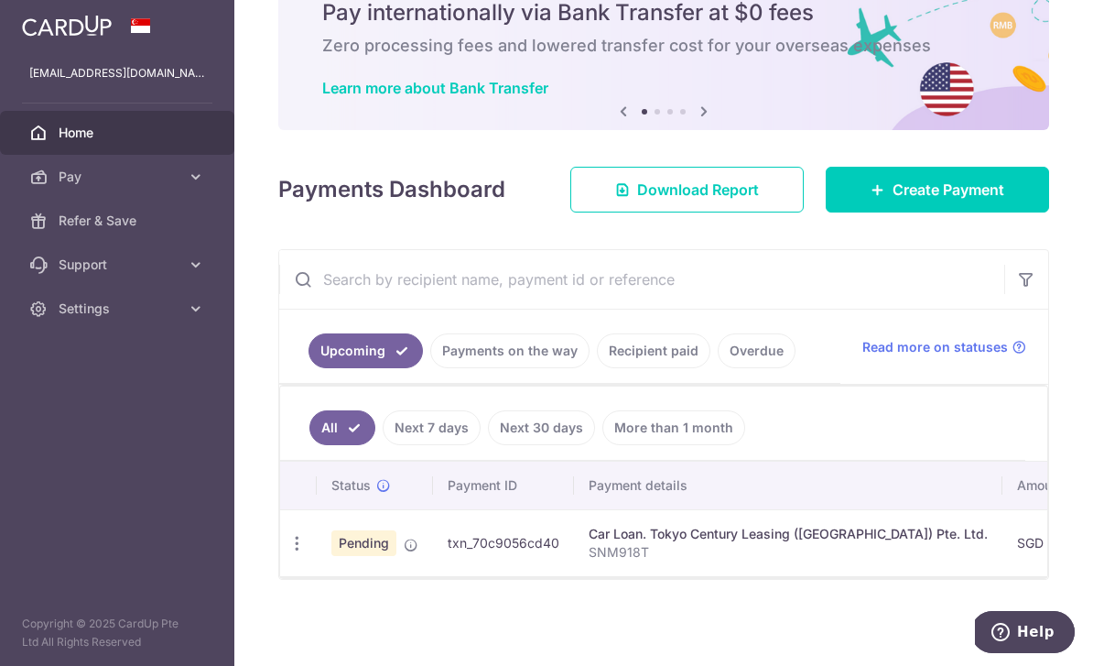
scroll to position [98, 0]
click at [597, 368] on link "Recipient paid" at bounding box center [654, 350] width 114 height 35
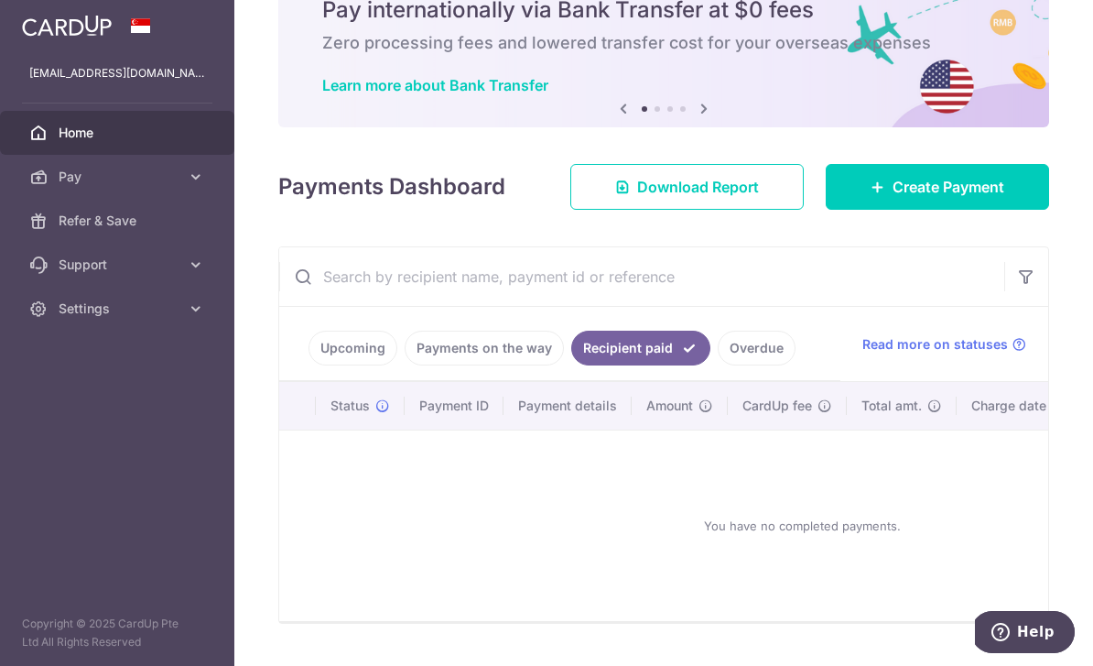
click at [718, 365] on link "Overdue" at bounding box center [757, 348] width 78 height 35
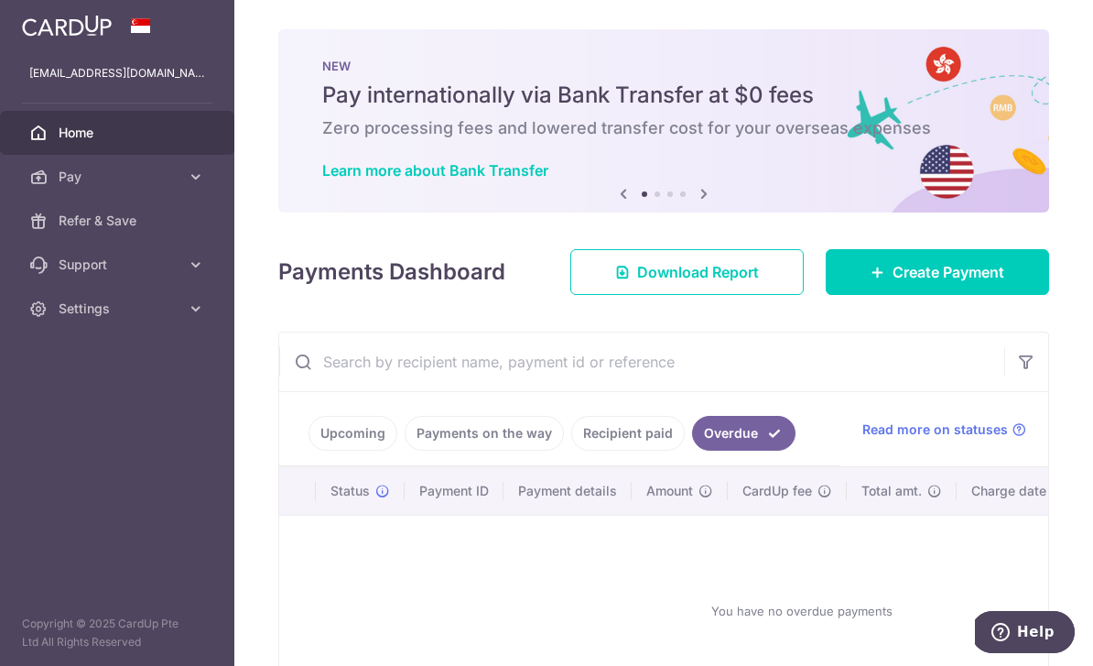
scroll to position [0, 0]
click at [0, 0] on img at bounding box center [0, 0] width 0 height 0
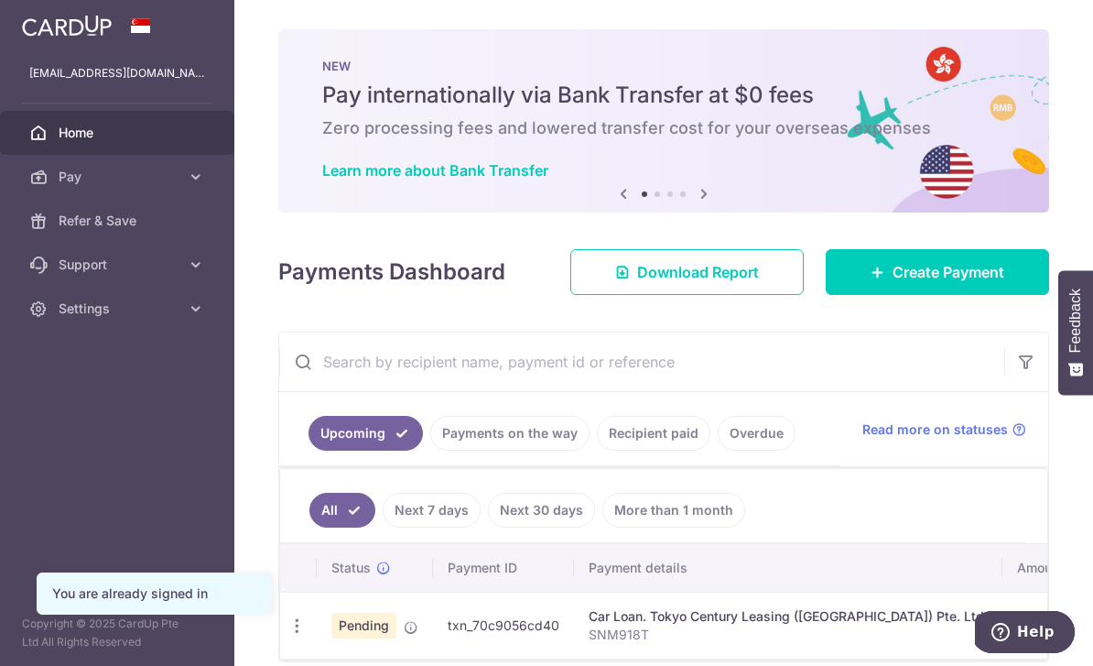
click at [0, 0] on img at bounding box center [0, 0] width 0 height 0
click at [0, 0] on icon "button" at bounding box center [0, 0] width 0 height 0
click at [74, 184] on span "Pay" at bounding box center [119, 177] width 121 height 18
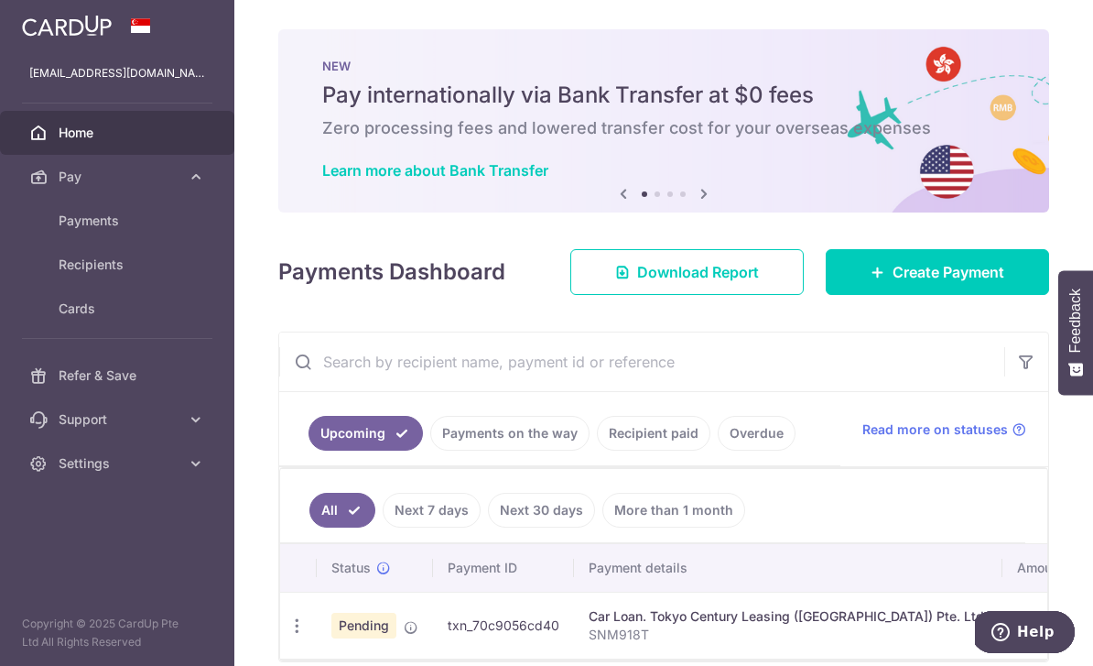
click at [44, 33] on img at bounding box center [67, 26] width 90 height 22
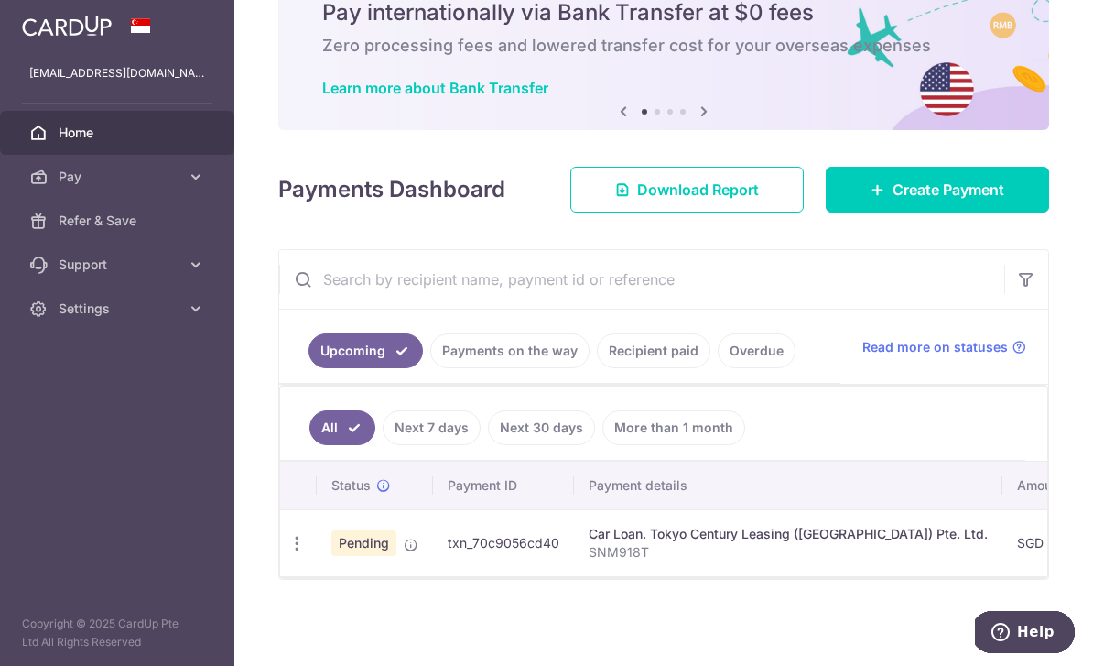
scroll to position [98, 0]
